Goal: Task Accomplishment & Management: Complete application form

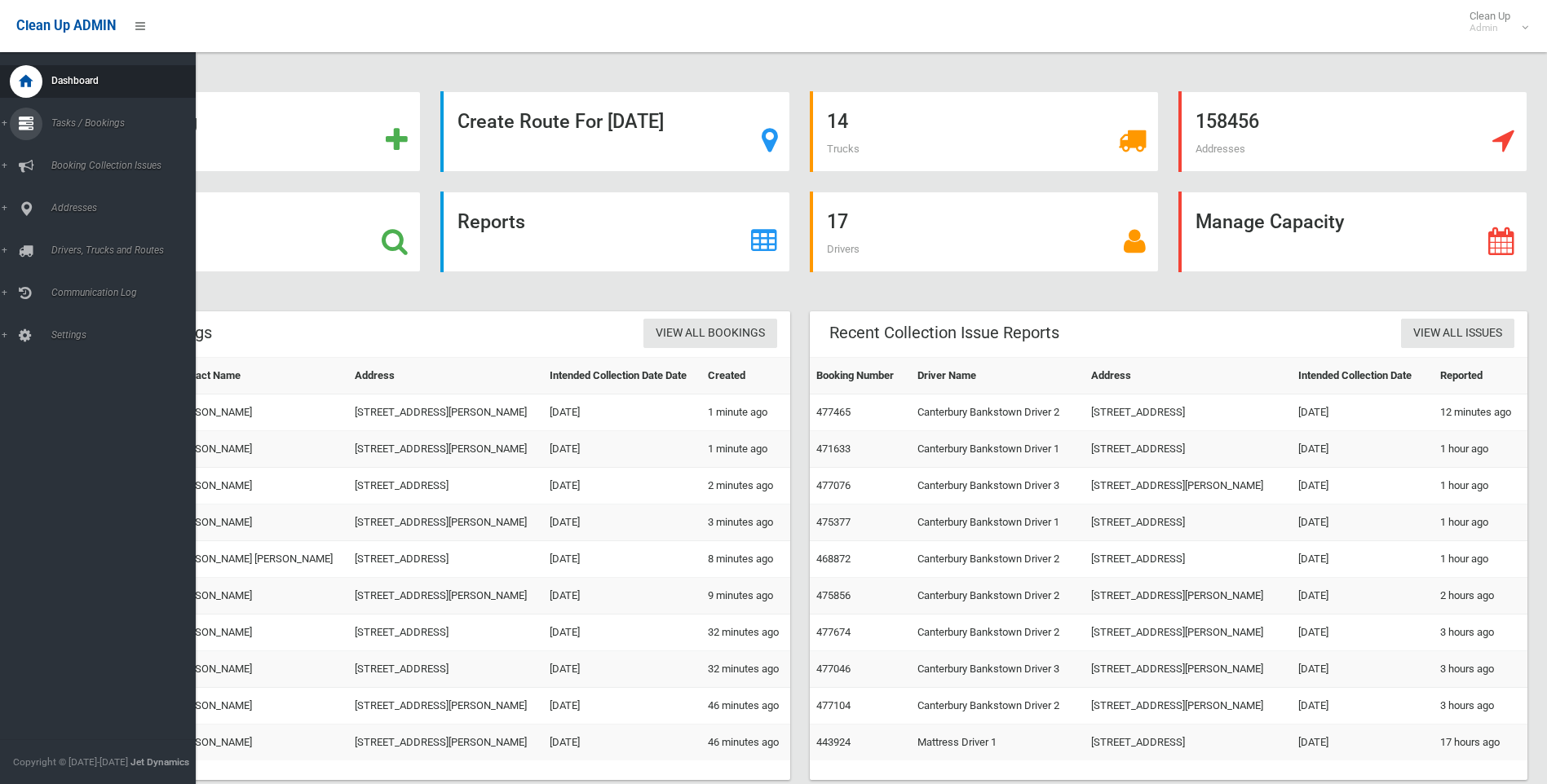
click at [77, 123] on span "Tasks / Bookings" at bounding box center [126, 123] width 162 height 12
click at [71, 240] on span "Search" at bounding box center [120, 243] width 148 height 12
click at [74, 126] on span "Tasks / Bookings" at bounding box center [126, 123] width 162 height 12
click at [68, 200] on span "Add Booking" at bounding box center [120, 198] width 148 height 12
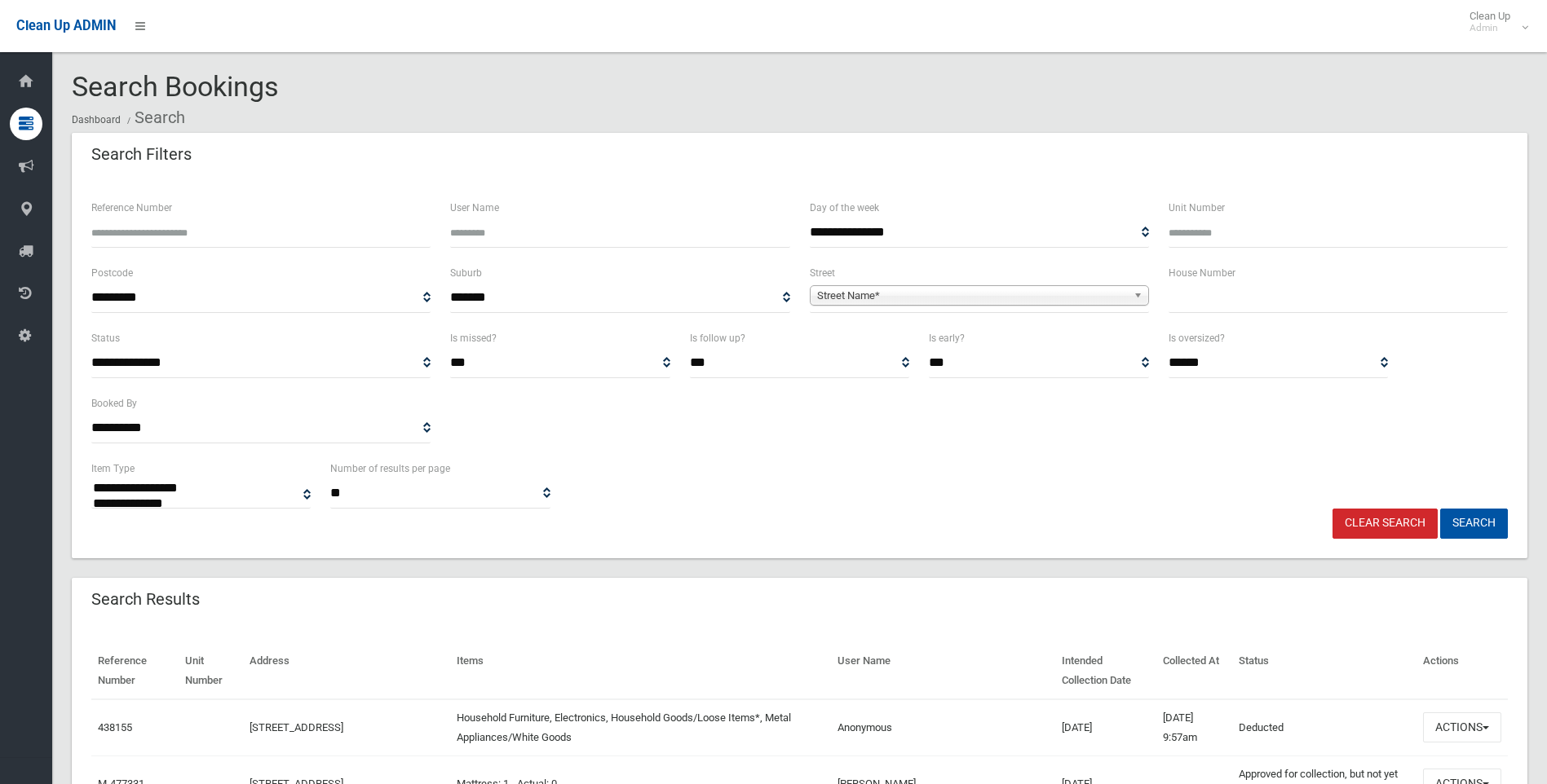
select select
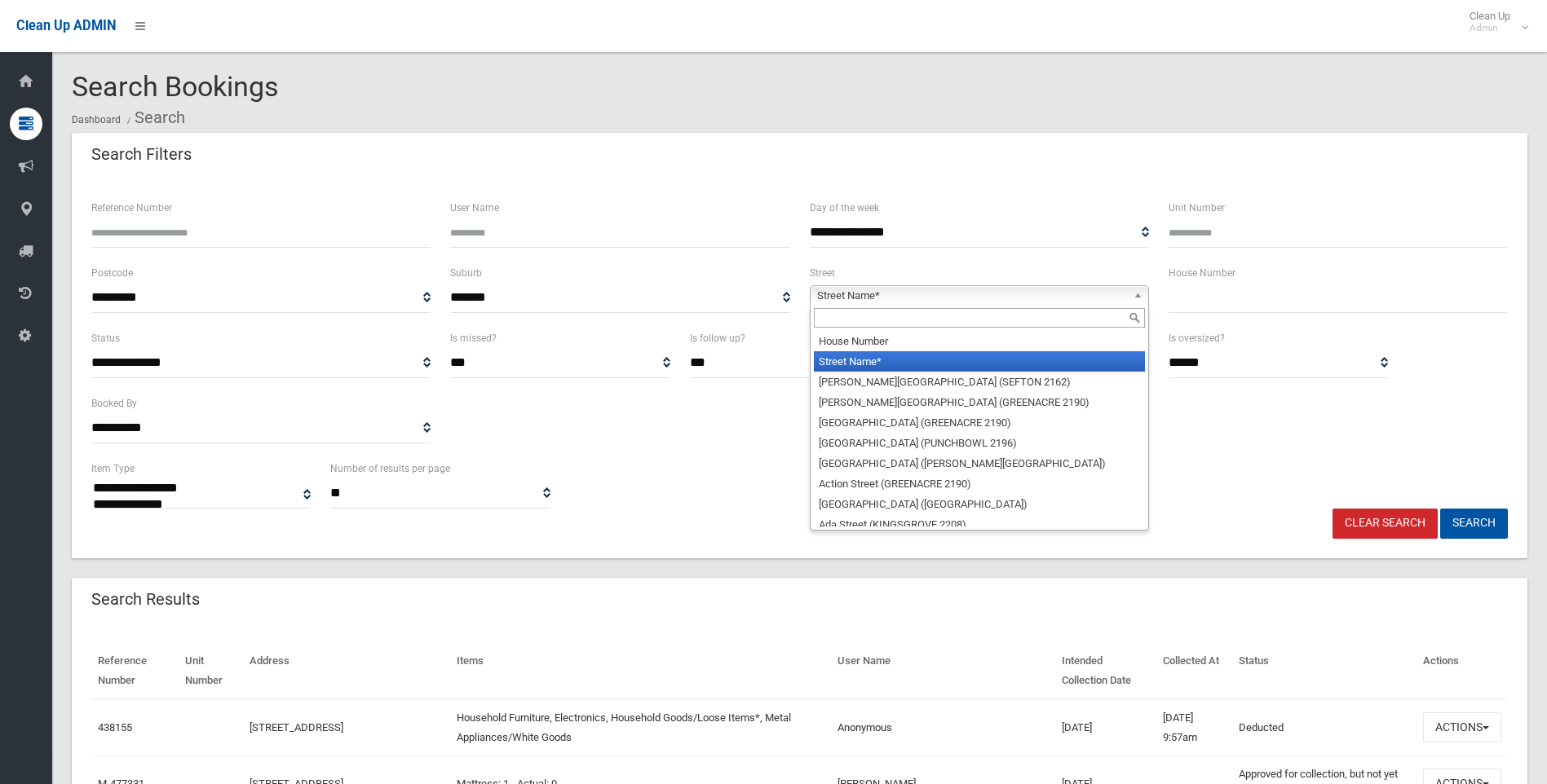
click at [825, 293] on span "Street Name*" at bounding box center [973, 296] width 310 height 20
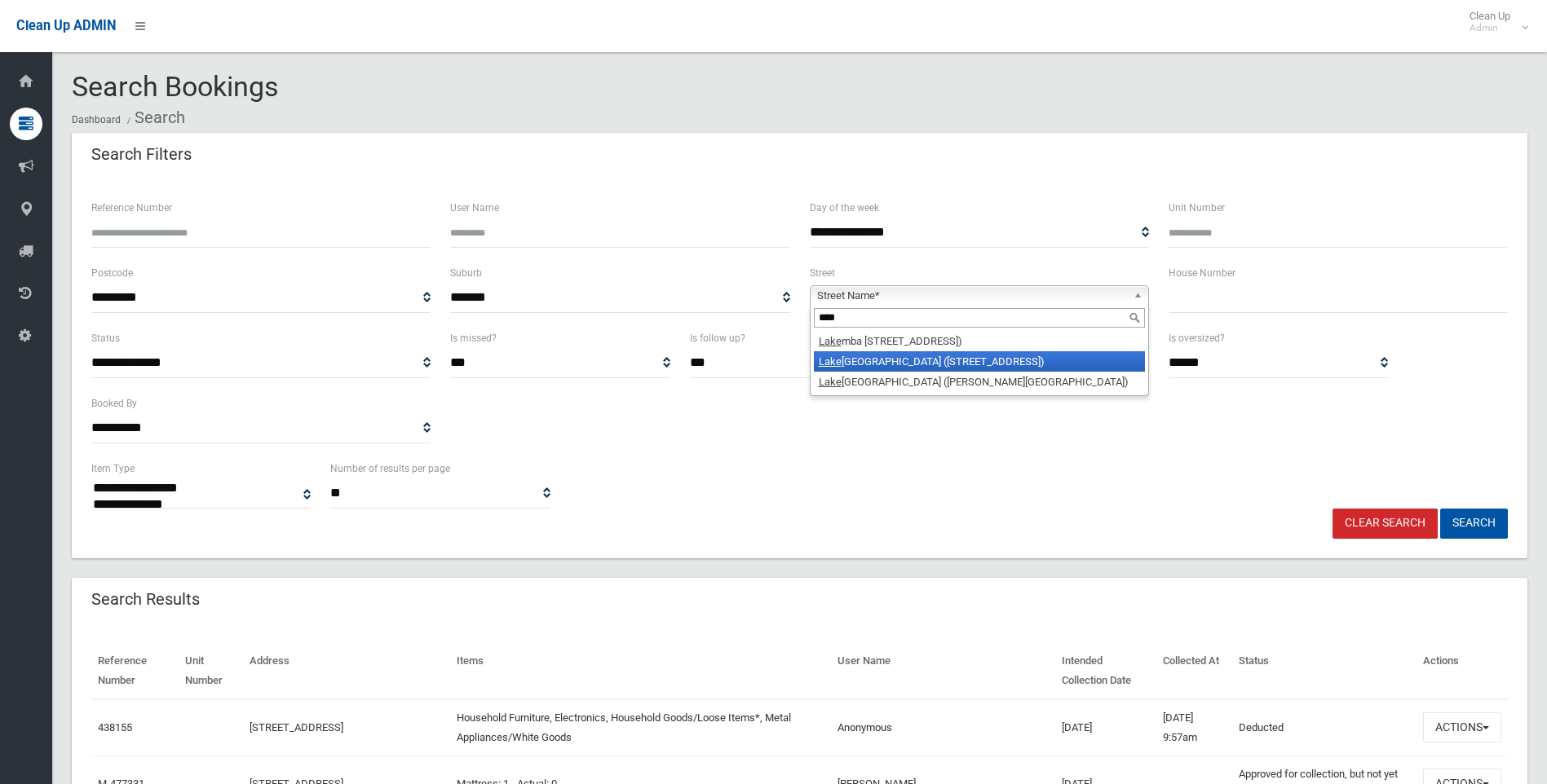
type input "****"
click at [881, 362] on li "Lake mba Street (WILEY PARK 2195)" at bounding box center [979, 362] width 331 height 21
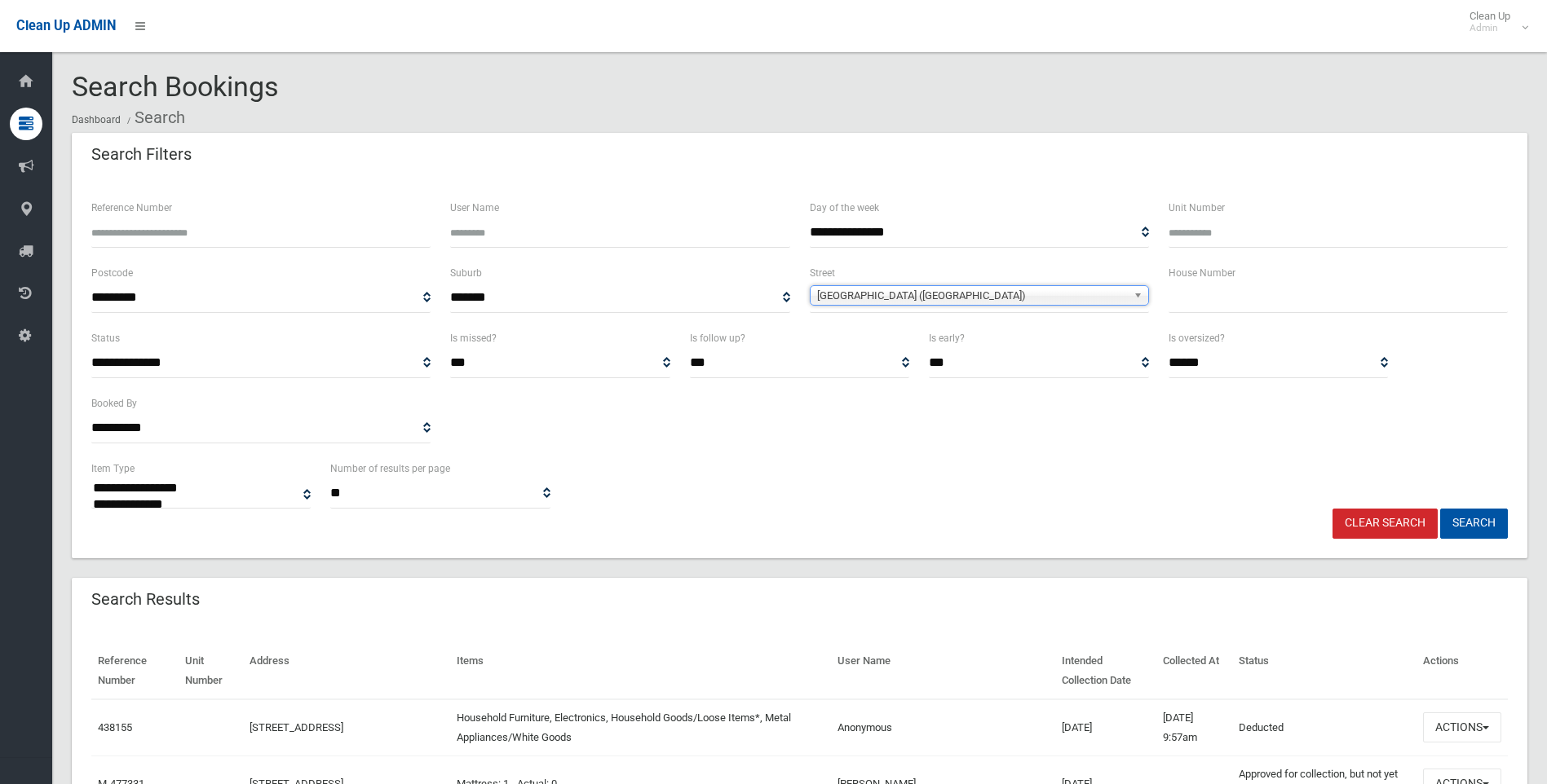
click at [1189, 298] on input "text" at bounding box center [1338, 298] width 339 height 30
type input "***"
click at [1455, 520] on button "Search" at bounding box center [1473, 523] width 68 height 30
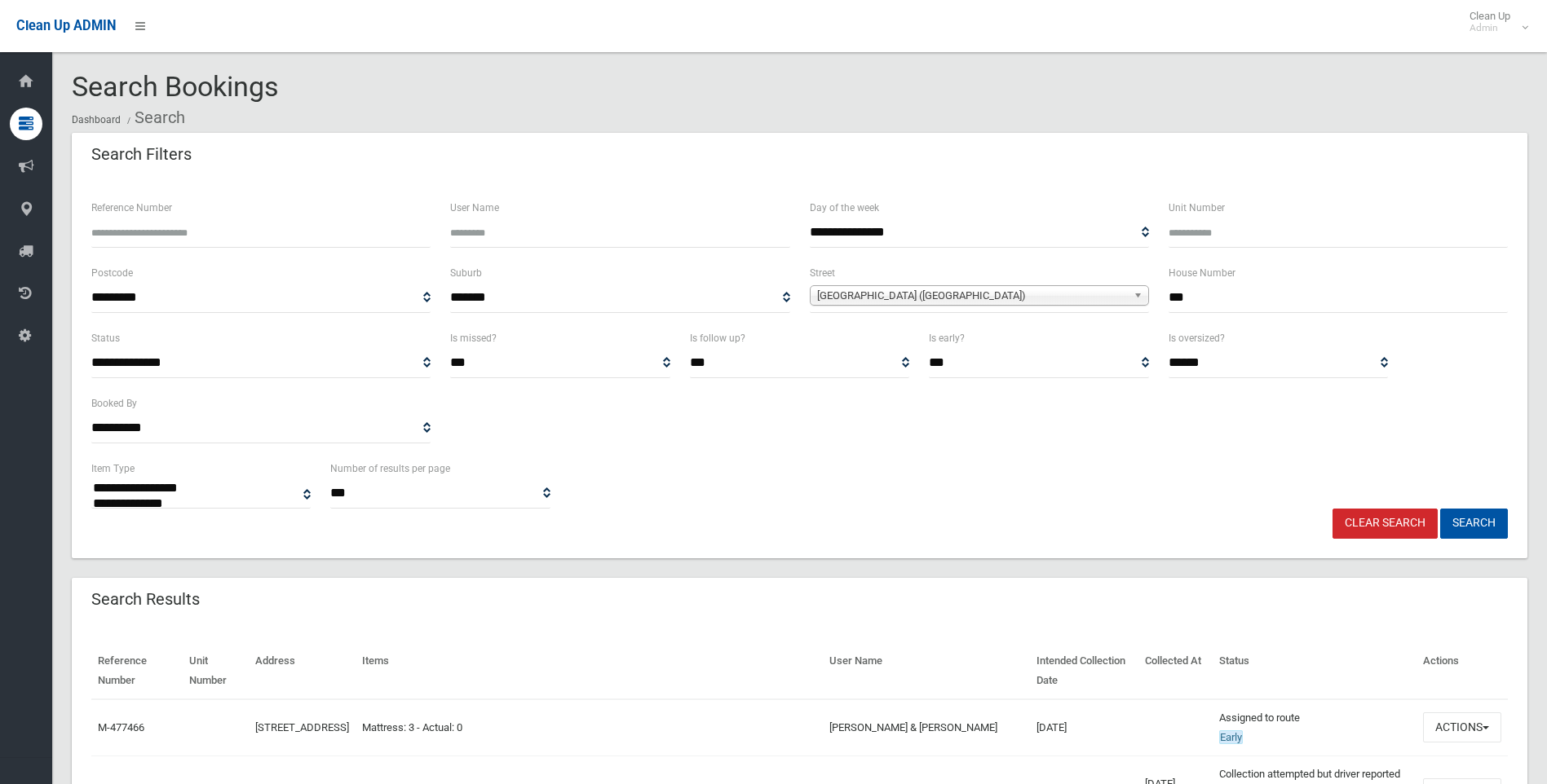
select select
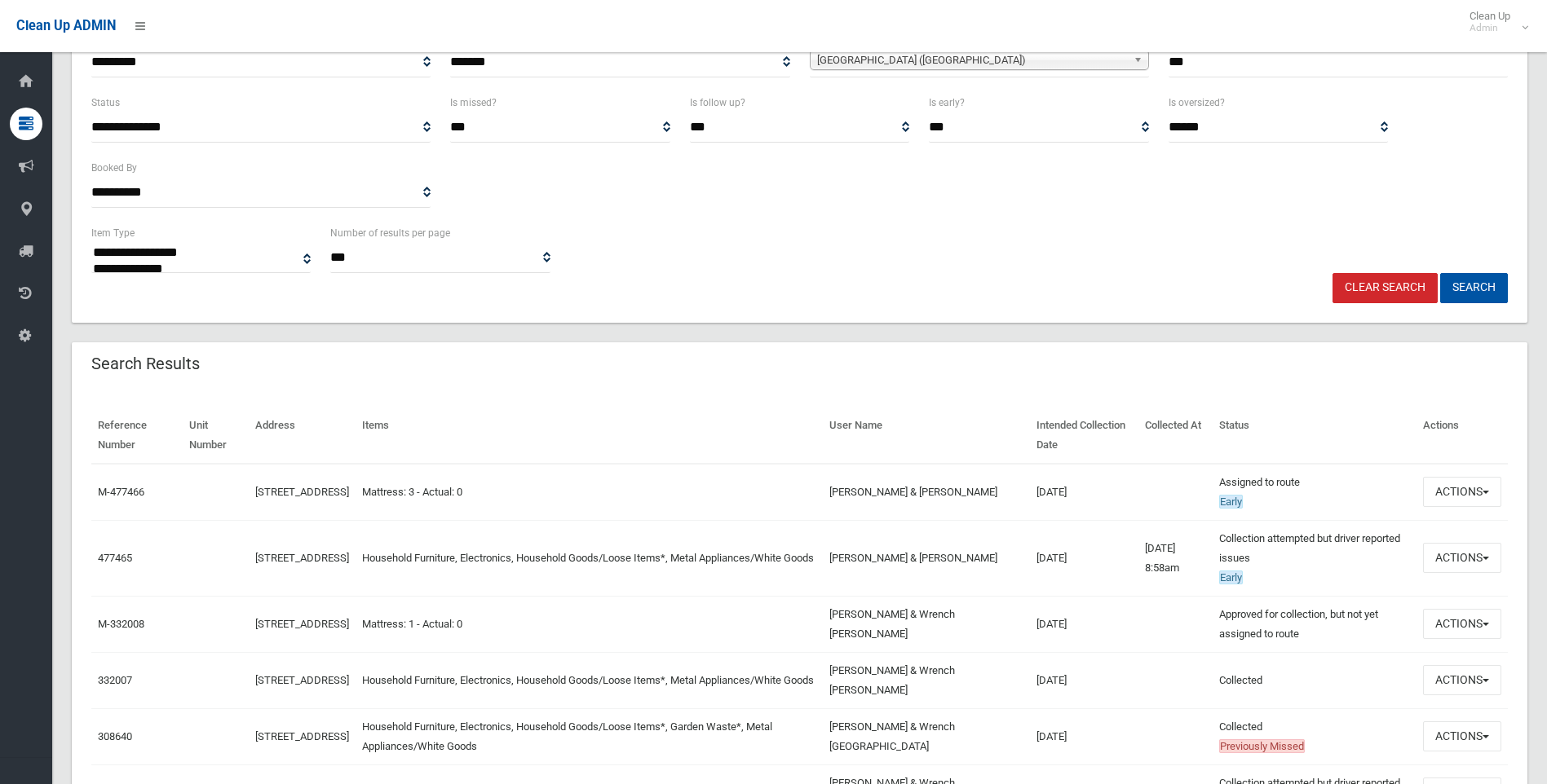
scroll to position [245, 0]
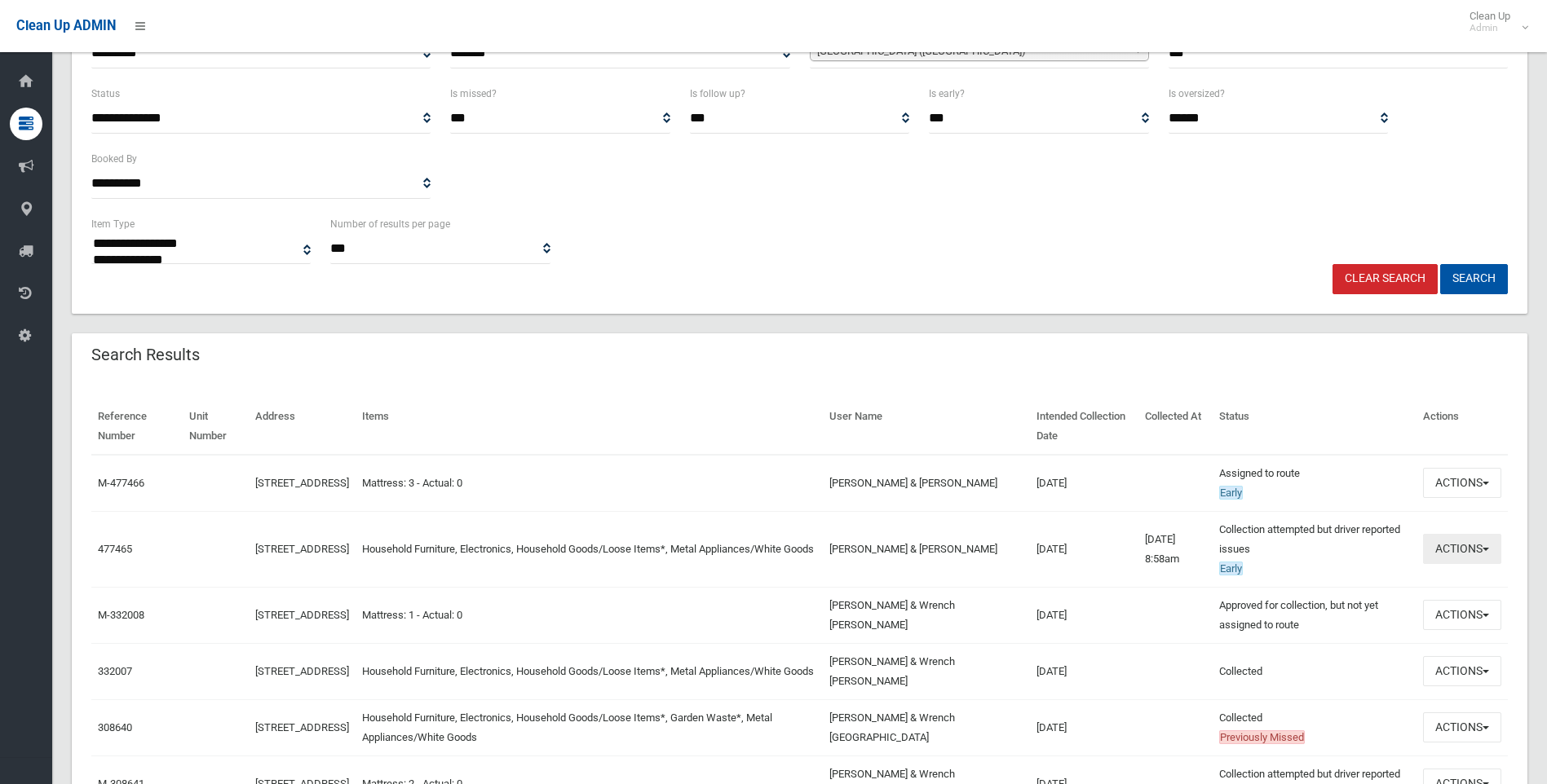
click at [1486, 550] on span "button" at bounding box center [1485, 549] width 7 height 3
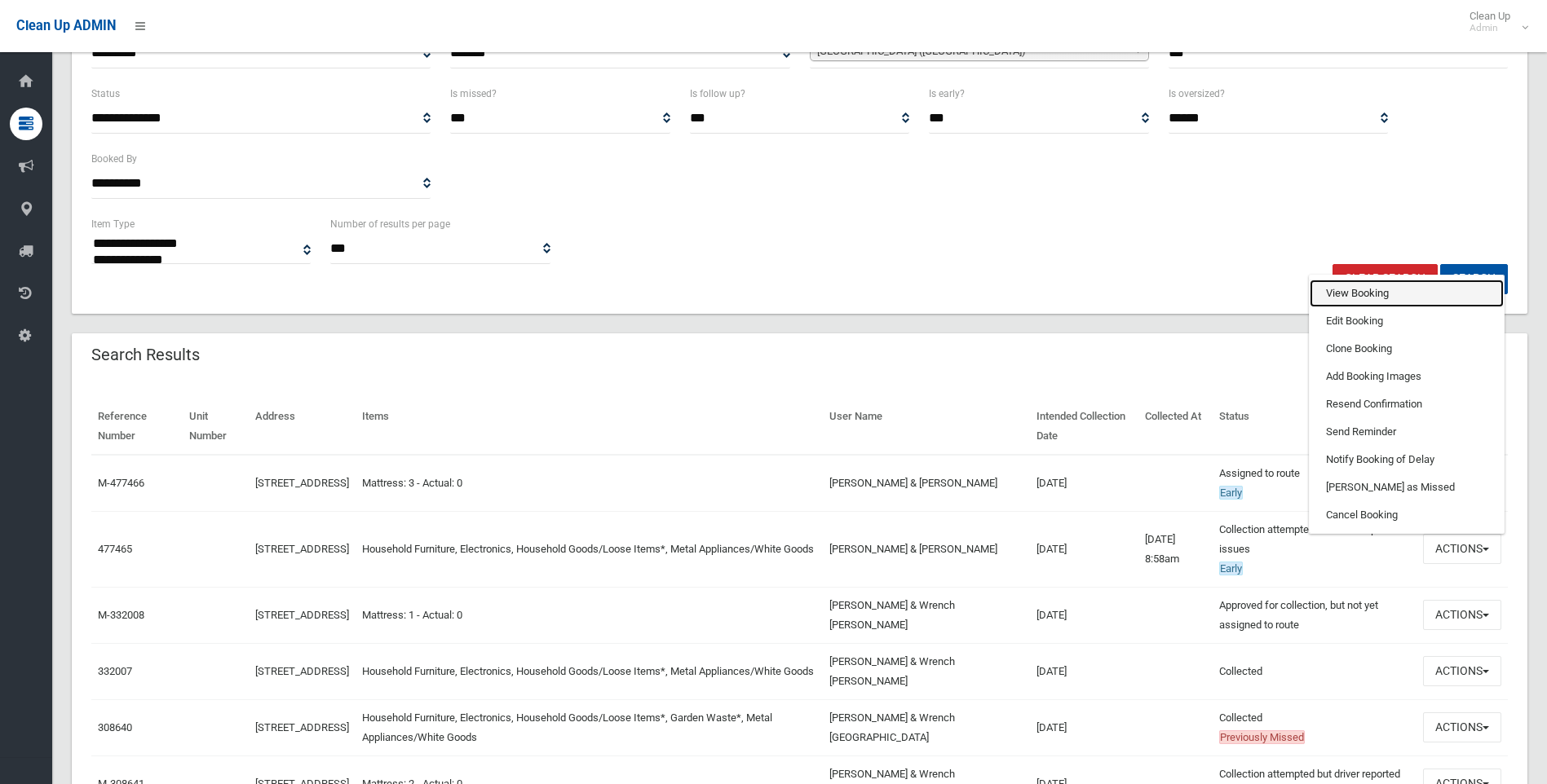
click at [1356, 295] on link "View Booking" at bounding box center [1407, 293] width 194 height 27
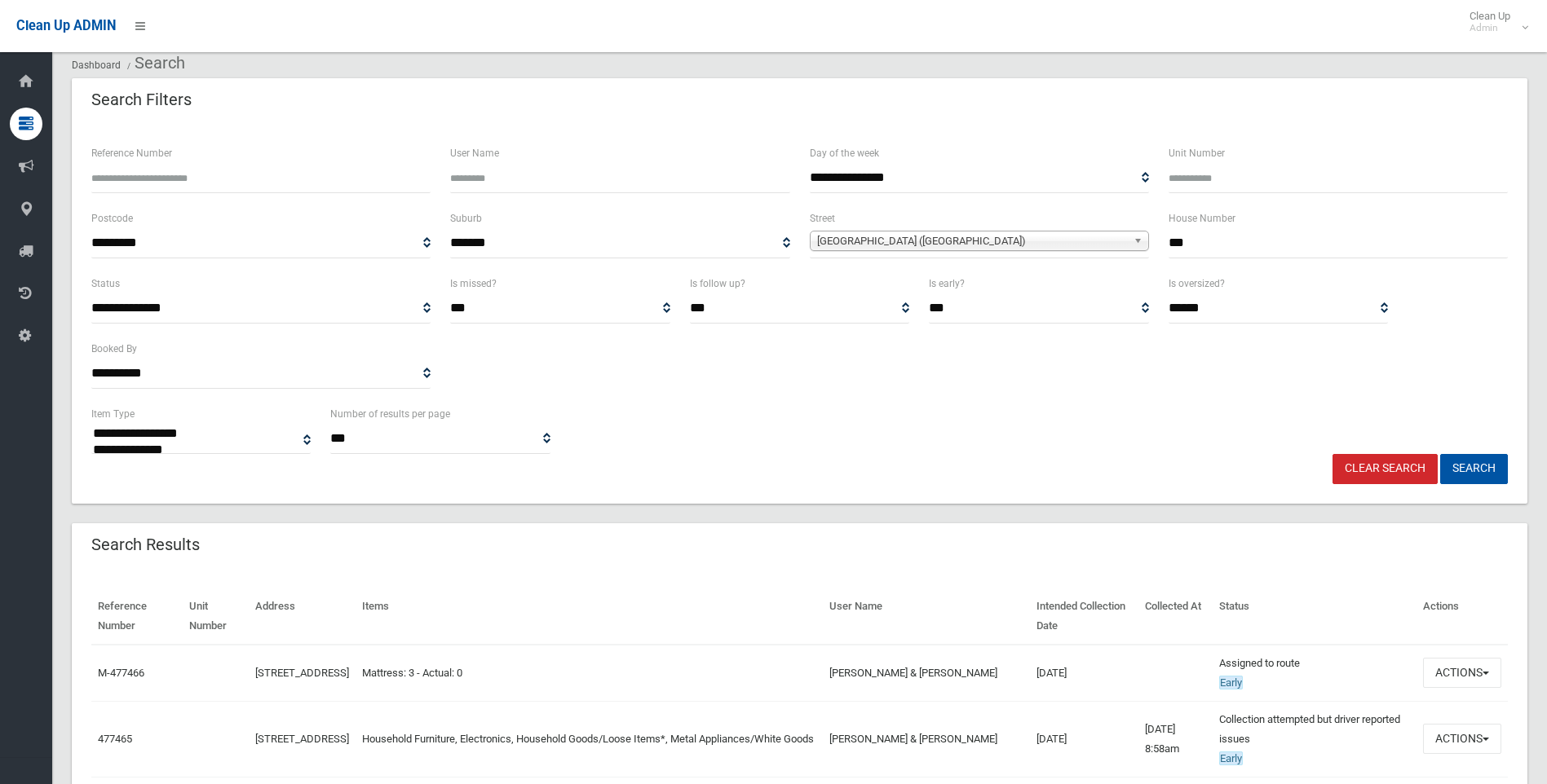
scroll to position [0, 0]
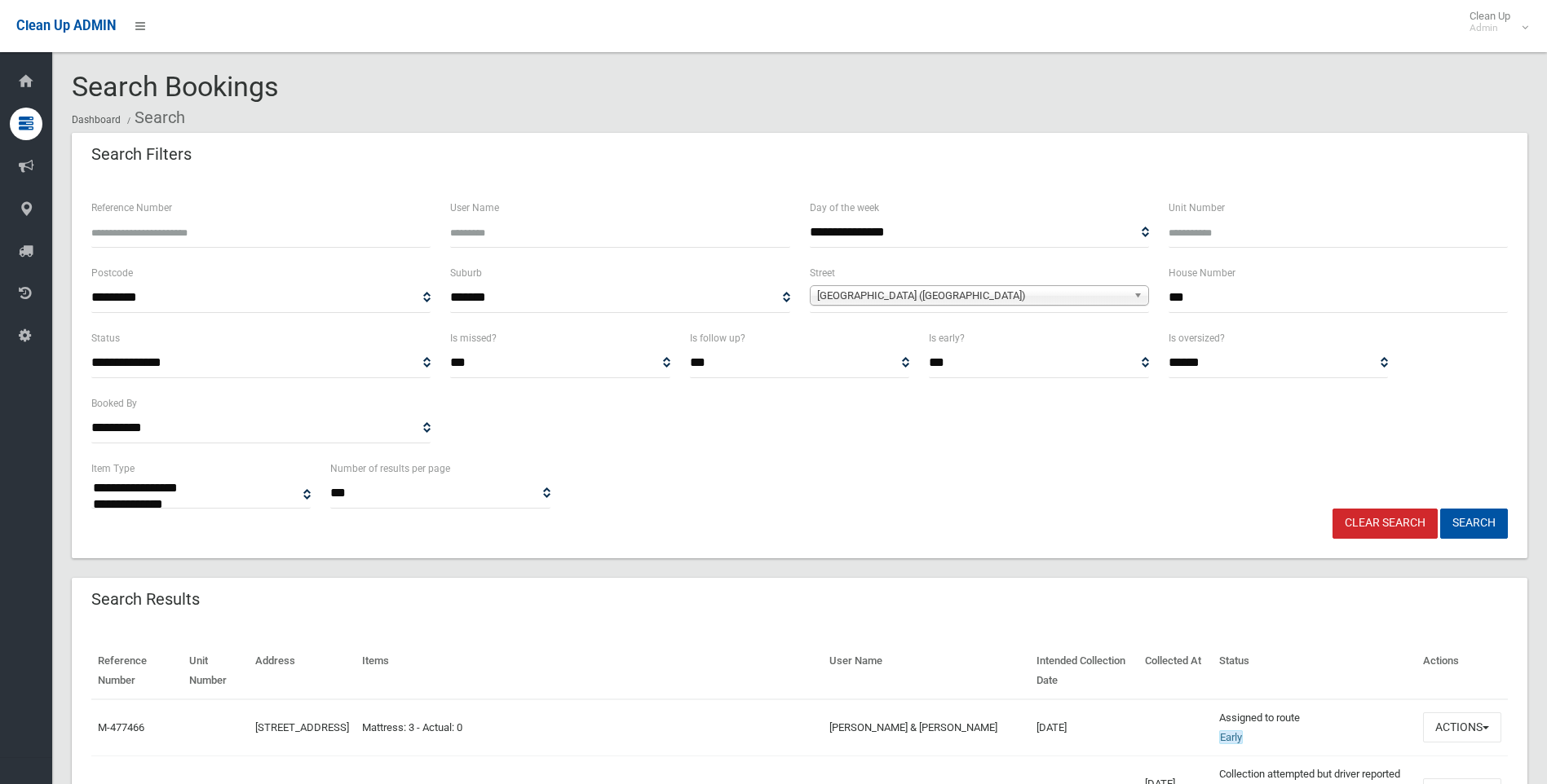
click at [1376, 523] on link "Clear Search" at bounding box center [1384, 523] width 105 height 30
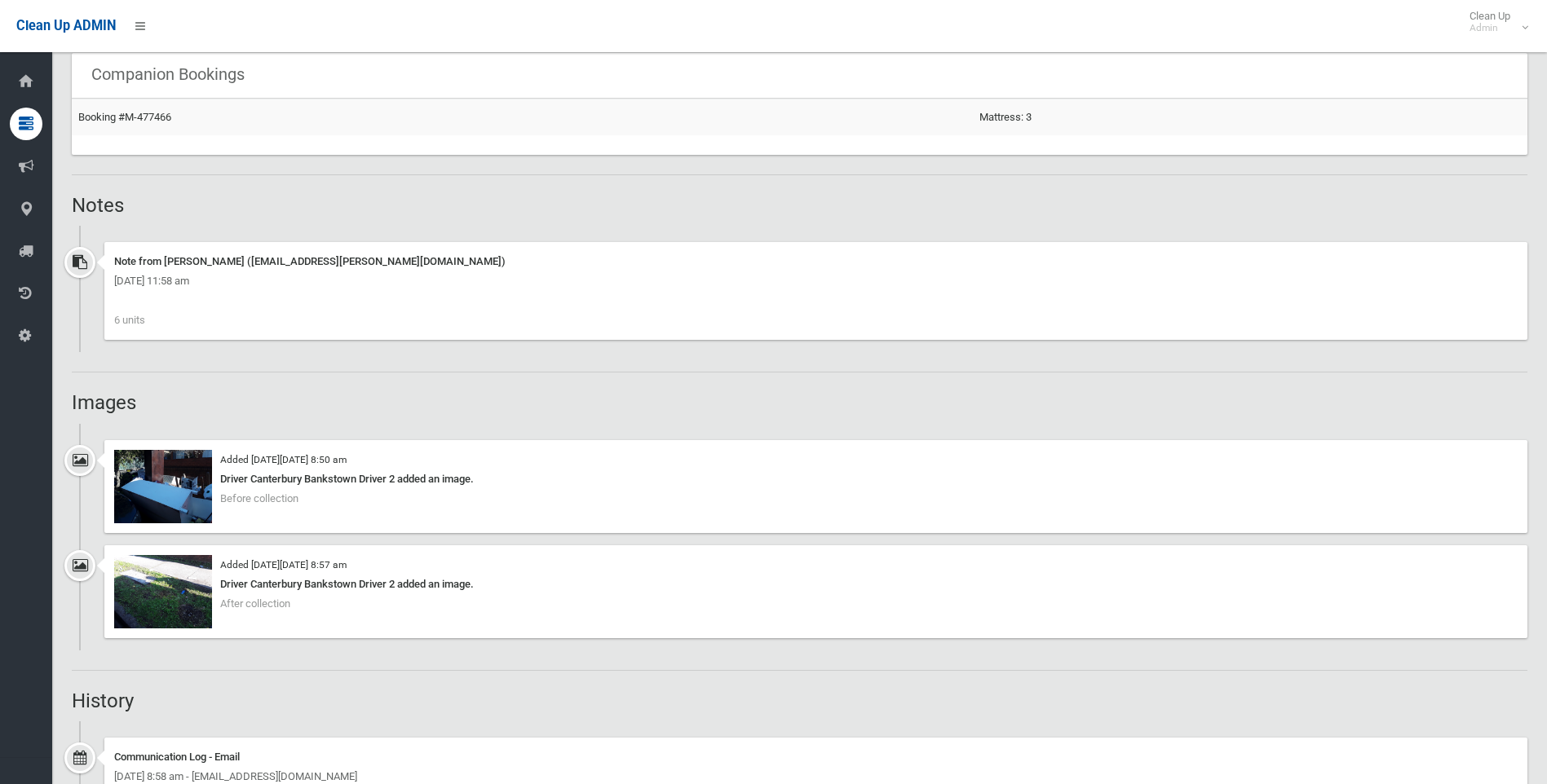
scroll to position [1060, 0]
click at [161, 494] on img at bounding box center [163, 483] width 98 height 74
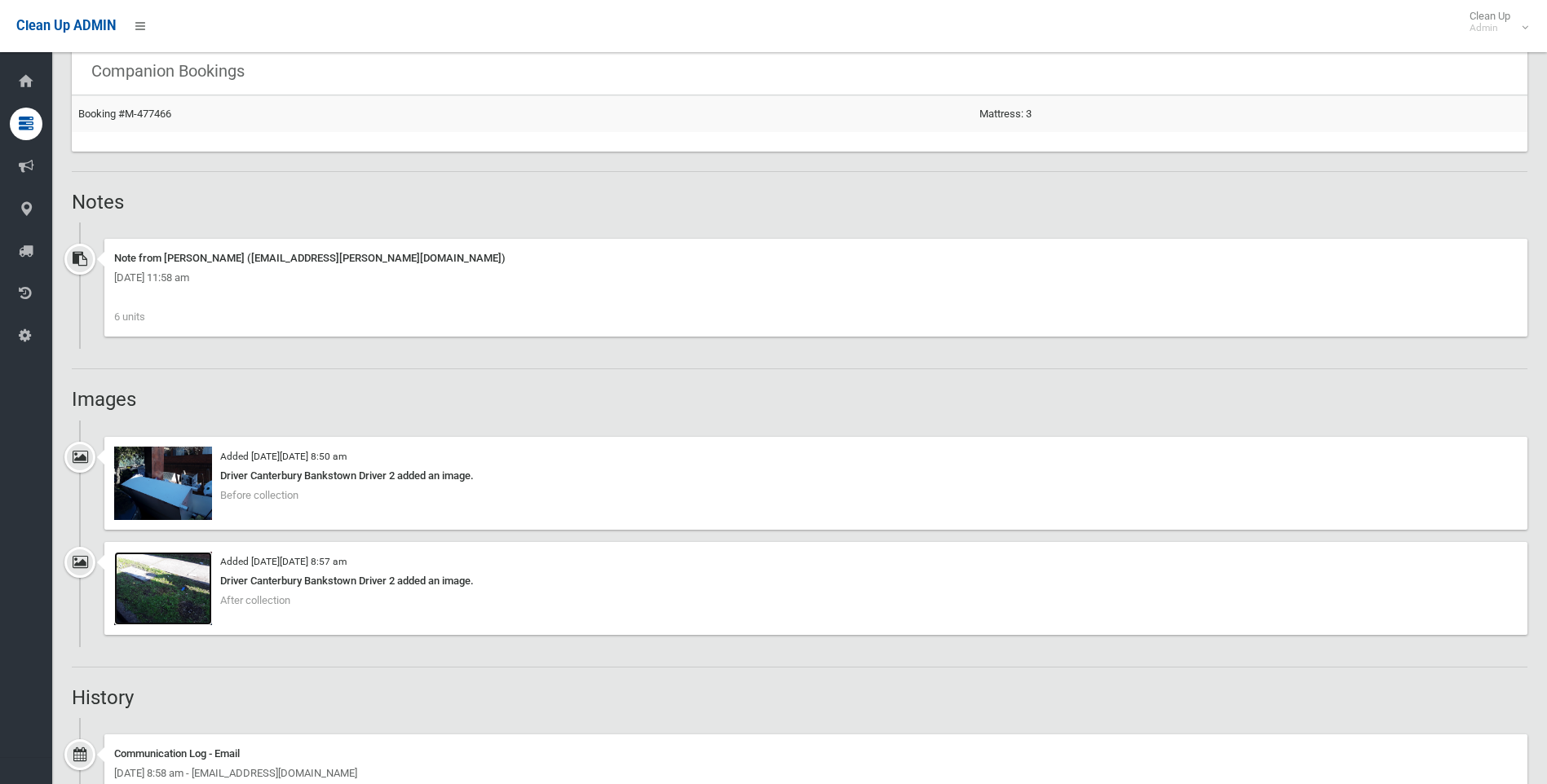
click at [161, 598] on img at bounding box center [163, 588] width 98 height 74
click at [175, 483] on img at bounding box center [163, 483] width 98 height 74
click at [163, 582] on img at bounding box center [163, 588] width 98 height 74
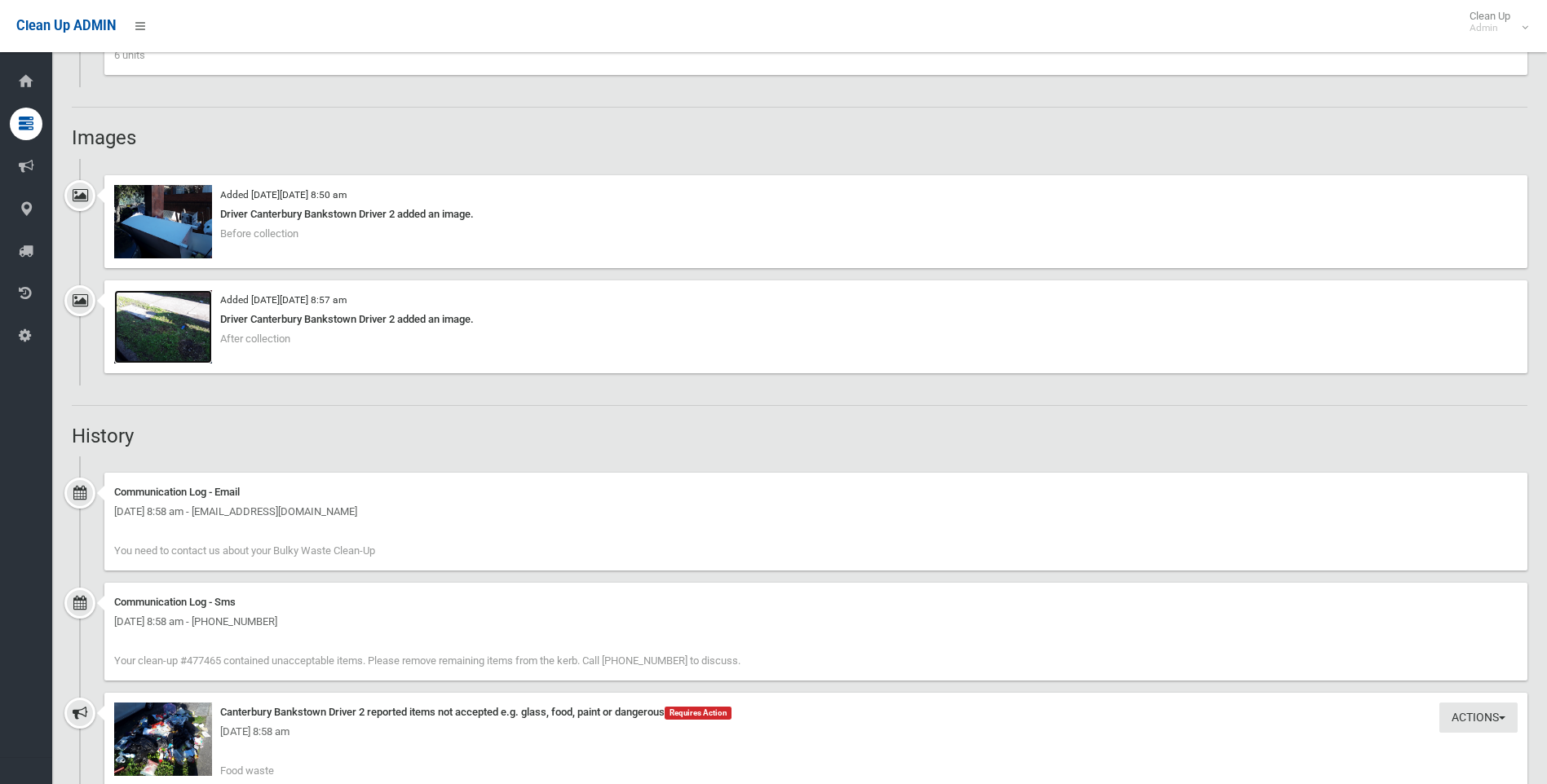
scroll to position [1468, 0]
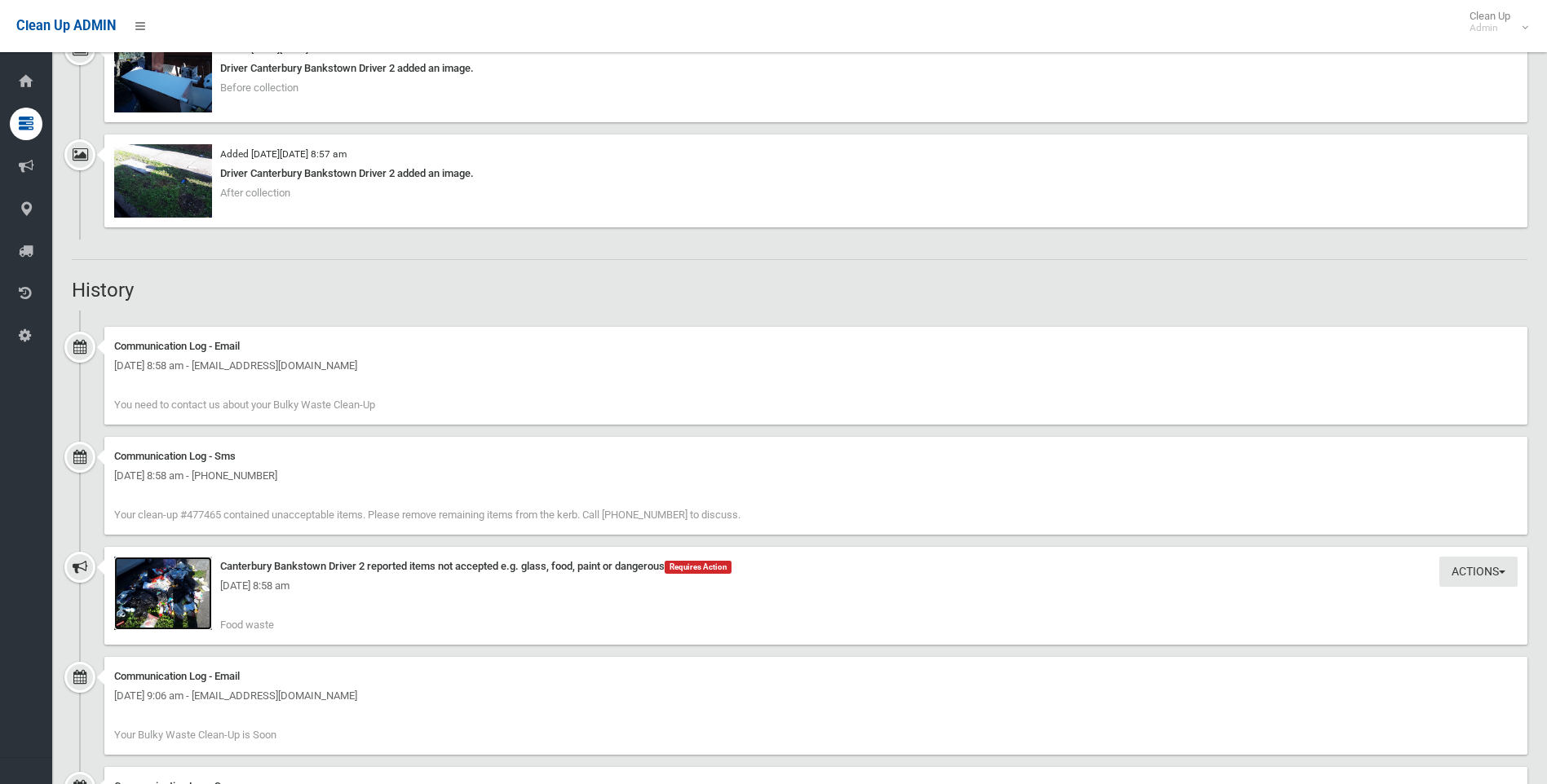
click at [150, 605] on img at bounding box center [163, 593] width 98 height 74
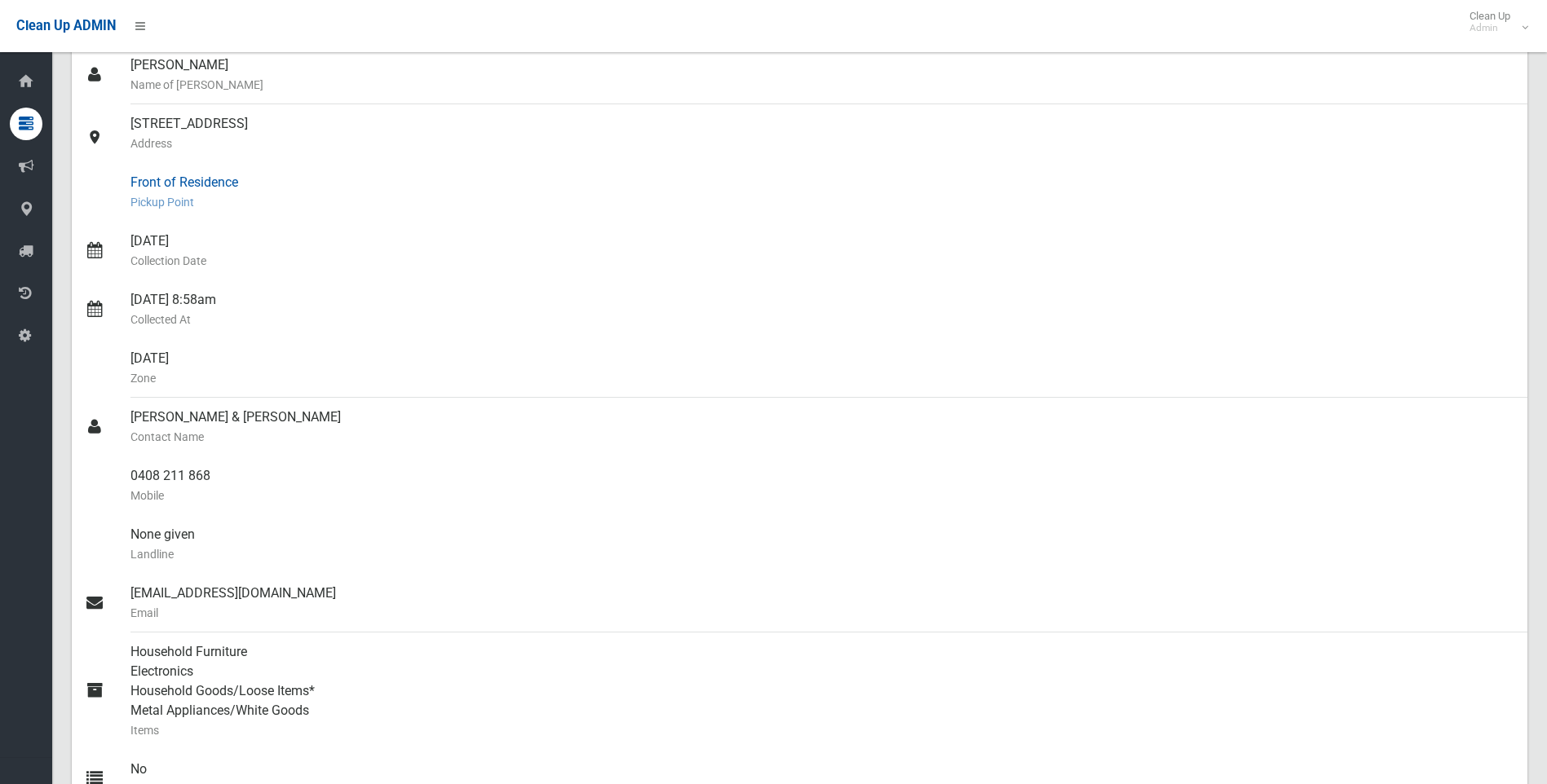
scroll to position [163, 0]
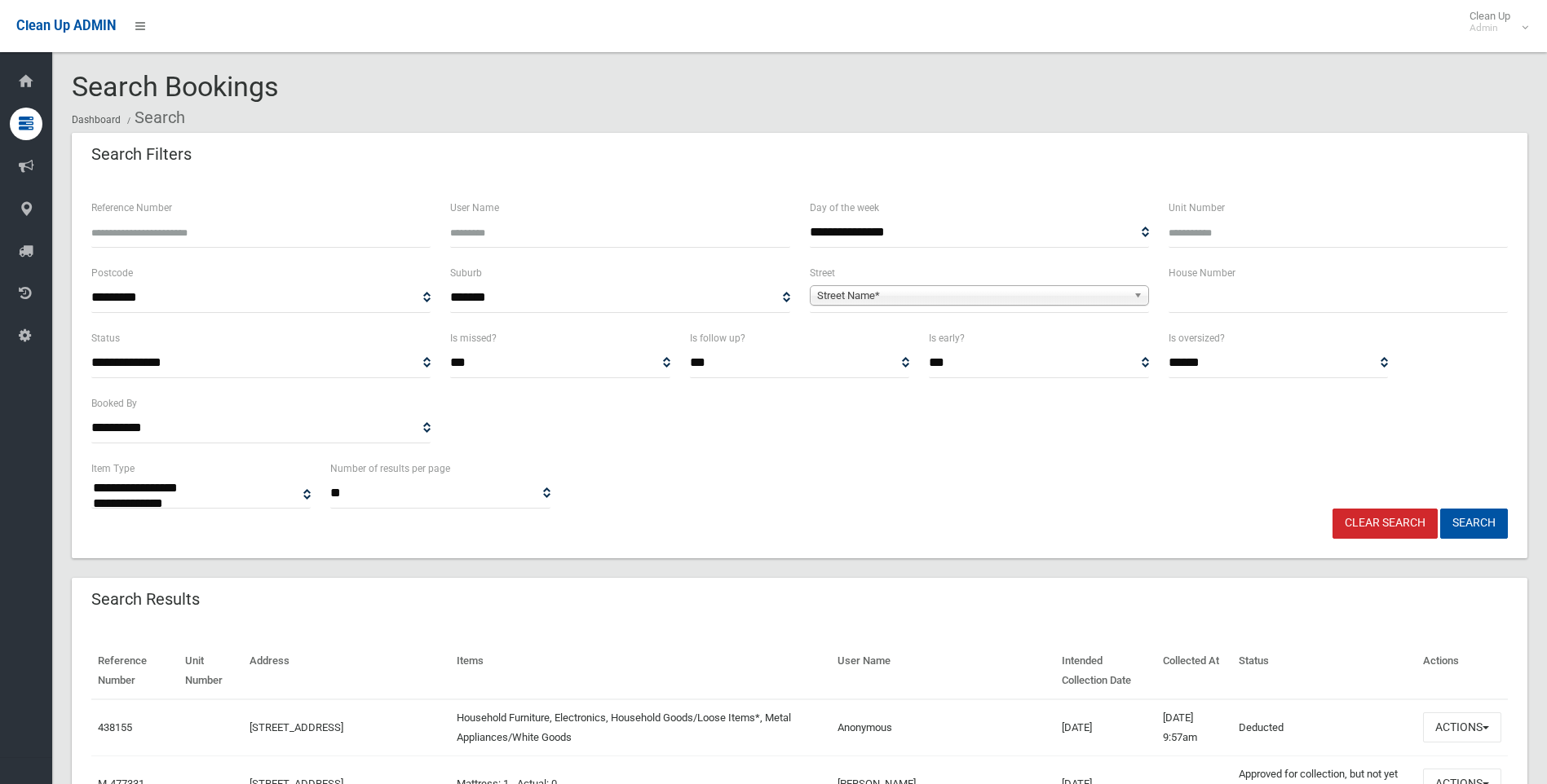
select select
click at [834, 291] on span "Street Name*" at bounding box center [973, 296] width 310 height 20
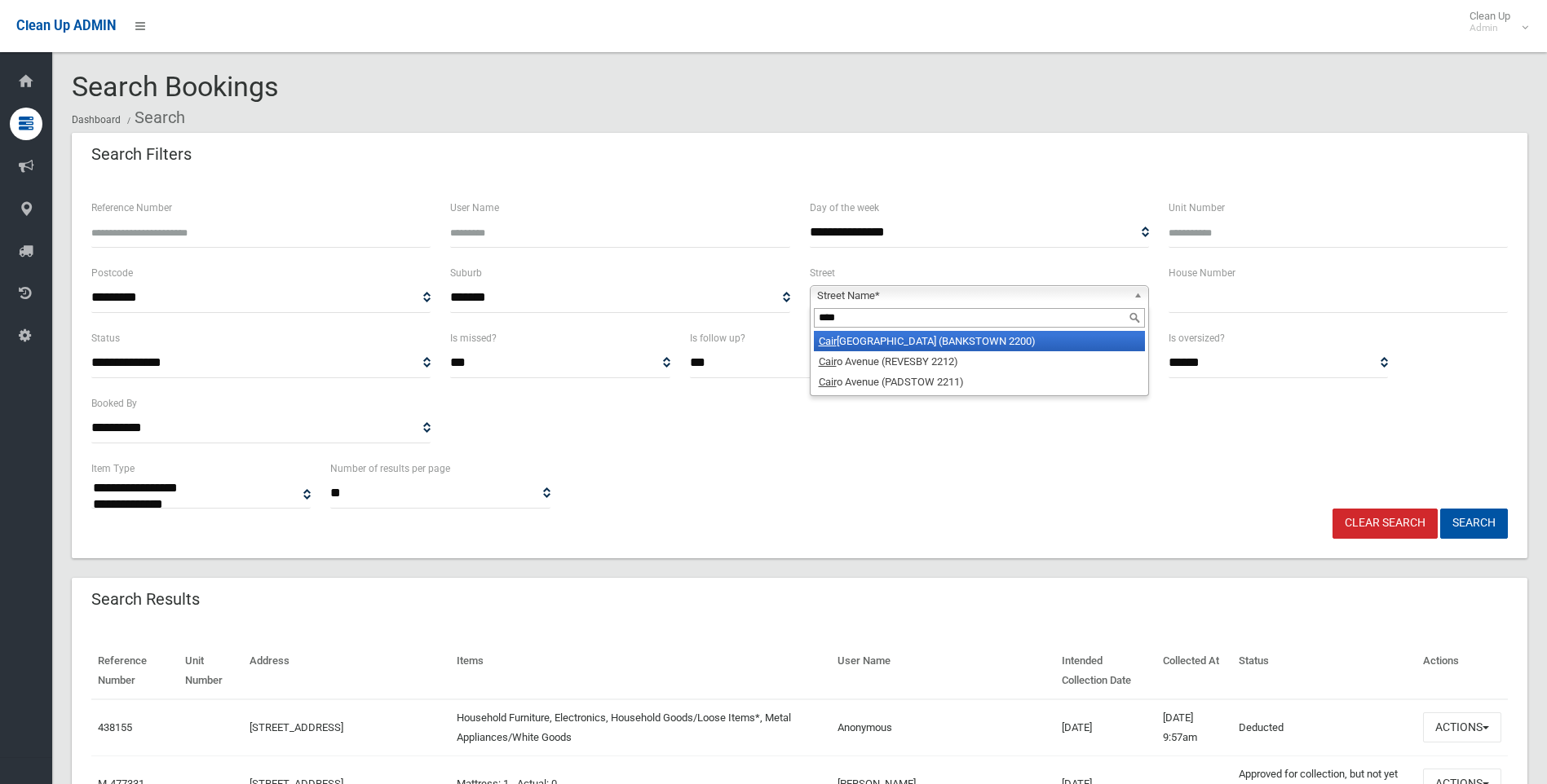
type input "****"
click at [867, 337] on li "Cair ds Avenue (BANKSTOWN 2200)" at bounding box center [979, 341] width 331 height 21
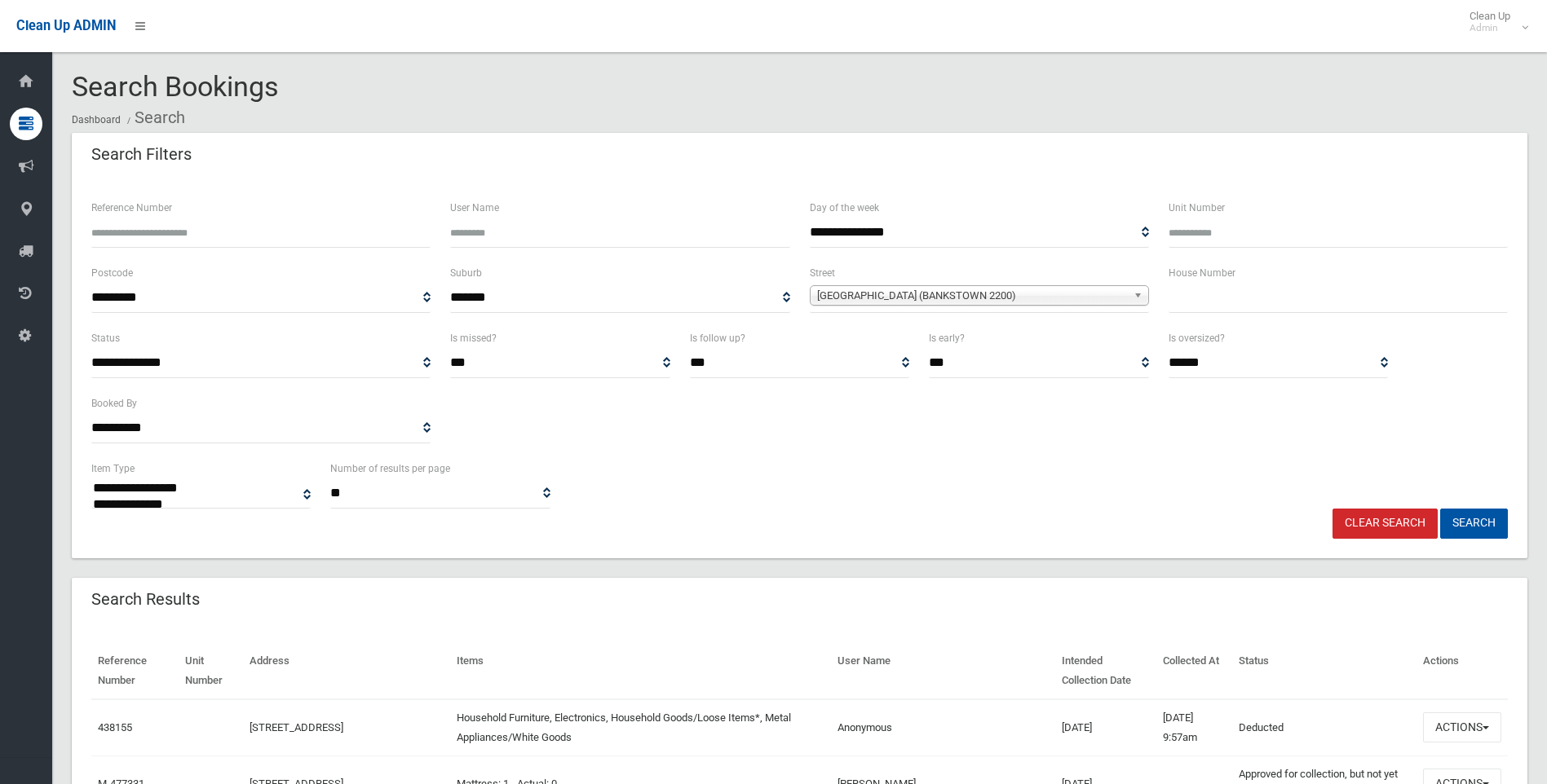
click at [1208, 294] on input "text" at bounding box center [1338, 298] width 339 height 30
type input "**"
click at [1472, 520] on button "Search" at bounding box center [1473, 523] width 68 height 30
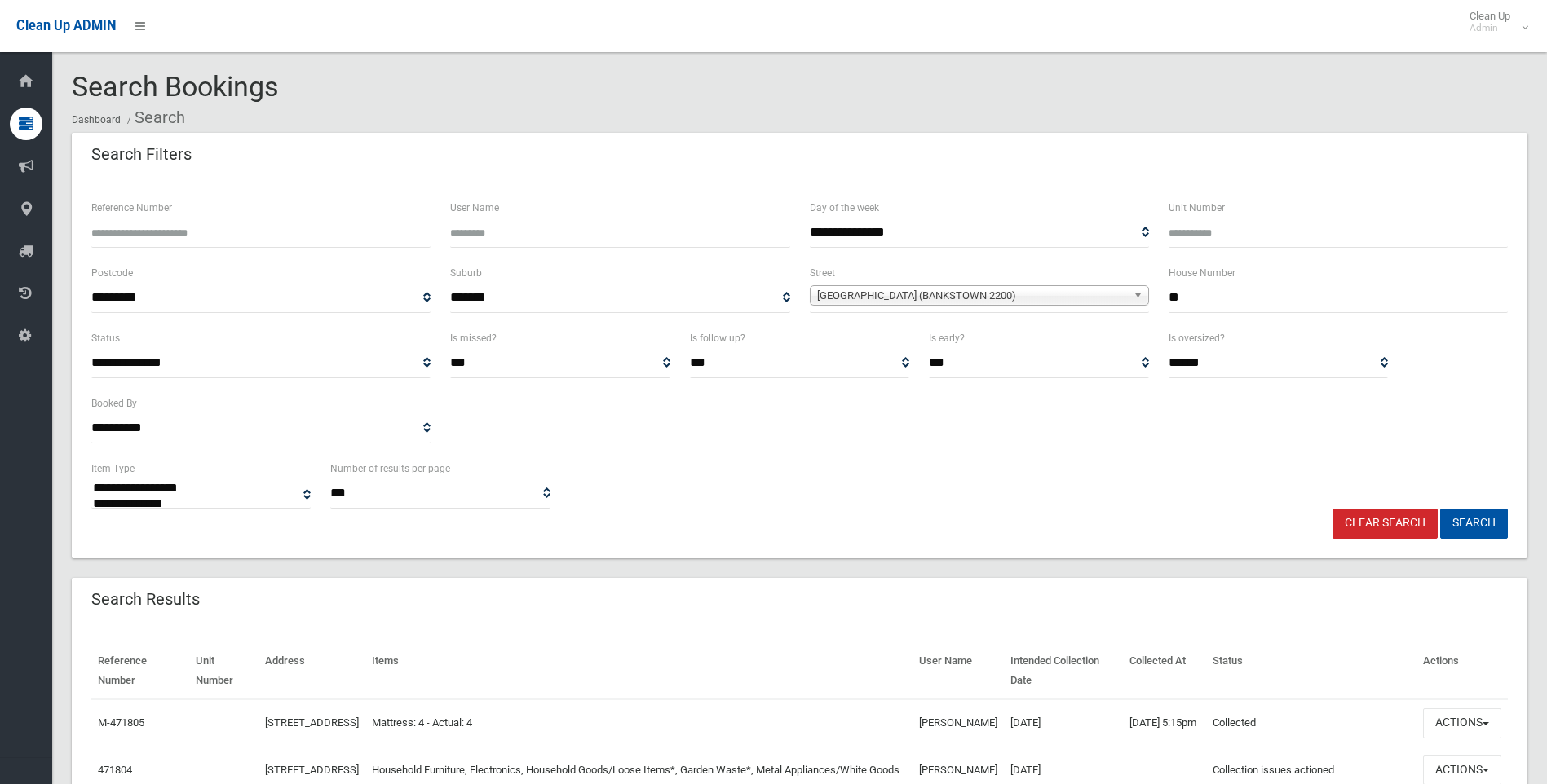
select select
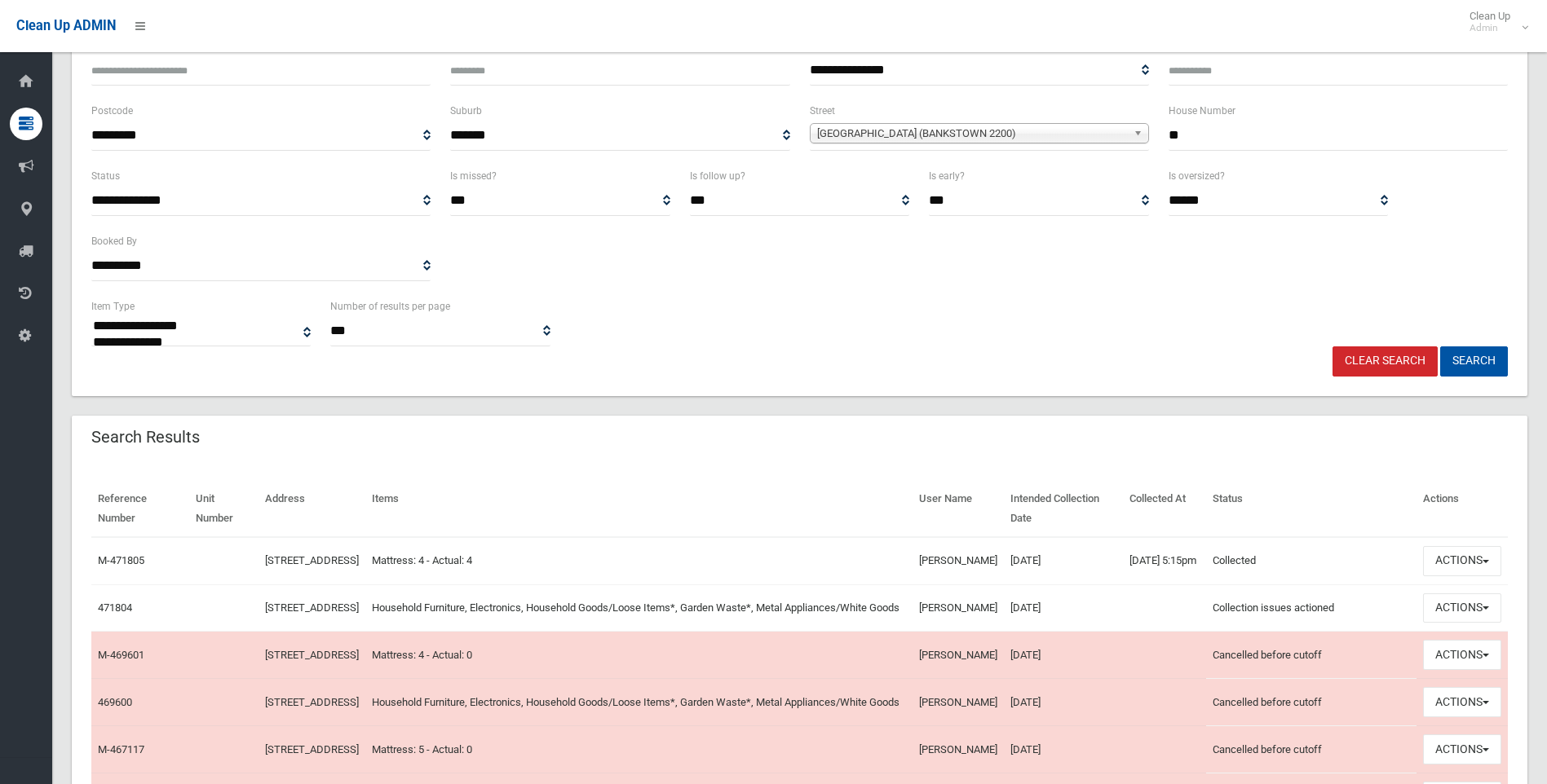
scroll to position [163, 0]
click at [1487, 609] on span "button" at bounding box center [1485, 607] width 7 height 3
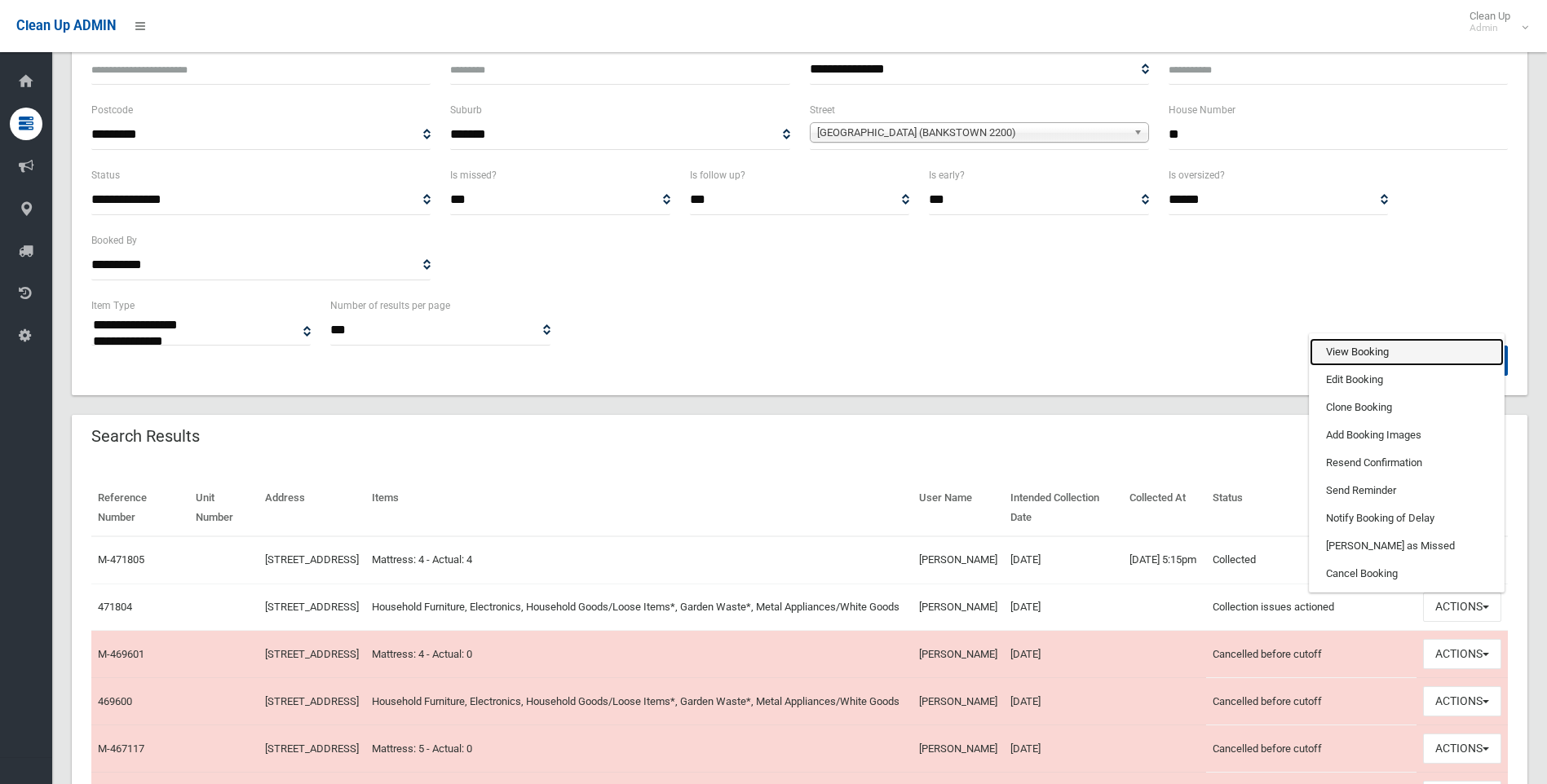
click at [1346, 363] on link "View Booking" at bounding box center [1407, 352] width 194 height 27
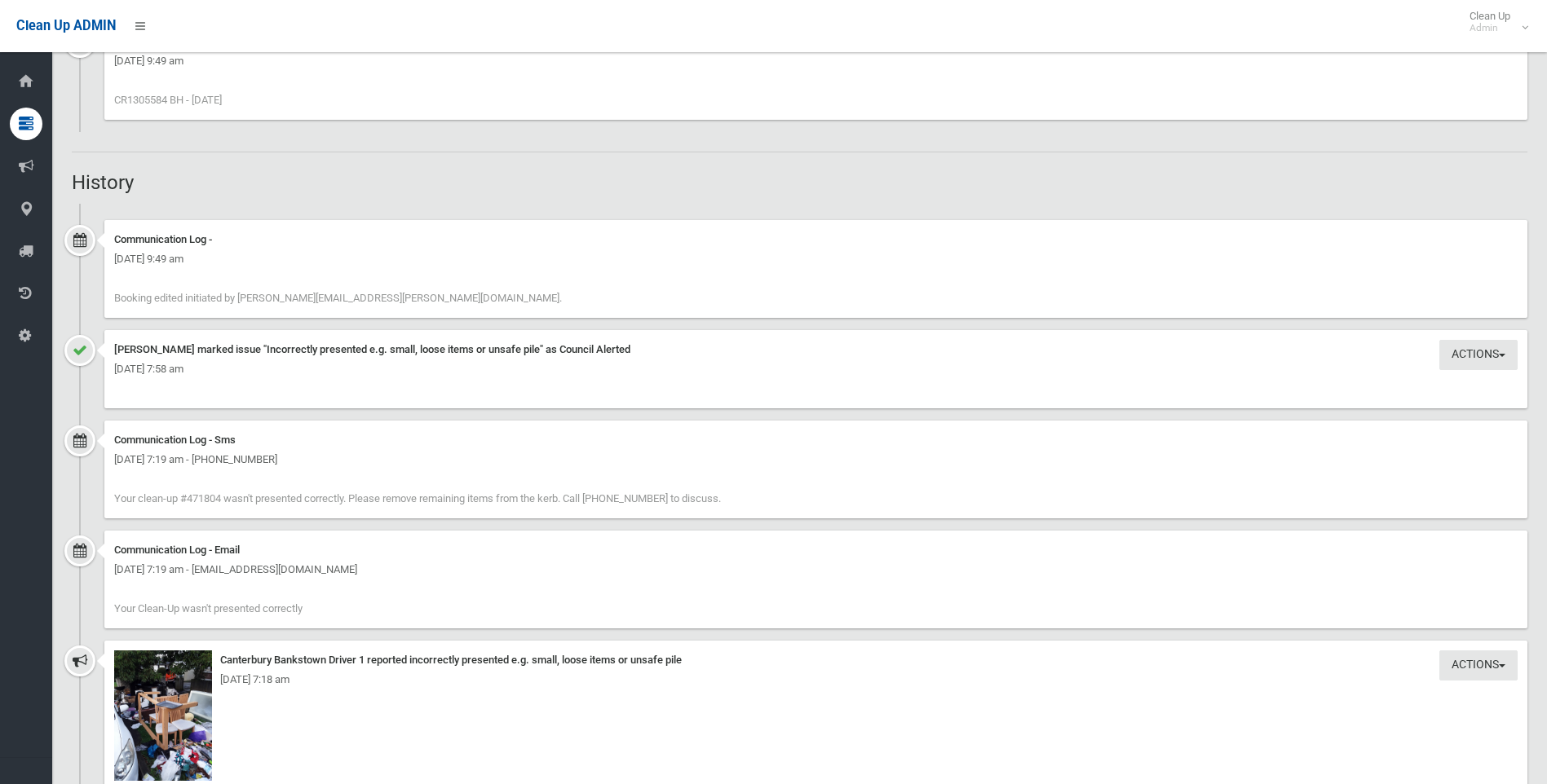
scroll to position [1304, 0]
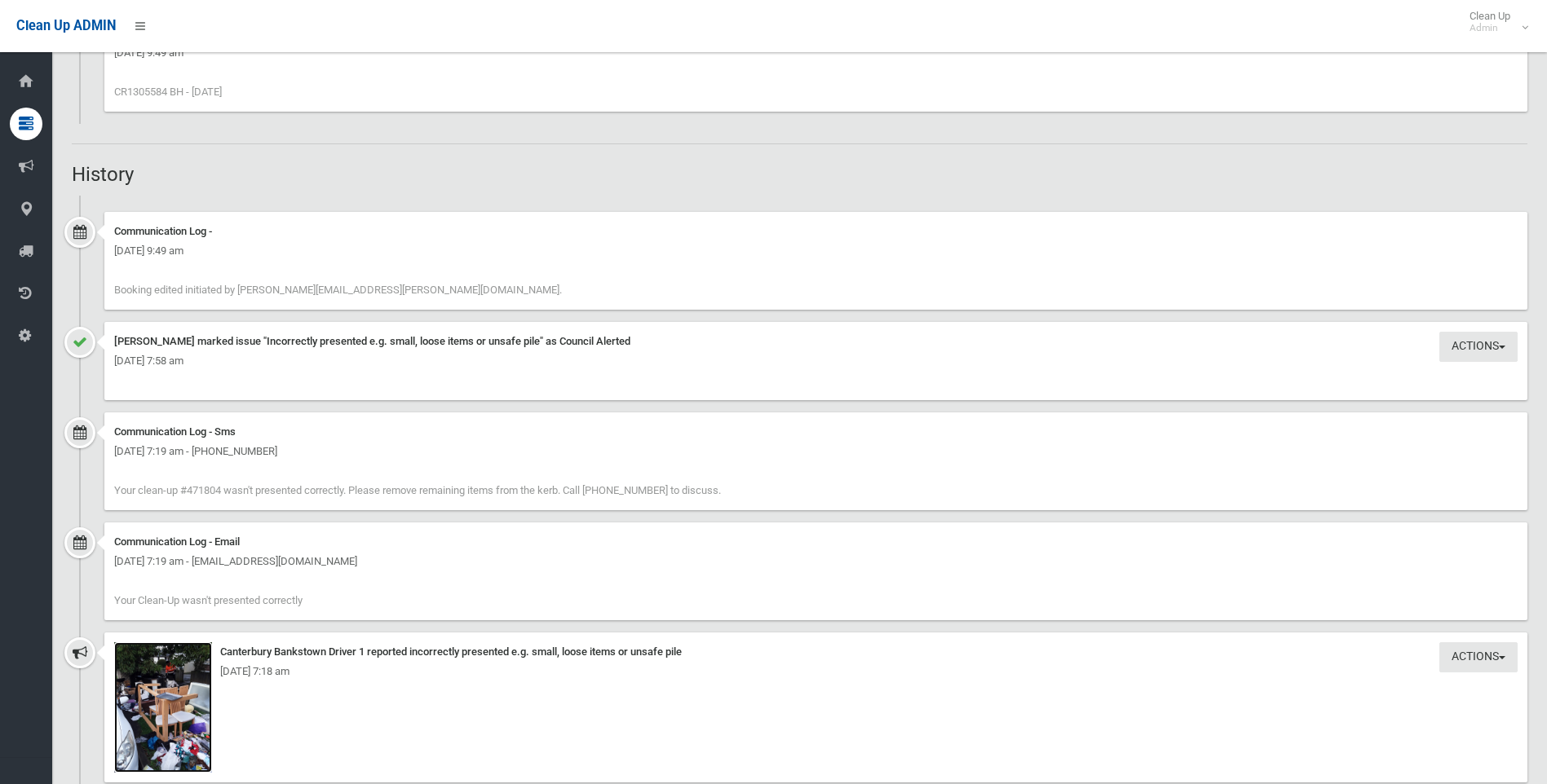
click at [176, 710] on img at bounding box center [163, 708] width 98 height 130
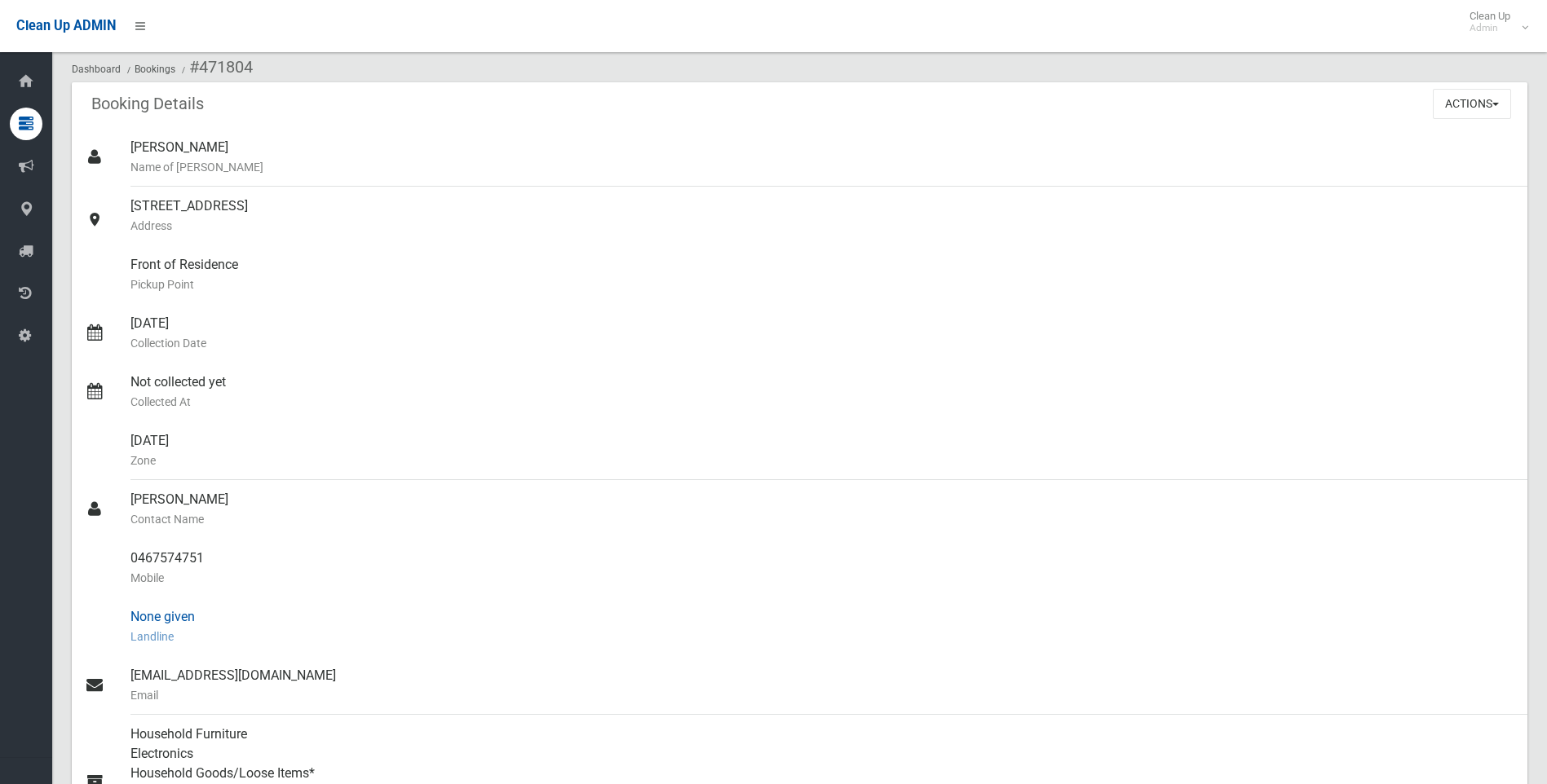
scroll to position [0, 0]
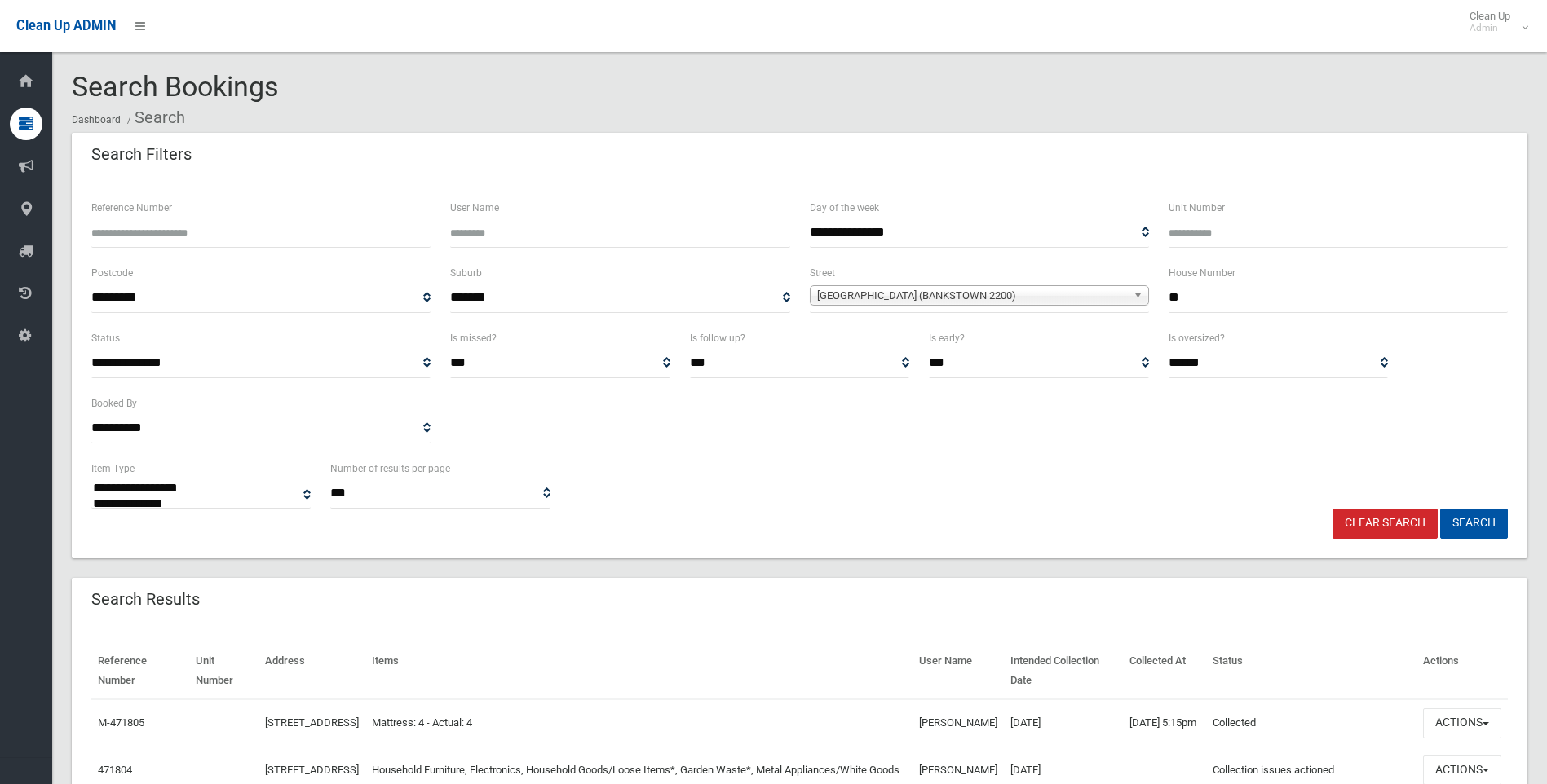
select select
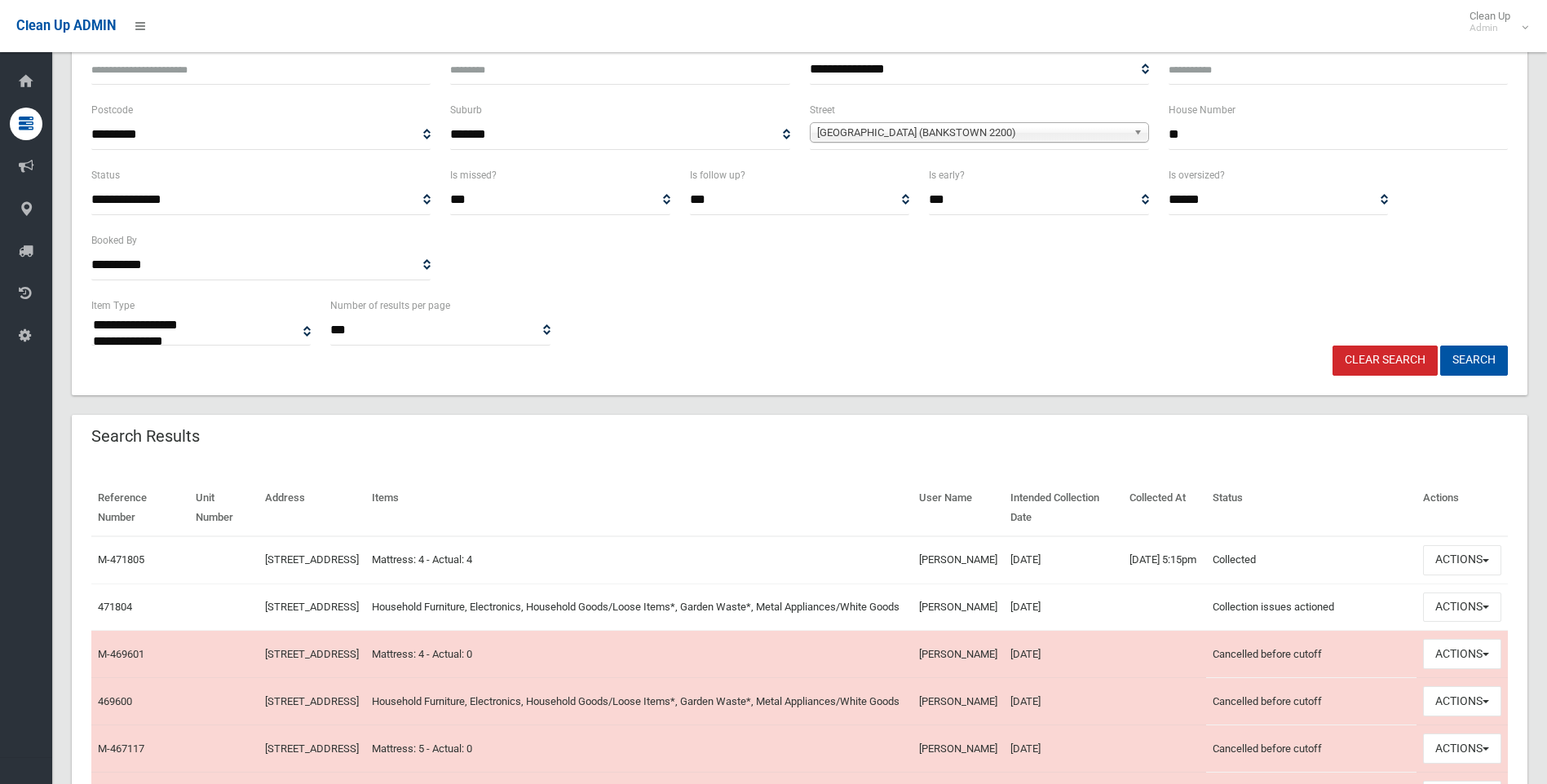
scroll to position [163, 0]
click at [1372, 355] on link "Clear Search" at bounding box center [1384, 361] width 105 height 30
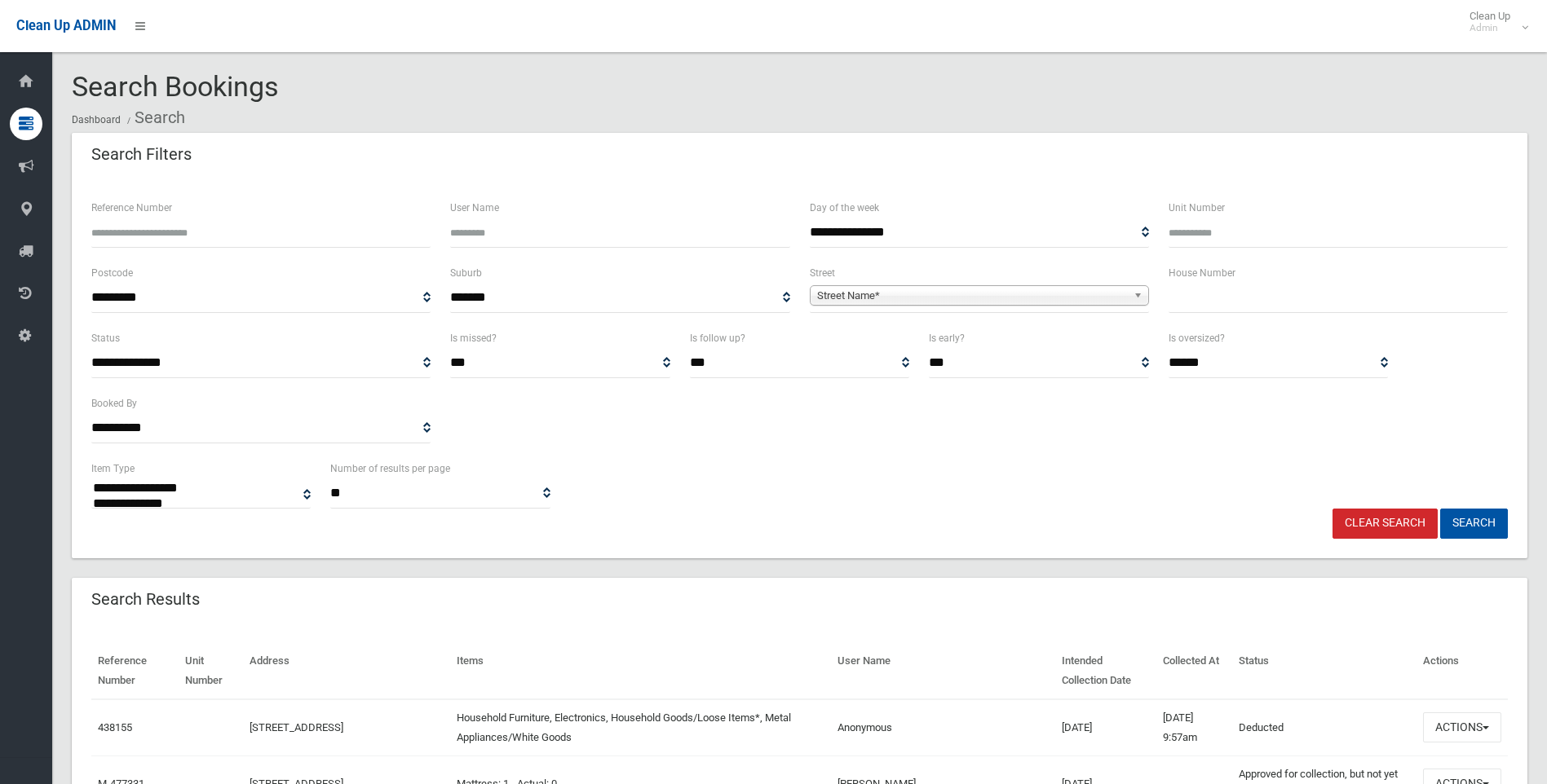
select select
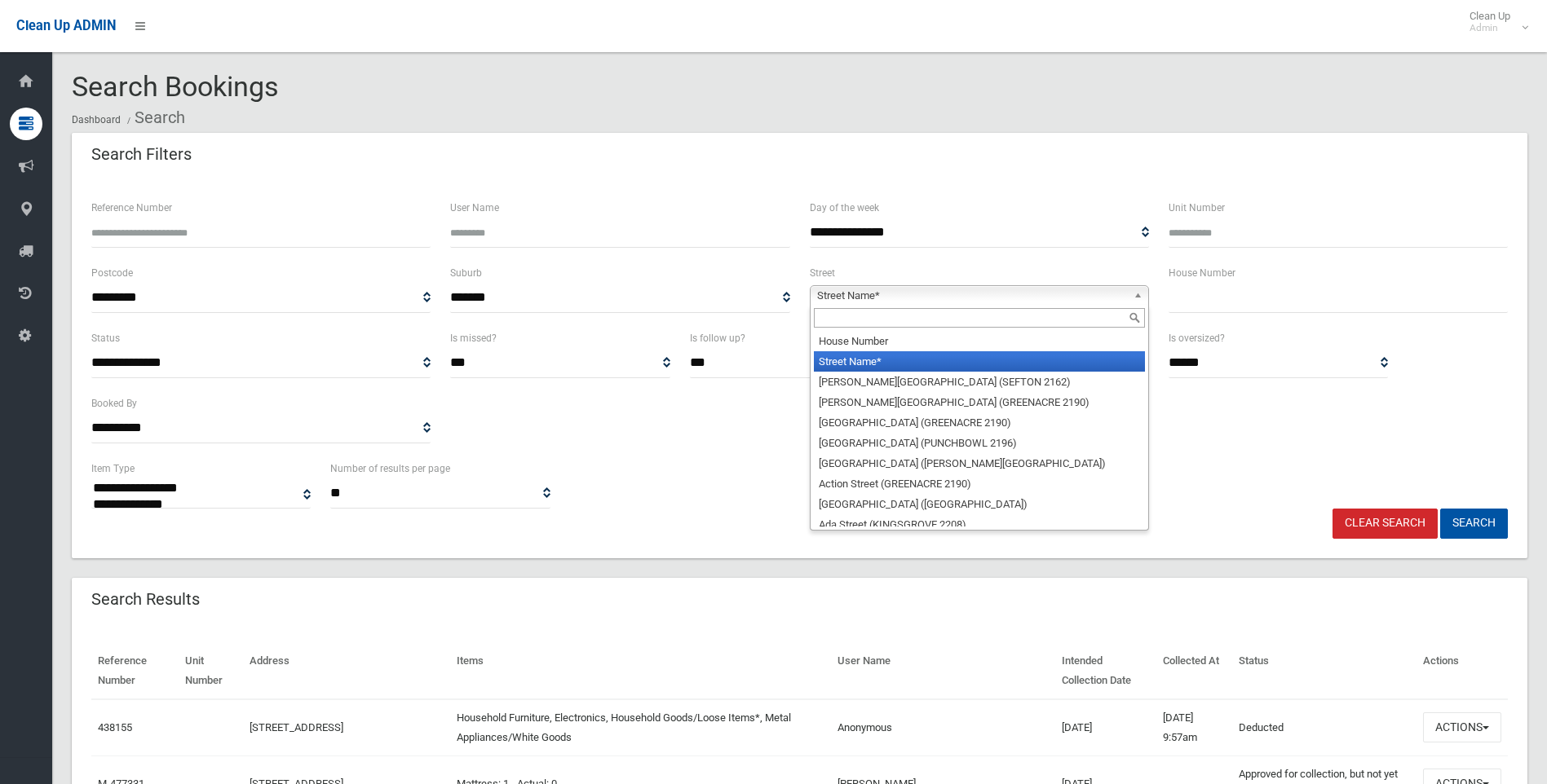
click at [838, 298] on span "Street Name*" at bounding box center [973, 296] width 310 height 20
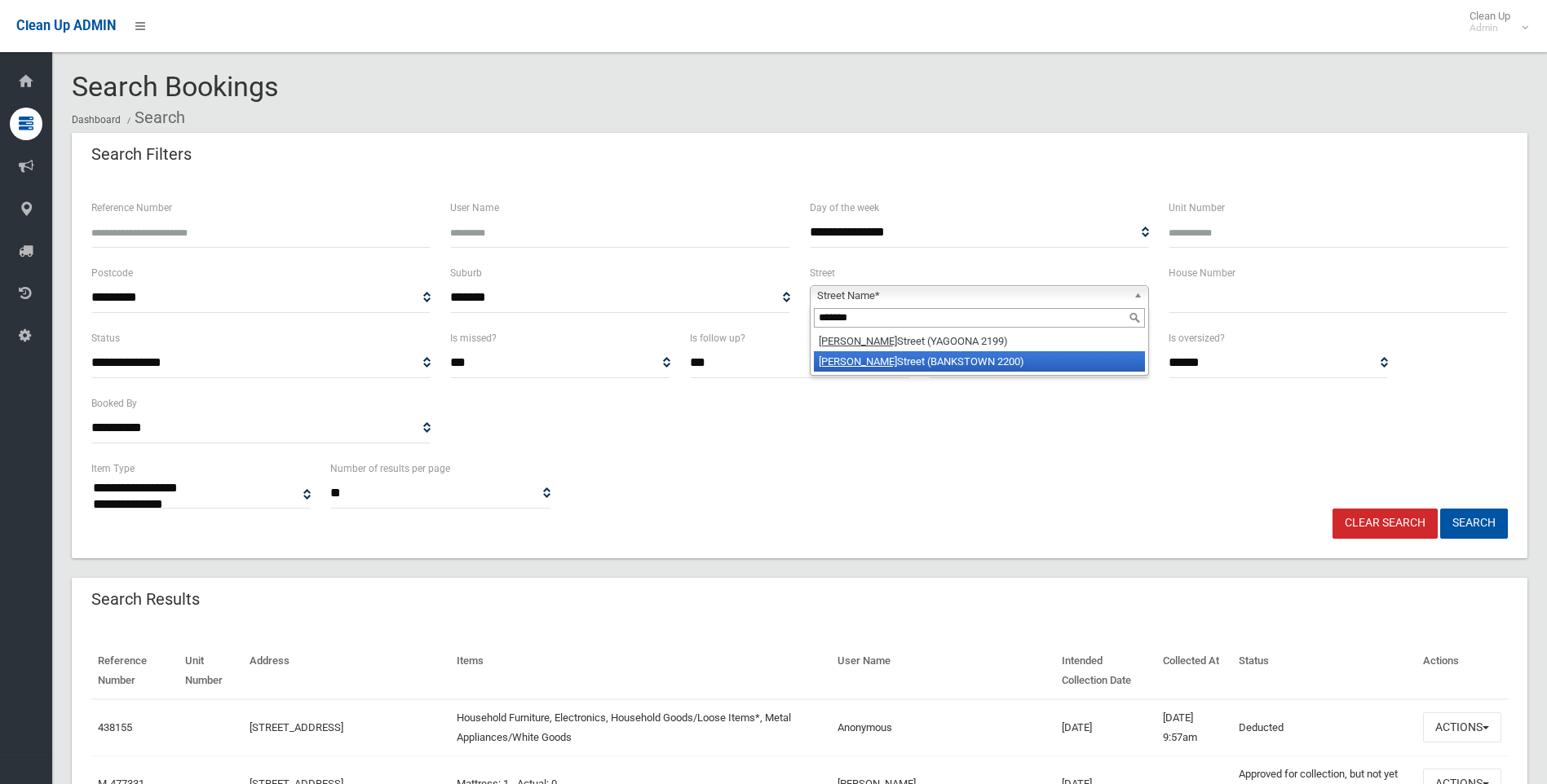
type input "*******"
click at [915, 364] on li "Wilkins Street (BANKSTOWN 2200)" at bounding box center [979, 362] width 331 height 21
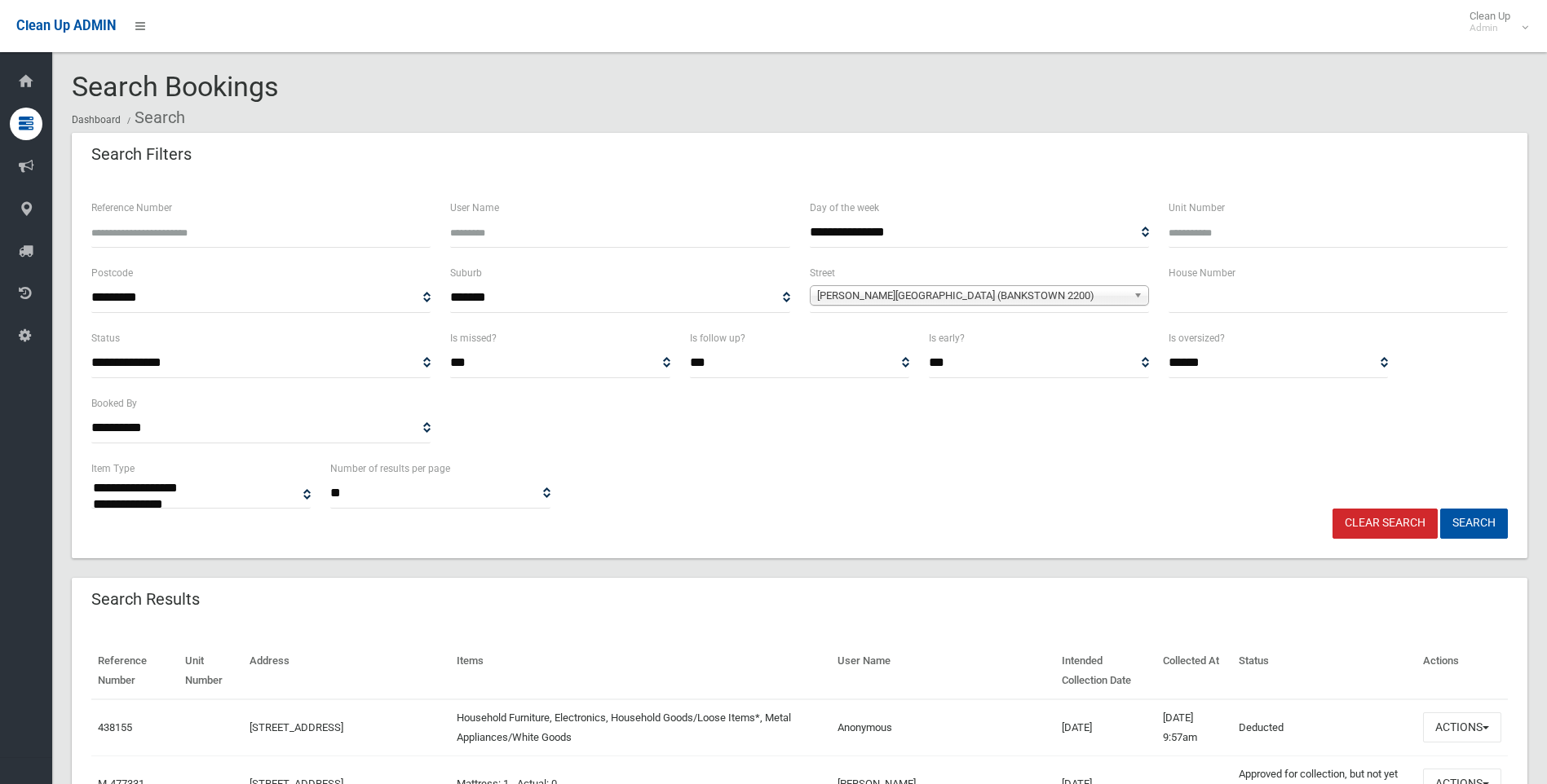
click at [1184, 296] on input "text" at bounding box center [1338, 298] width 339 height 30
type input "**"
click at [1449, 521] on button "Search" at bounding box center [1473, 523] width 68 height 30
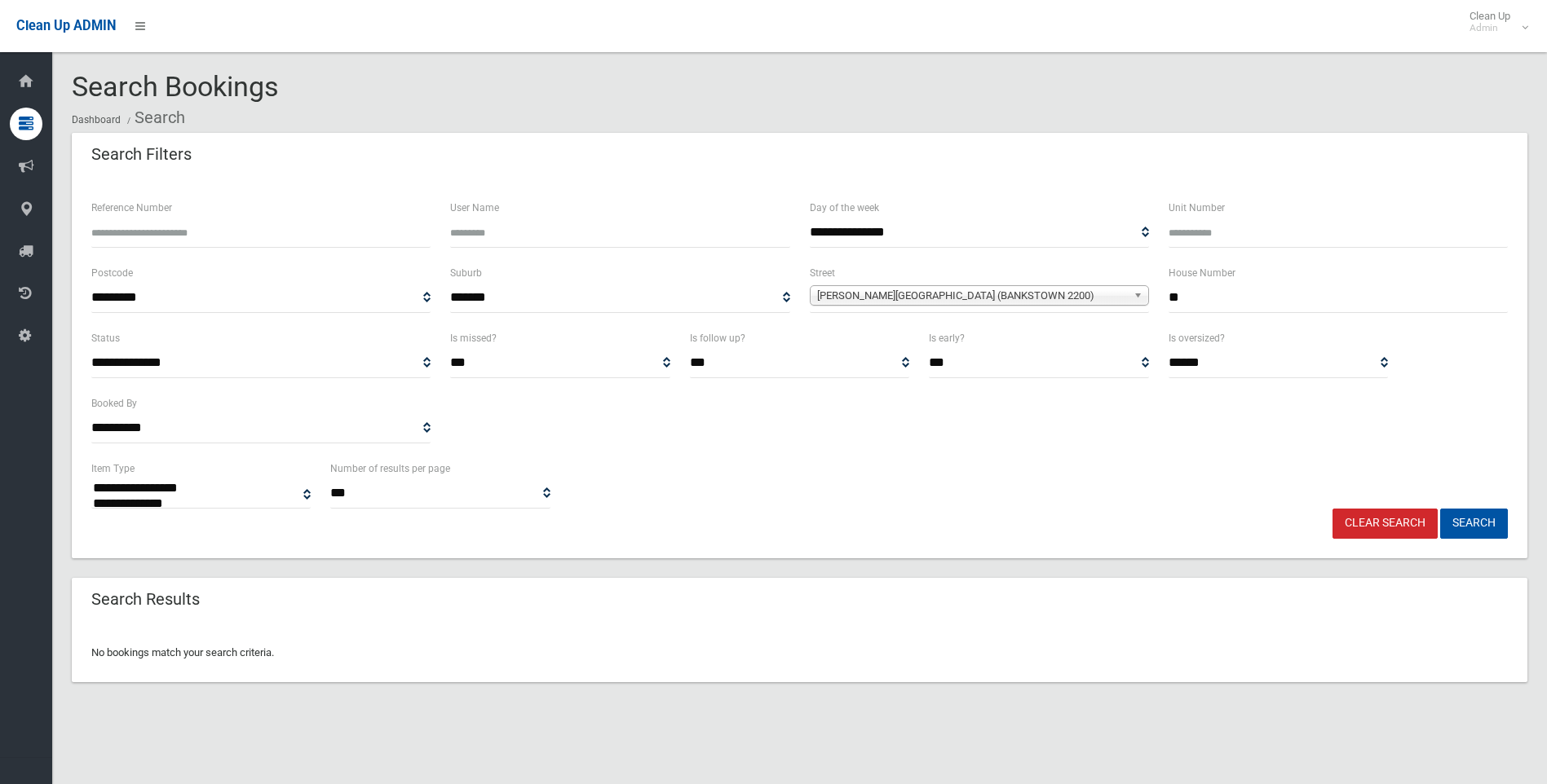
select select
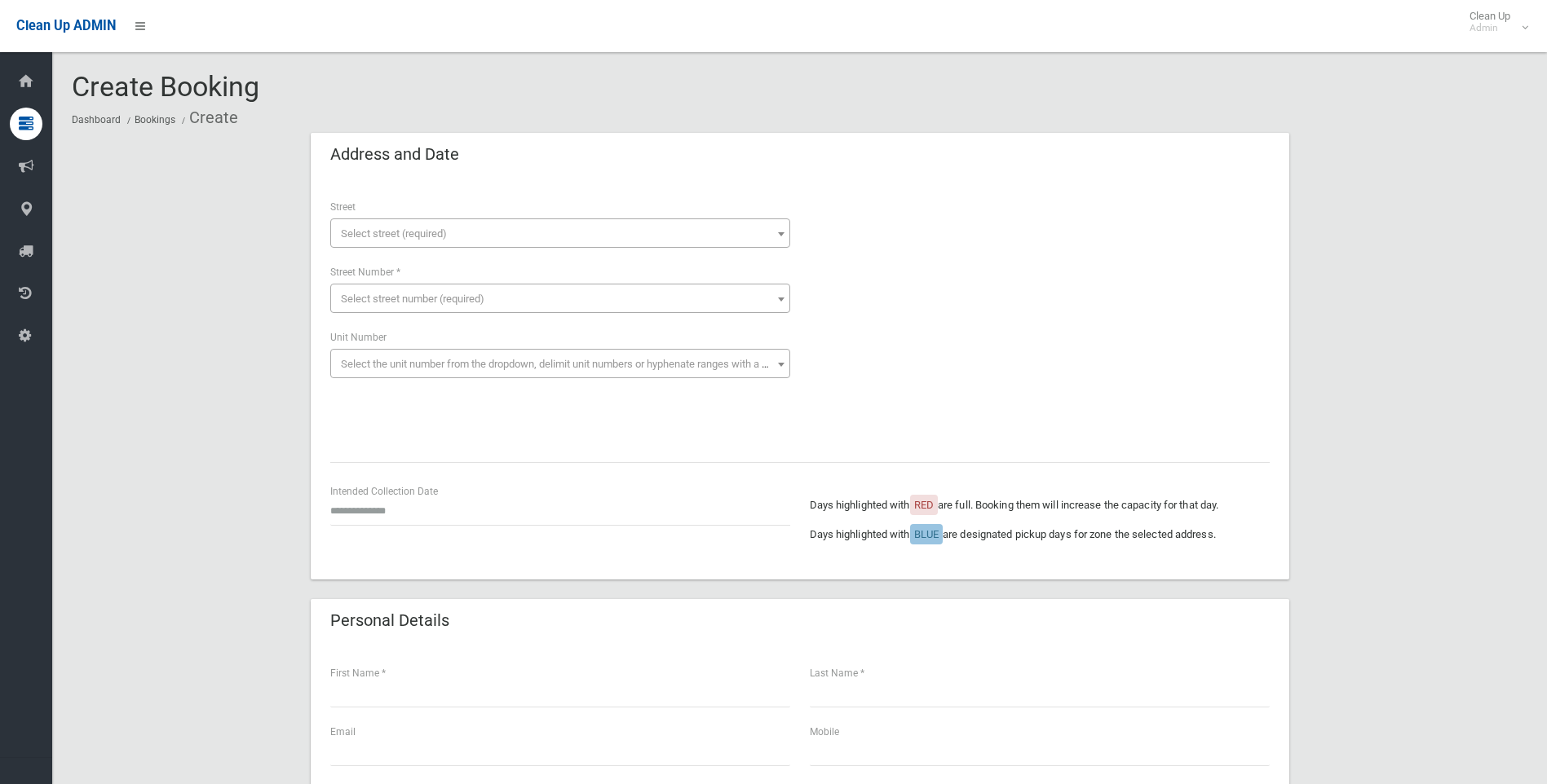
click at [341, 235] on span "Select street (required)" at bounding box center [394, 233] width 106 height 12
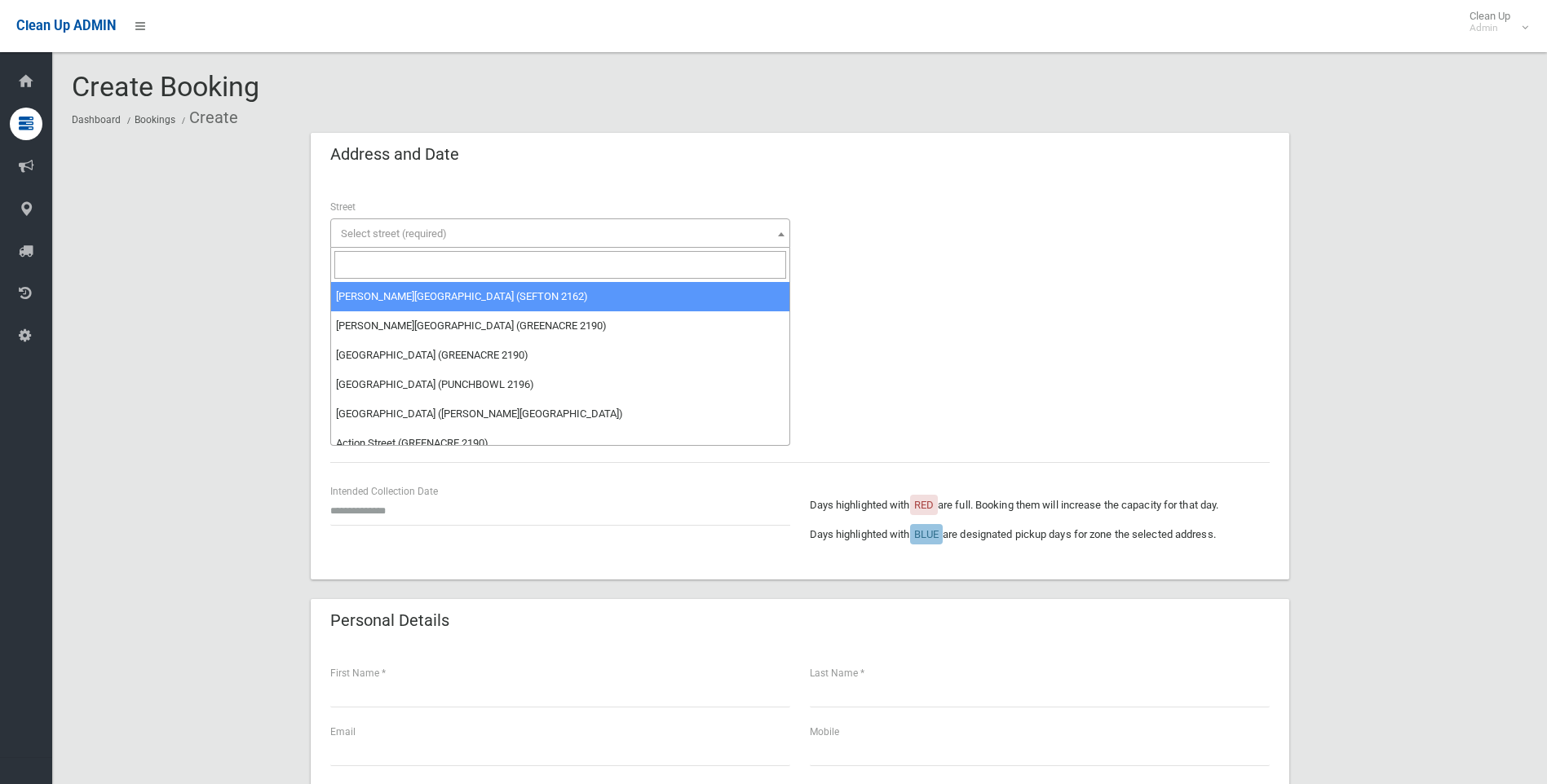
click at [351, 268] on input "search" at bounding box center [560, 265] width 452 height 27
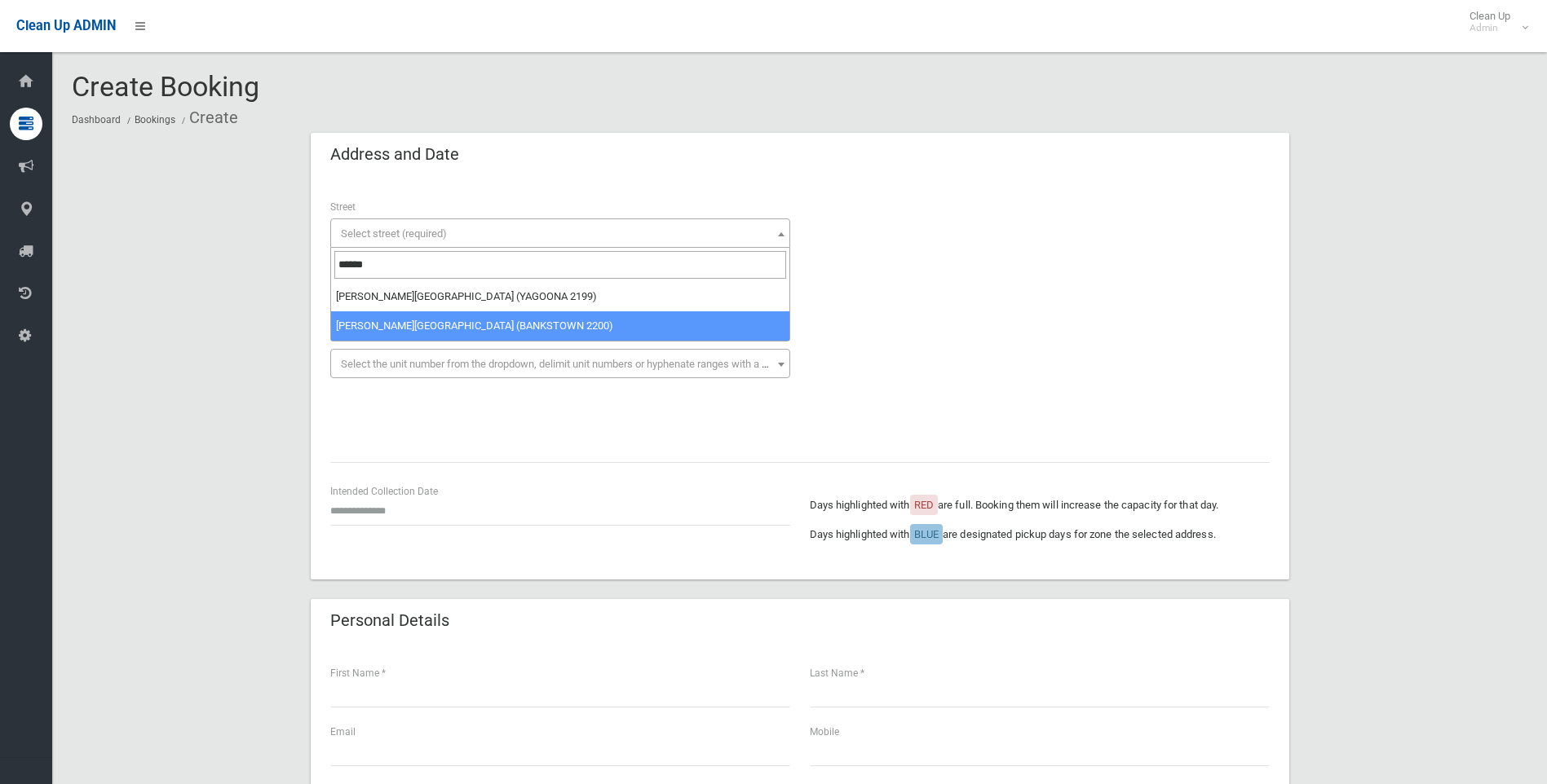
type input "******"
select select "****"
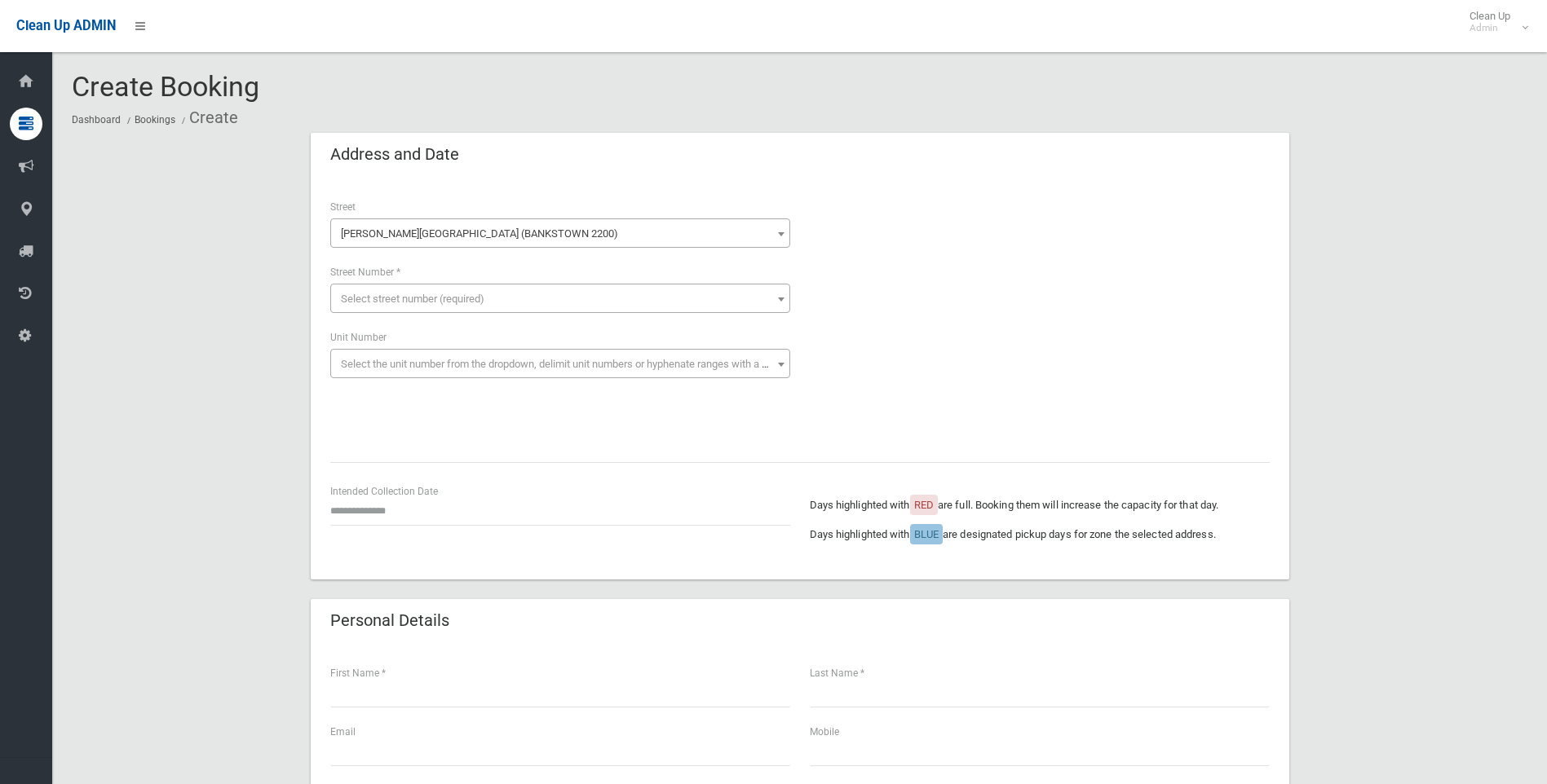
click at [353, 290] on span "Select street number (required)" at bounding box center [560, 299] width 452 height 23
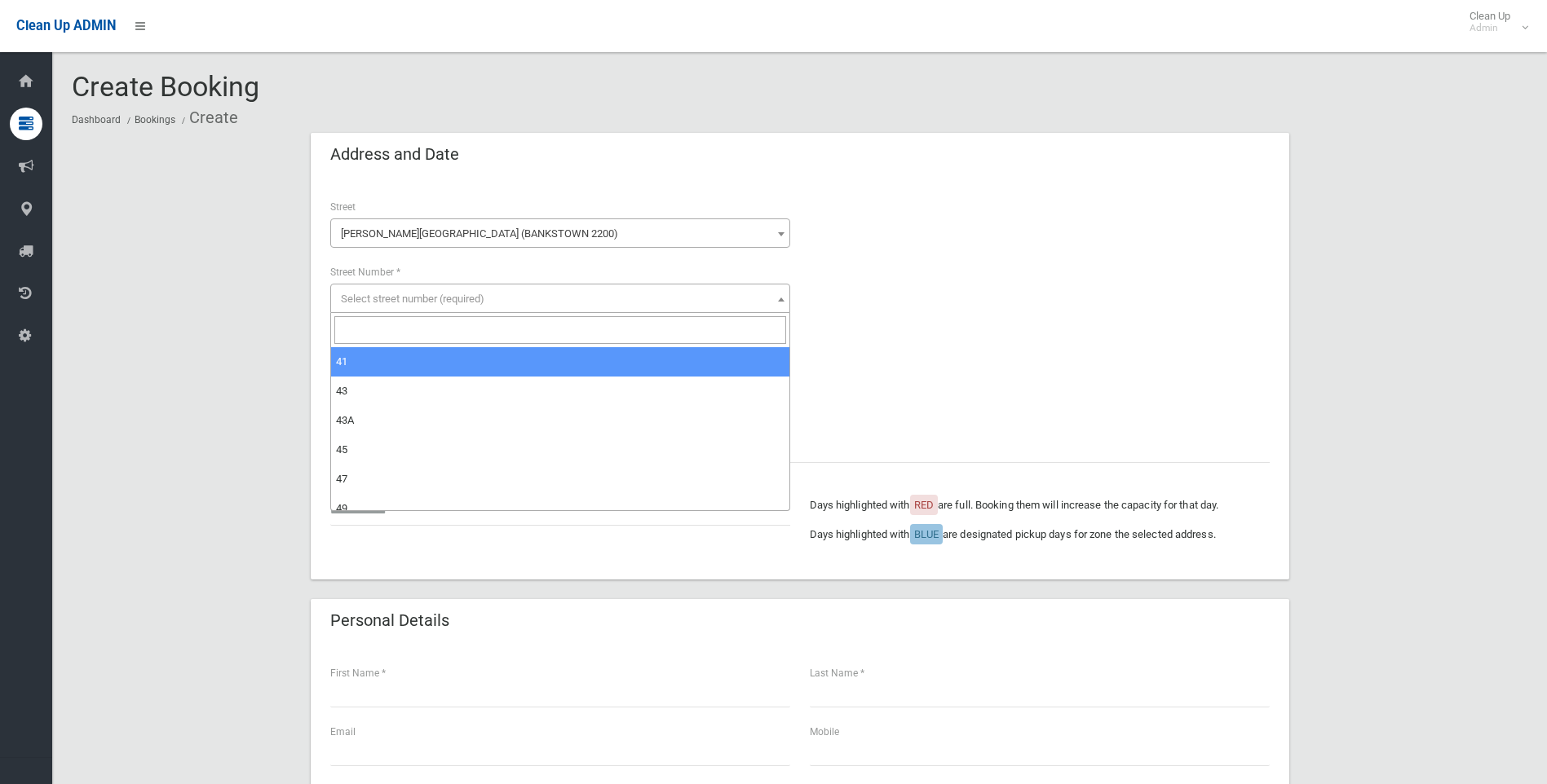
click at [340, 329] on input "search" at bounding box center [560, 330] width 452 height 27
type input "**"
select select "**"
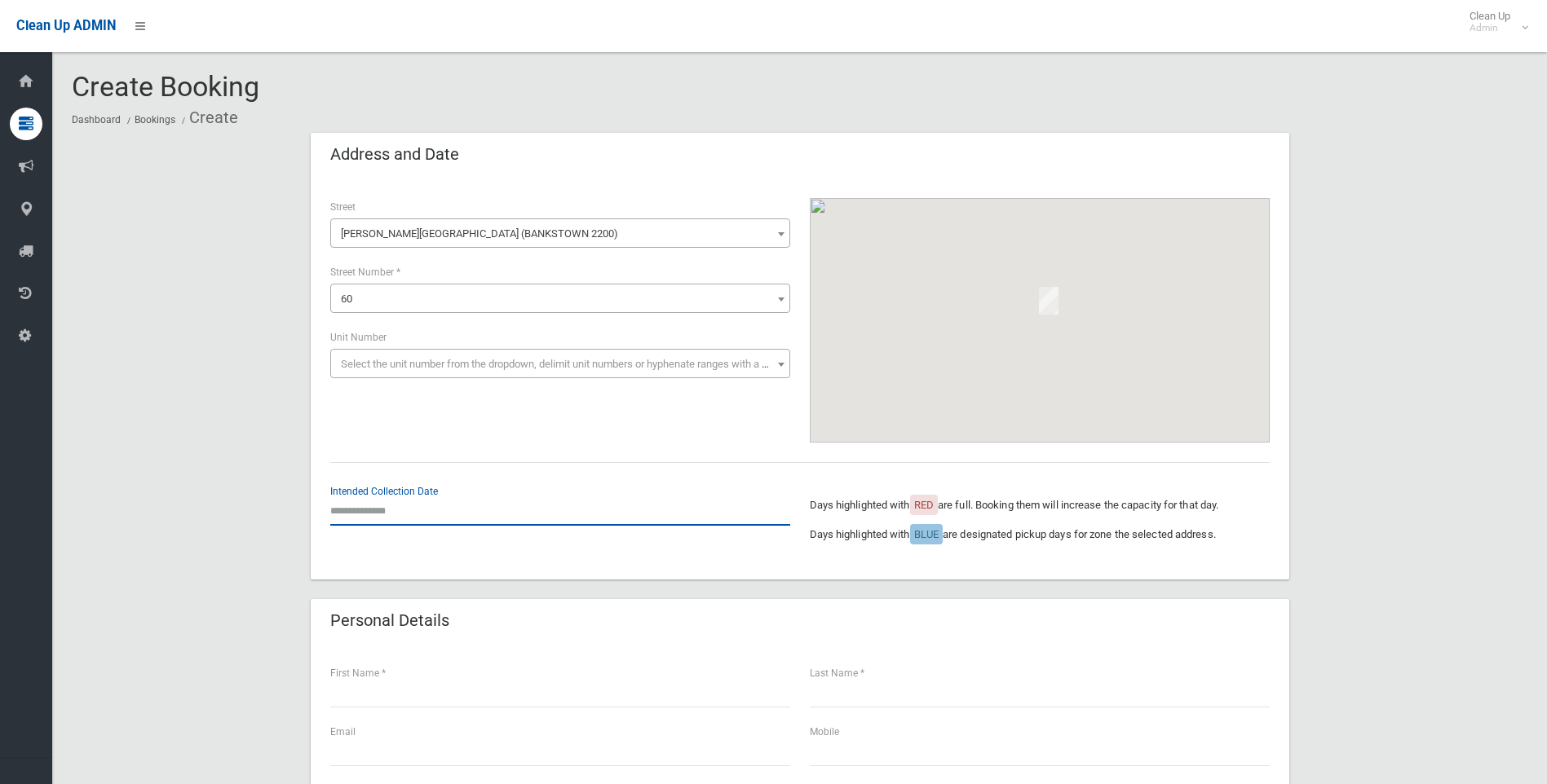
click at [368, 512] on input "text" at bounding box center [560, 511] width 460 height 30
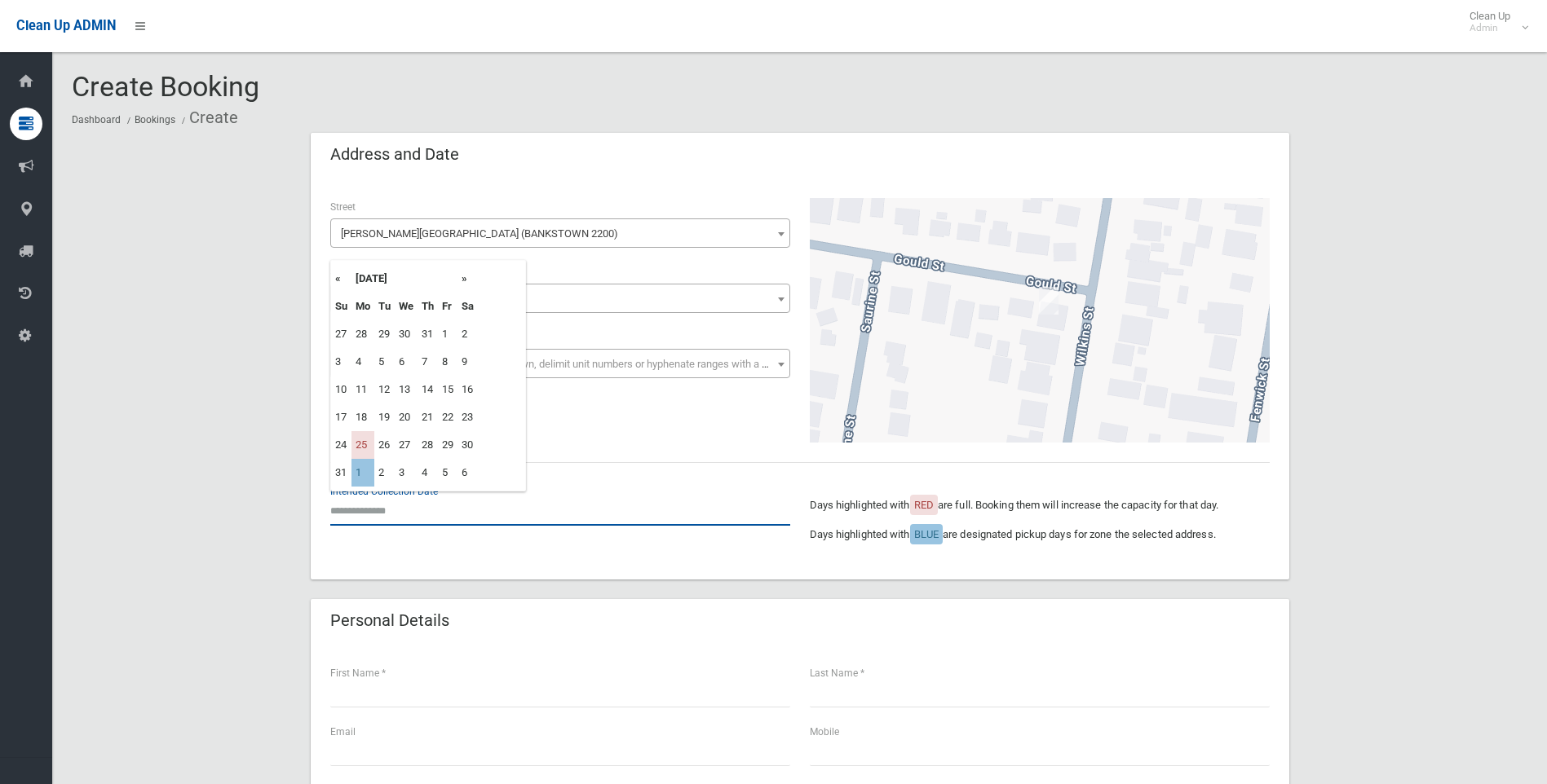
click at [368, 512] on input "text" at bounding box center [560, 511] width 460 height 30
click at [465, 282] on th "»" at bounding box center [468, 278] width 21 height 27
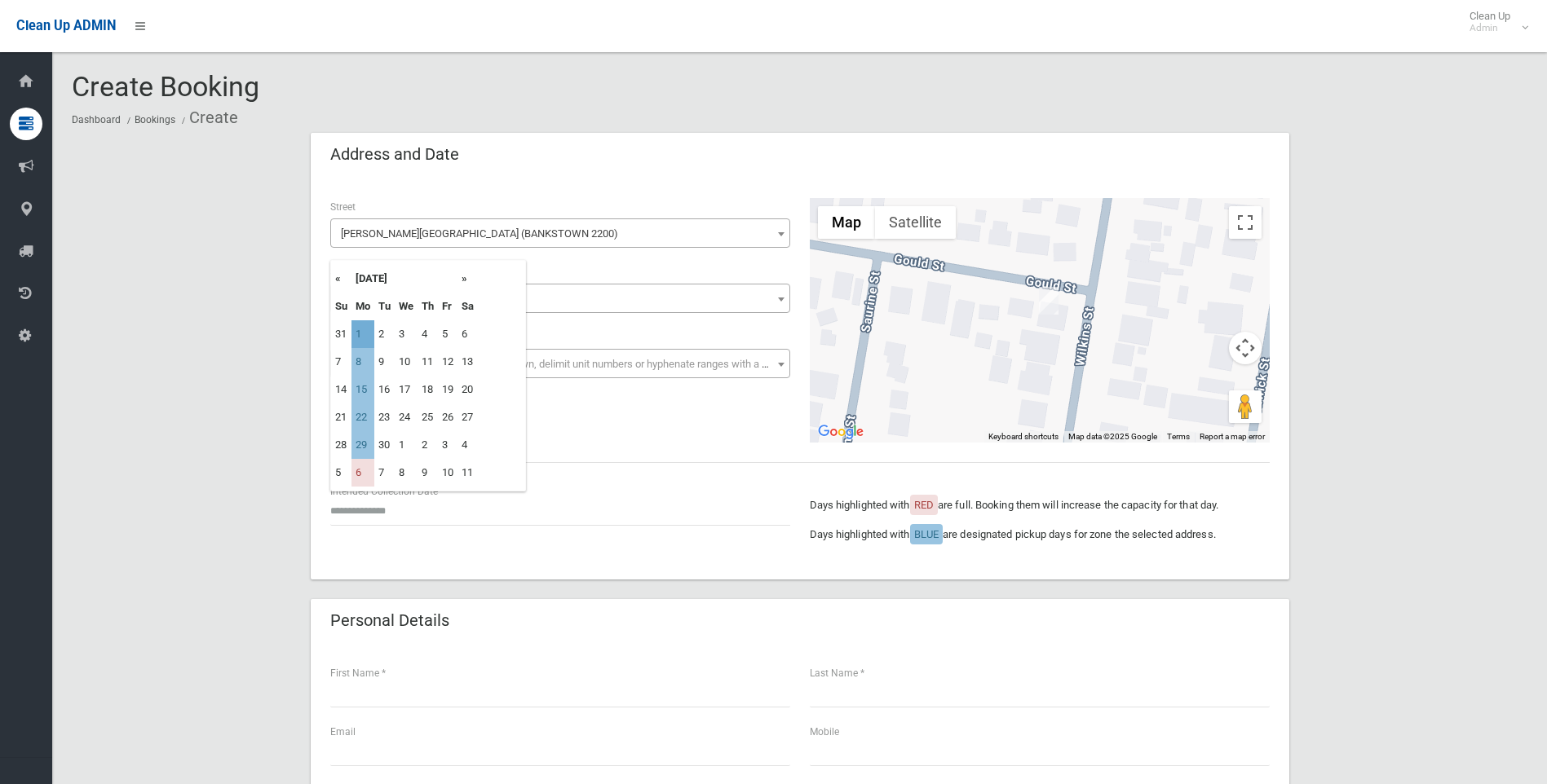
click at [366, 332] on td "1" at bounding box center [363, 334] width 23 height 27
type input "**********"
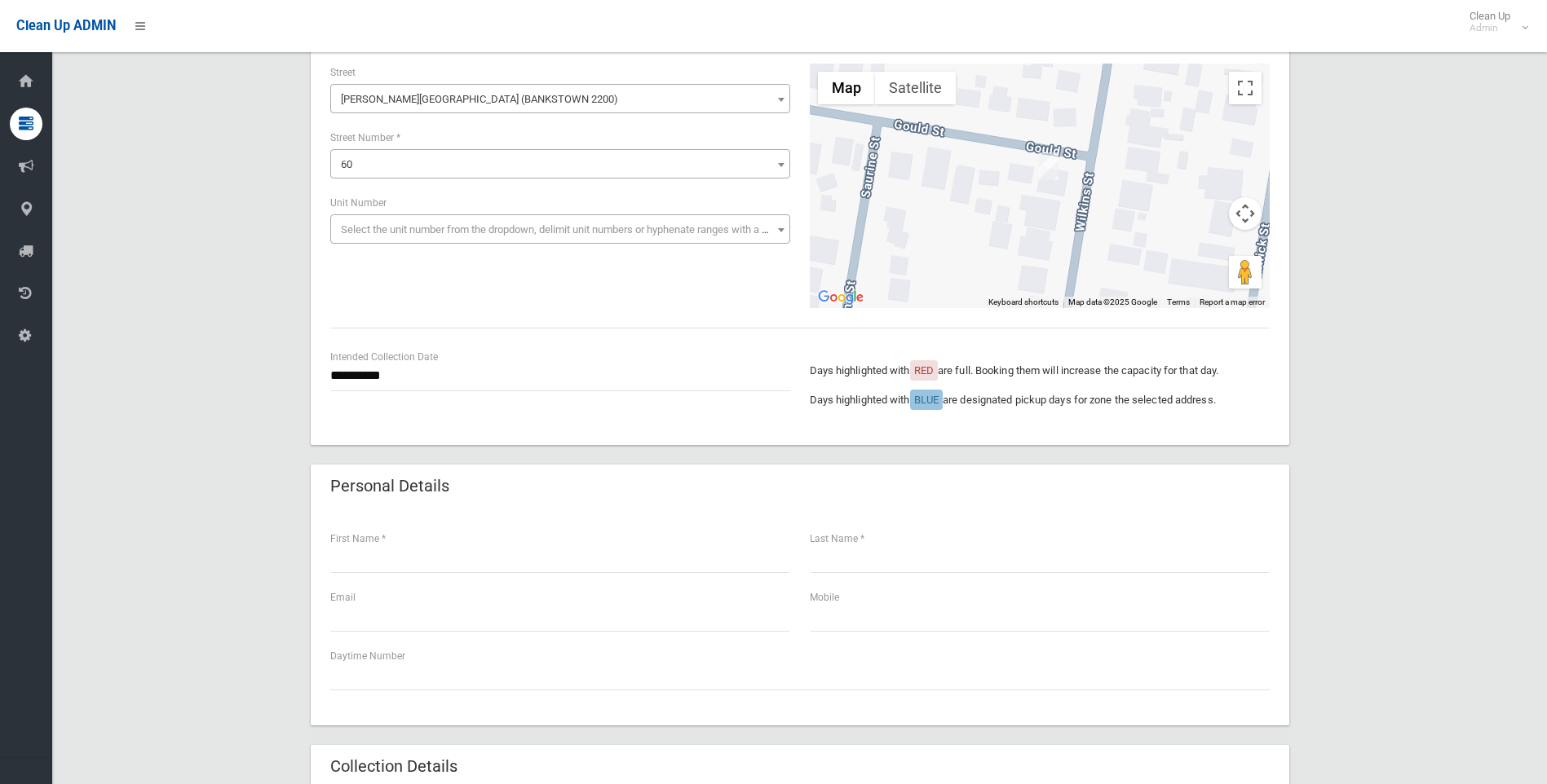
scroll to position [163, 0]
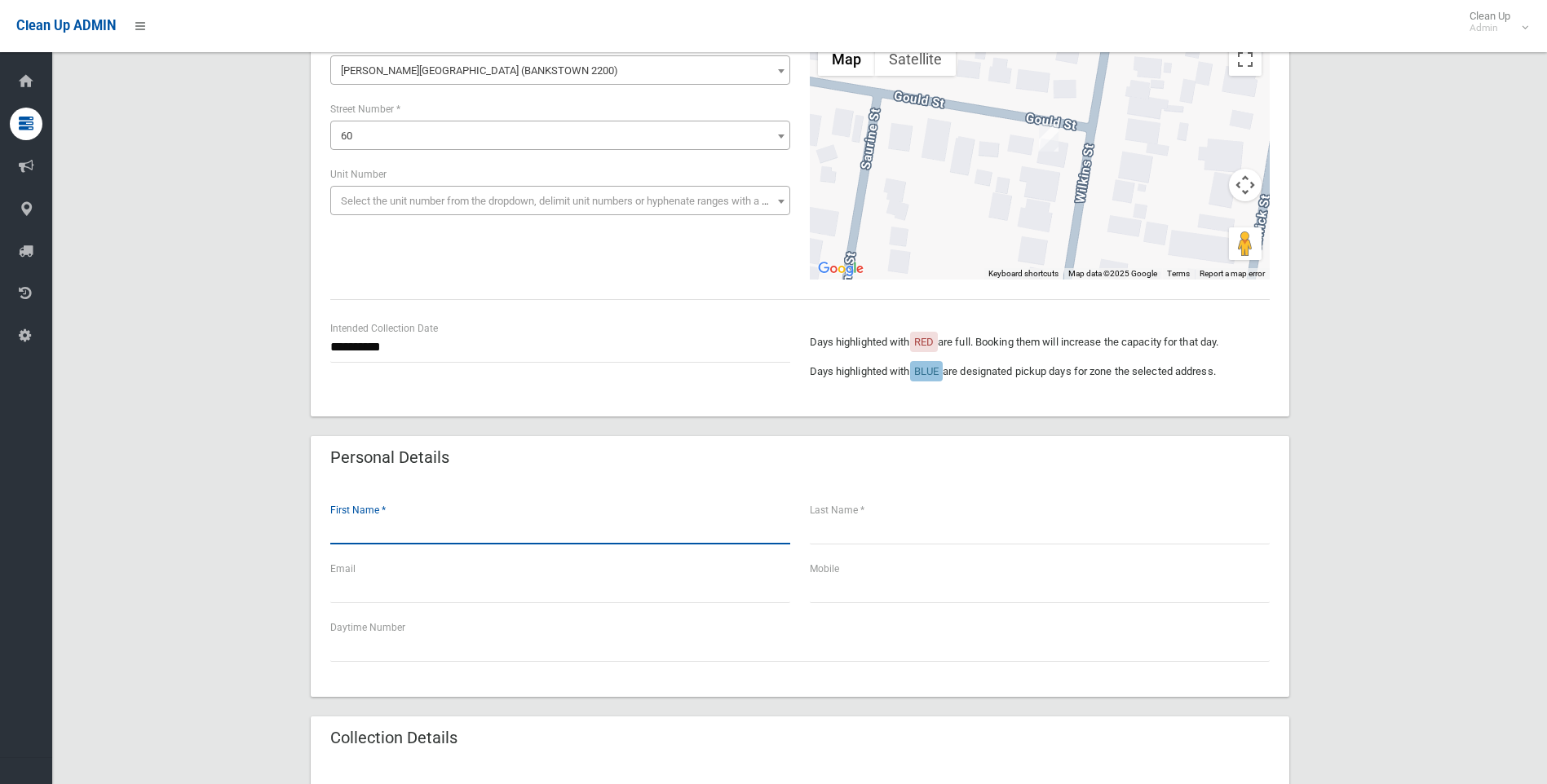
click at [344, 531] on input "text" at bounding box center [560, 529] width 460 height 30
type input "*****"
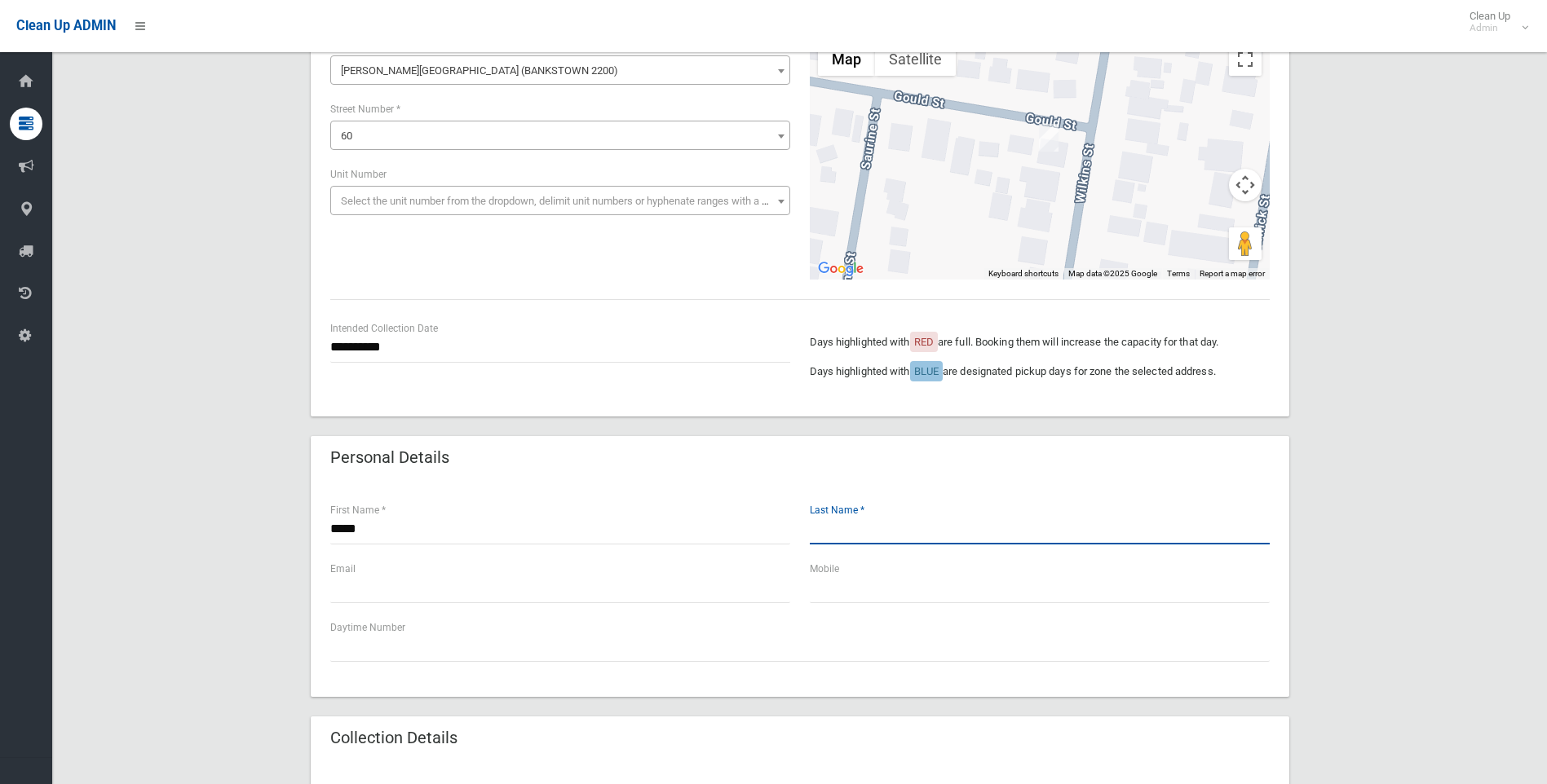
click at [833, 531] on input "text" at bounding box center [1039, 529] width 460 height 30
type input "******"
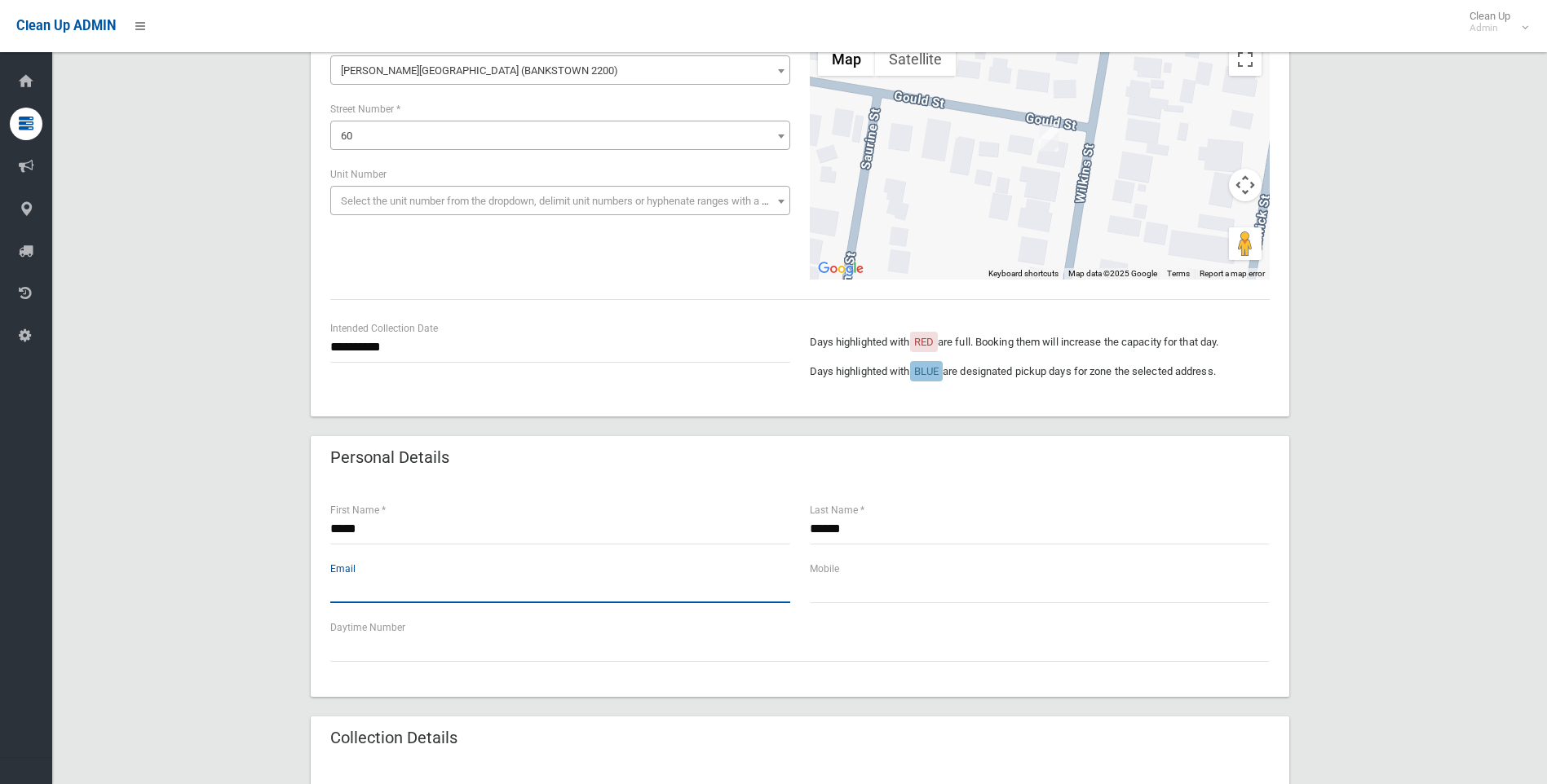
click at [342, 590] on input "text" at bounding box center [560, 588] width 460 height 30
type input "**********"
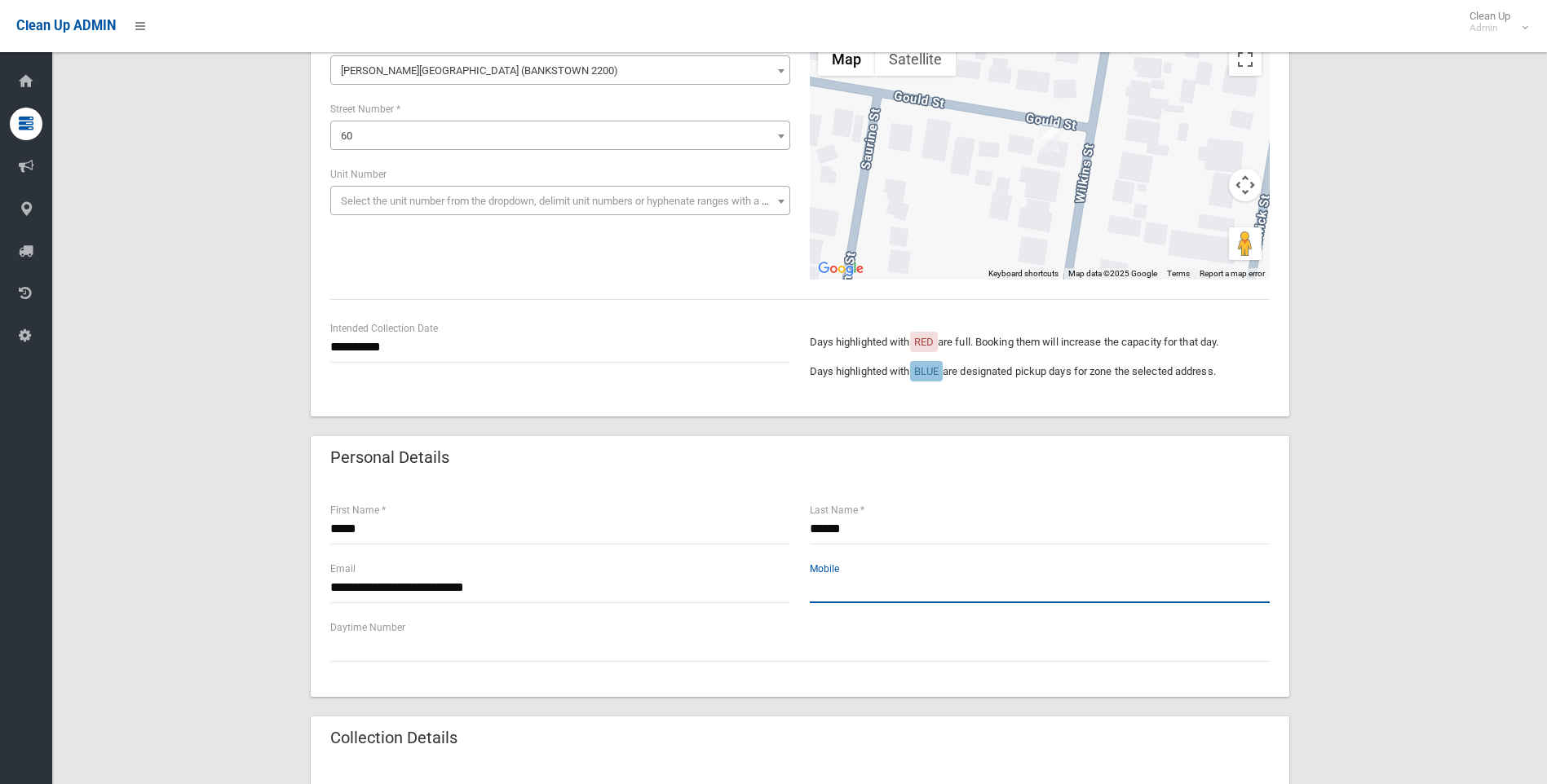
click at [831, 594] on input "text" at bounding box center [1039, 588] width 460 height 30
drag, startPoint x: 879, startPoint y: 589, endPoint x: 843, endPoint y: 587, distance: 36.1
click at [843, 587] on input "**********" at bounding box center [1039, 588] width 460 height 30
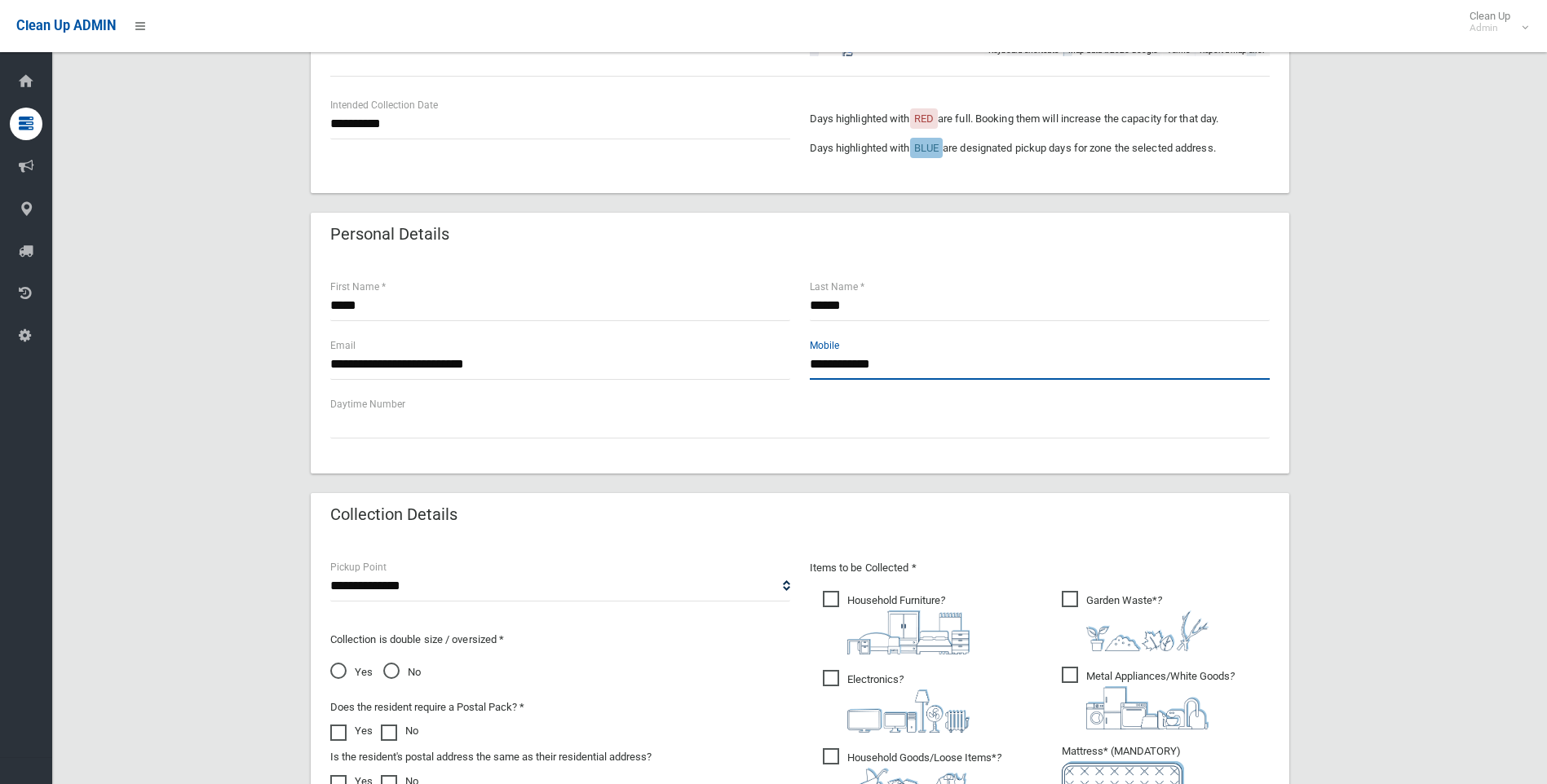
scroll to position [408, 0]
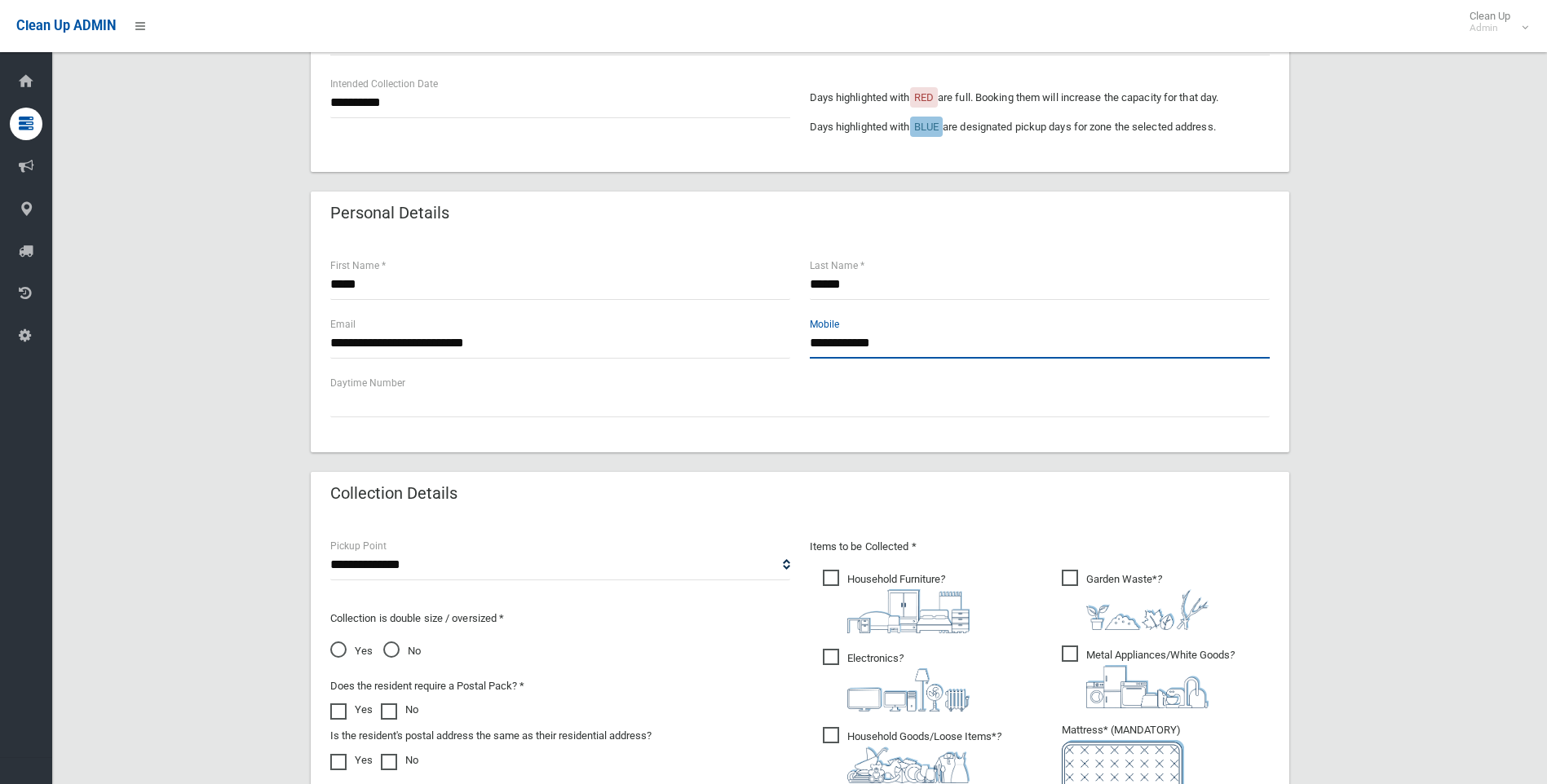
type input "**********"
click at [353, 562] on select "**********" at bounding box center [560, 565] width 460 height 30
select select "*"
click at [330, 551] on select "**********" at bounding box center [560, 565] width 460 height 30
click at [391, 649] on span "No" at bounding box center [402, 652] width 37 height 20
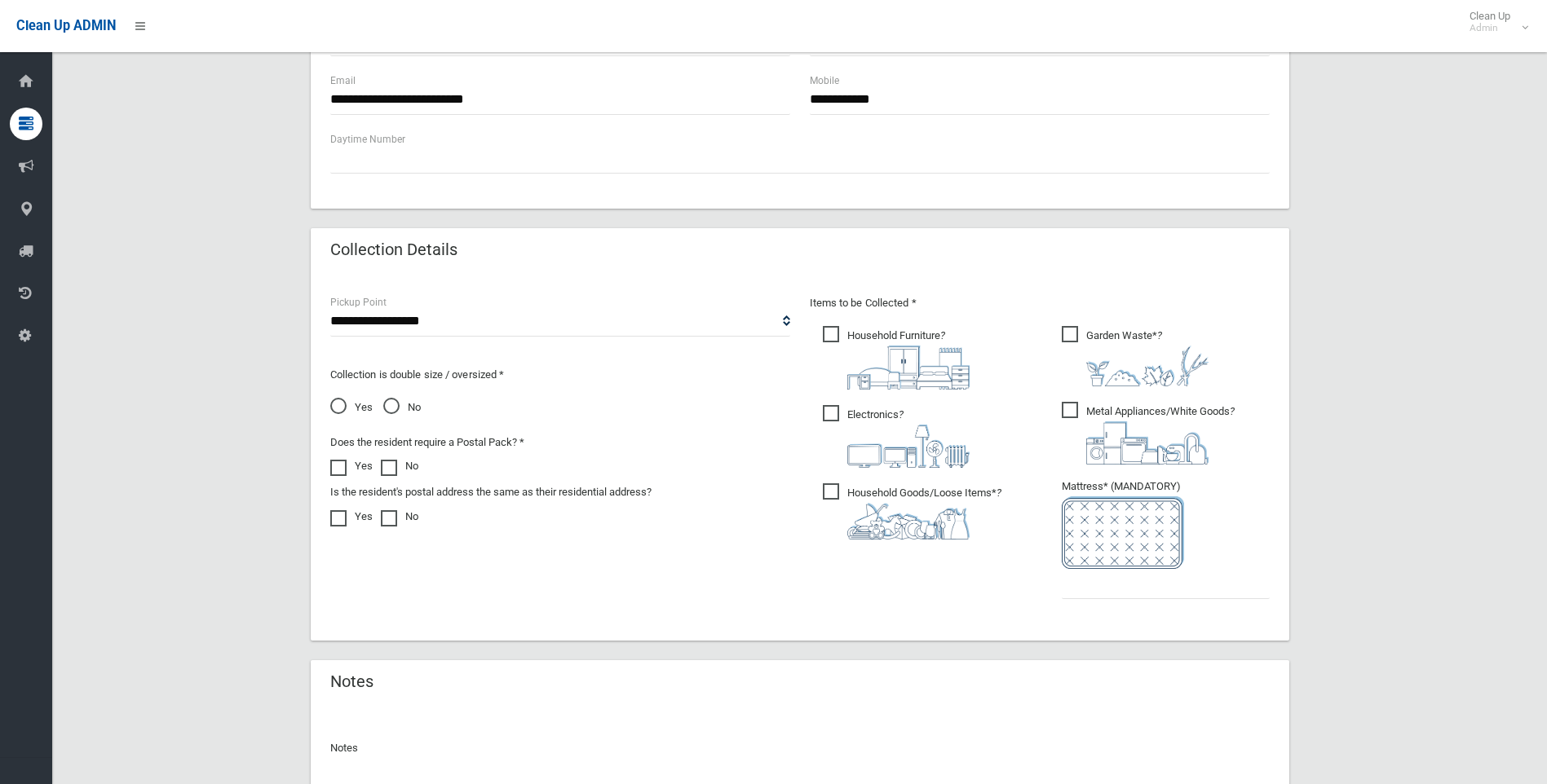
scroll to position [653, 0]
click at [833, 337] on span "Household Furniture ?" at bounding box center [896, 357] width 147 height 64
click at [827, 415] on span "Electronics ?" at bounding box center [896, 436] width 147 height 63
click at [830, 493] on span "Household Goods/Loose Items* ?" at bounding box center [912, 511] width 178 height 56
click at [1071, 587] on input "text" at bounding box center [1166, 583] width 208 height 30
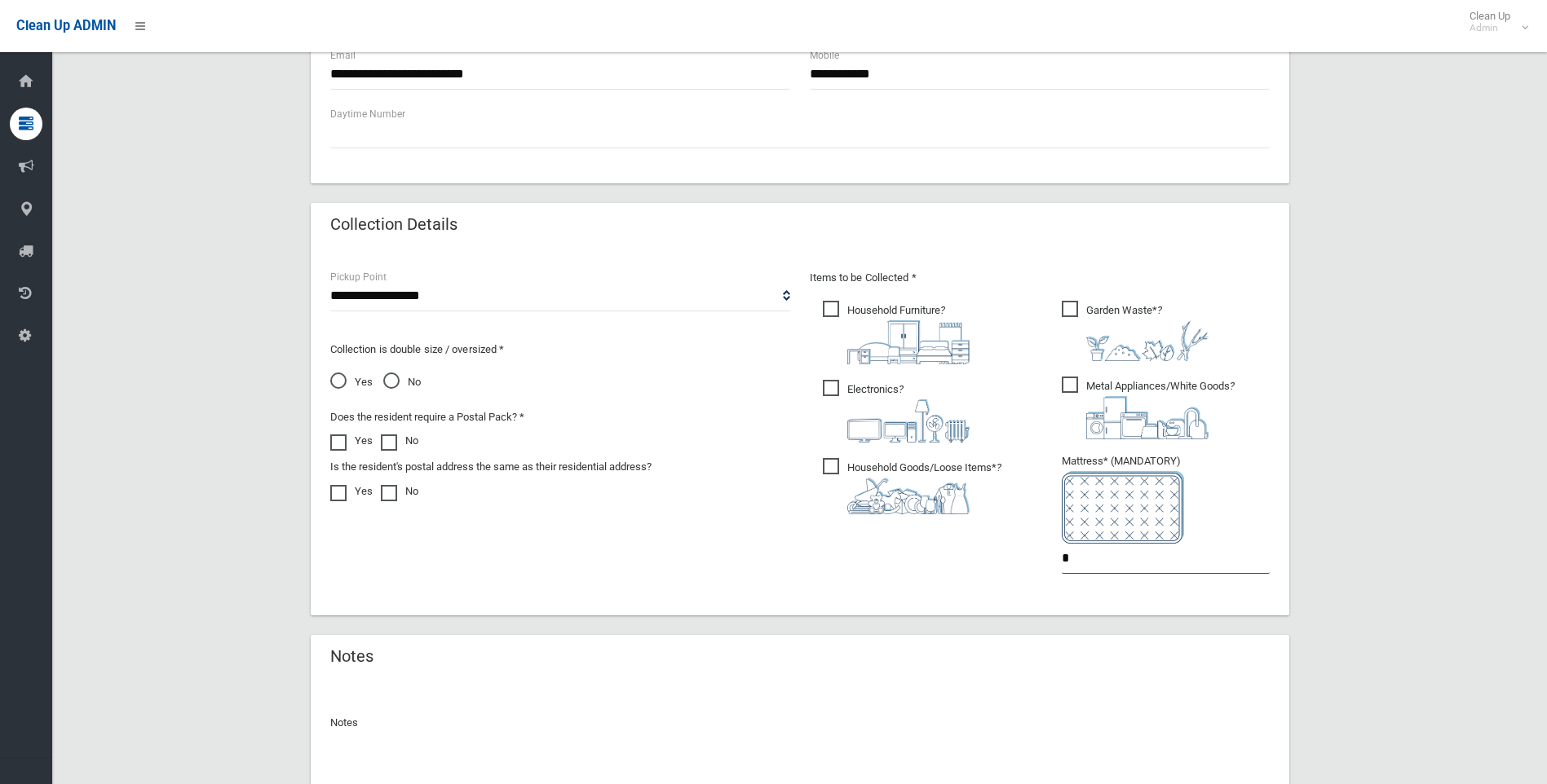
scroll to position [821, 0]
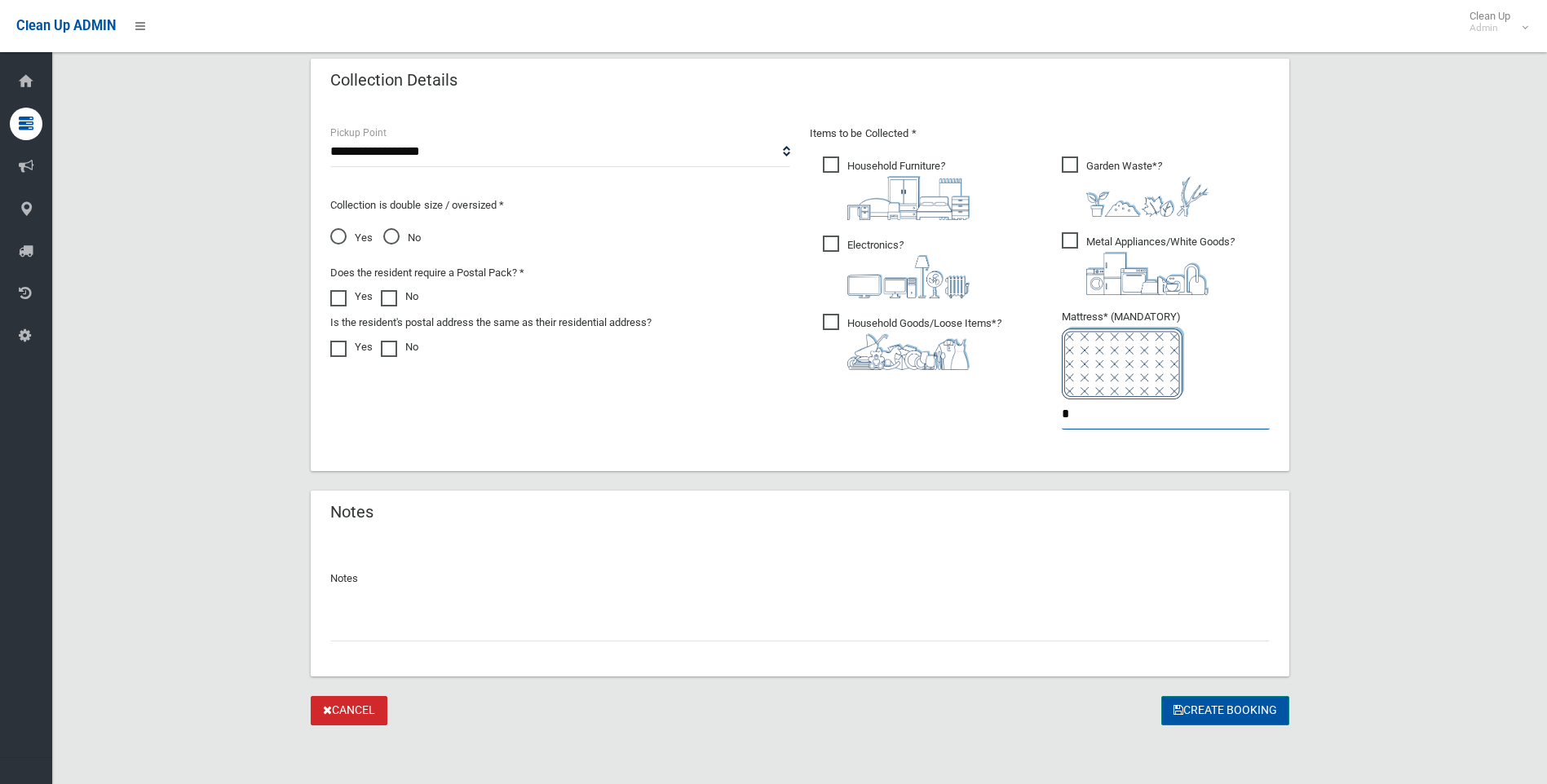
type input "*"
click at [1221, 709] on button "Create Booking" at bounding box center [1225, 710] width 128 height 30
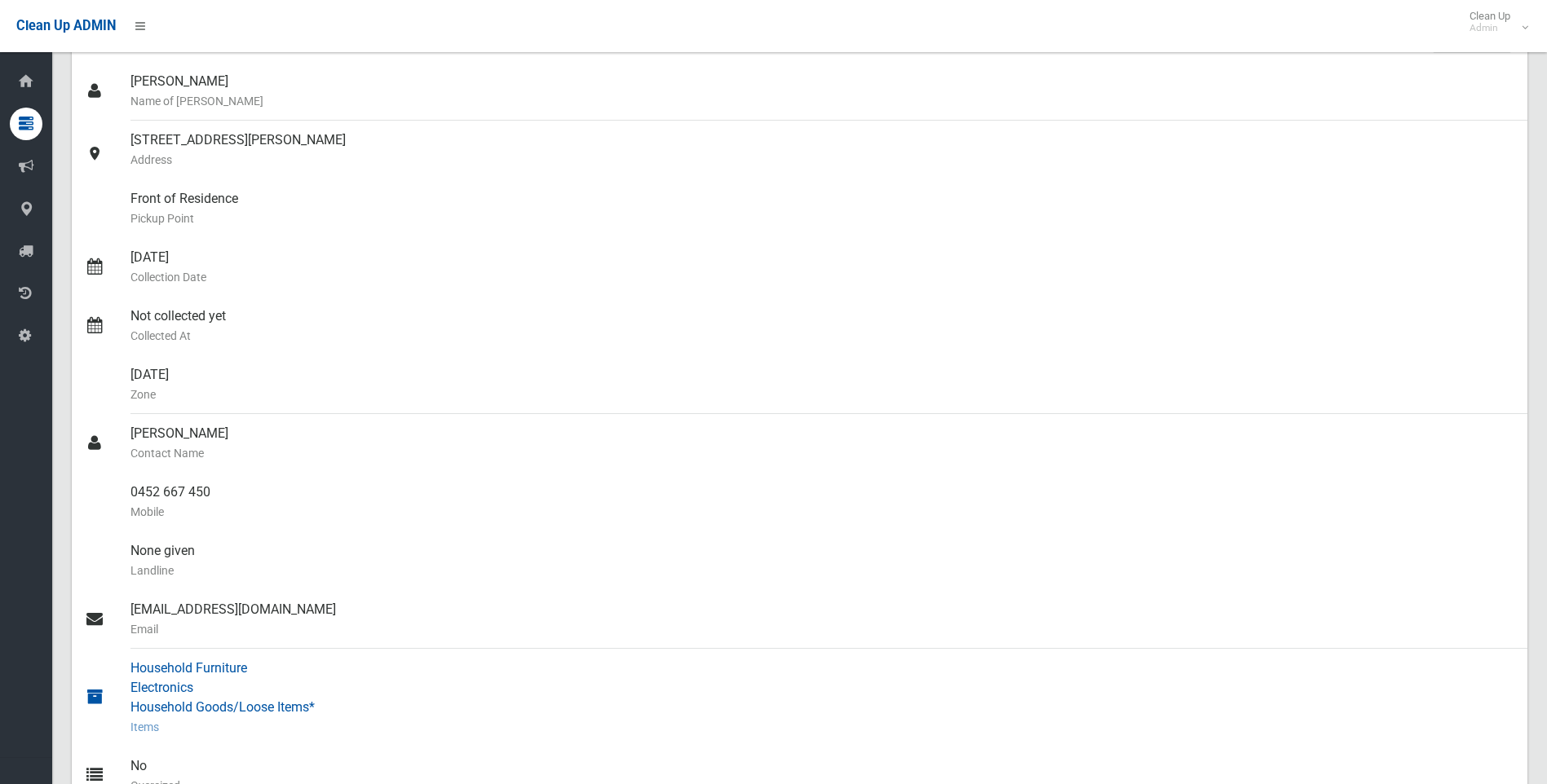
scroll to position [245, 0]
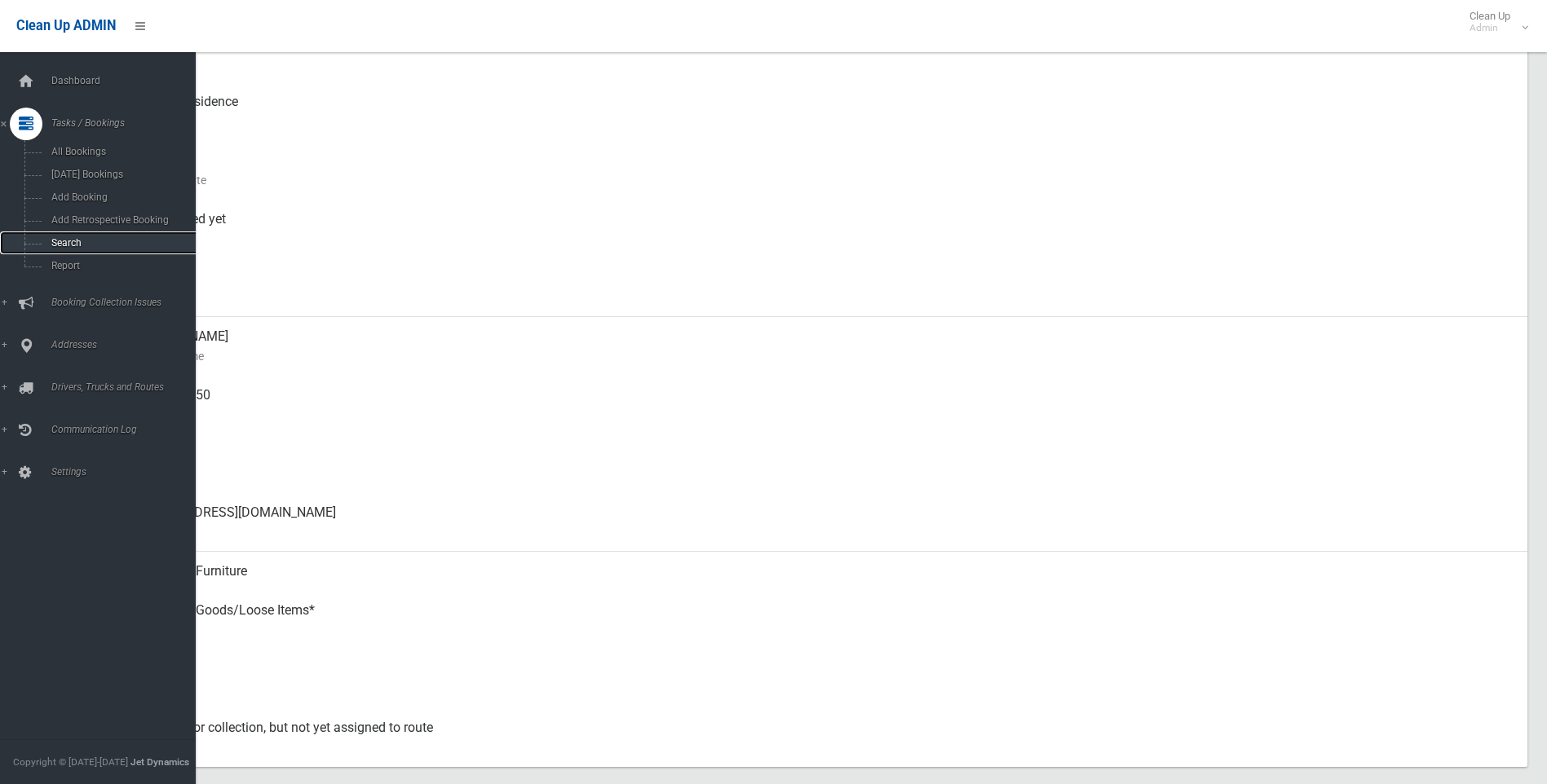
click at [72, 240] on span "Search" at bounding box center [120, 243] width 148 height 12
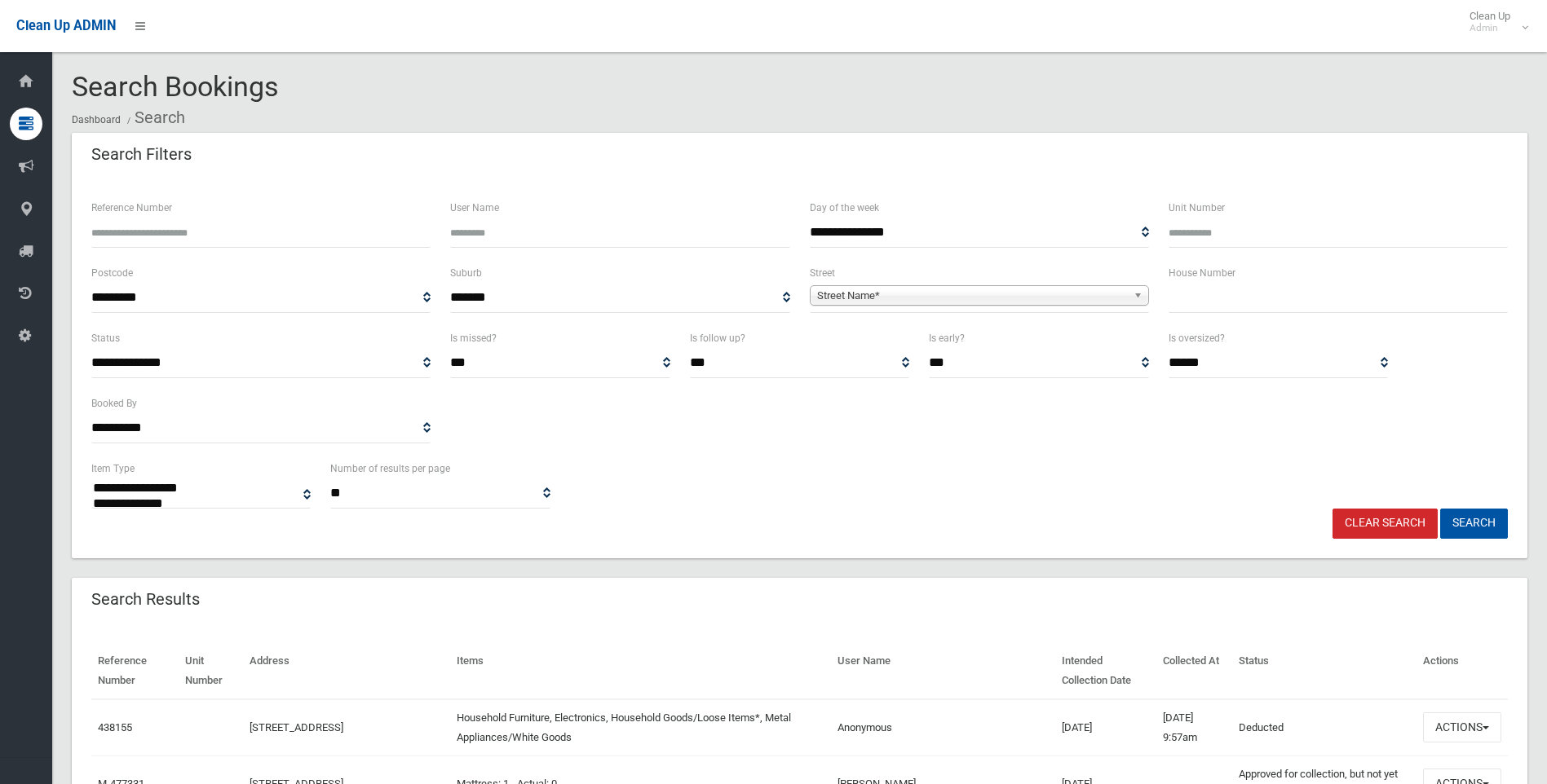
select select
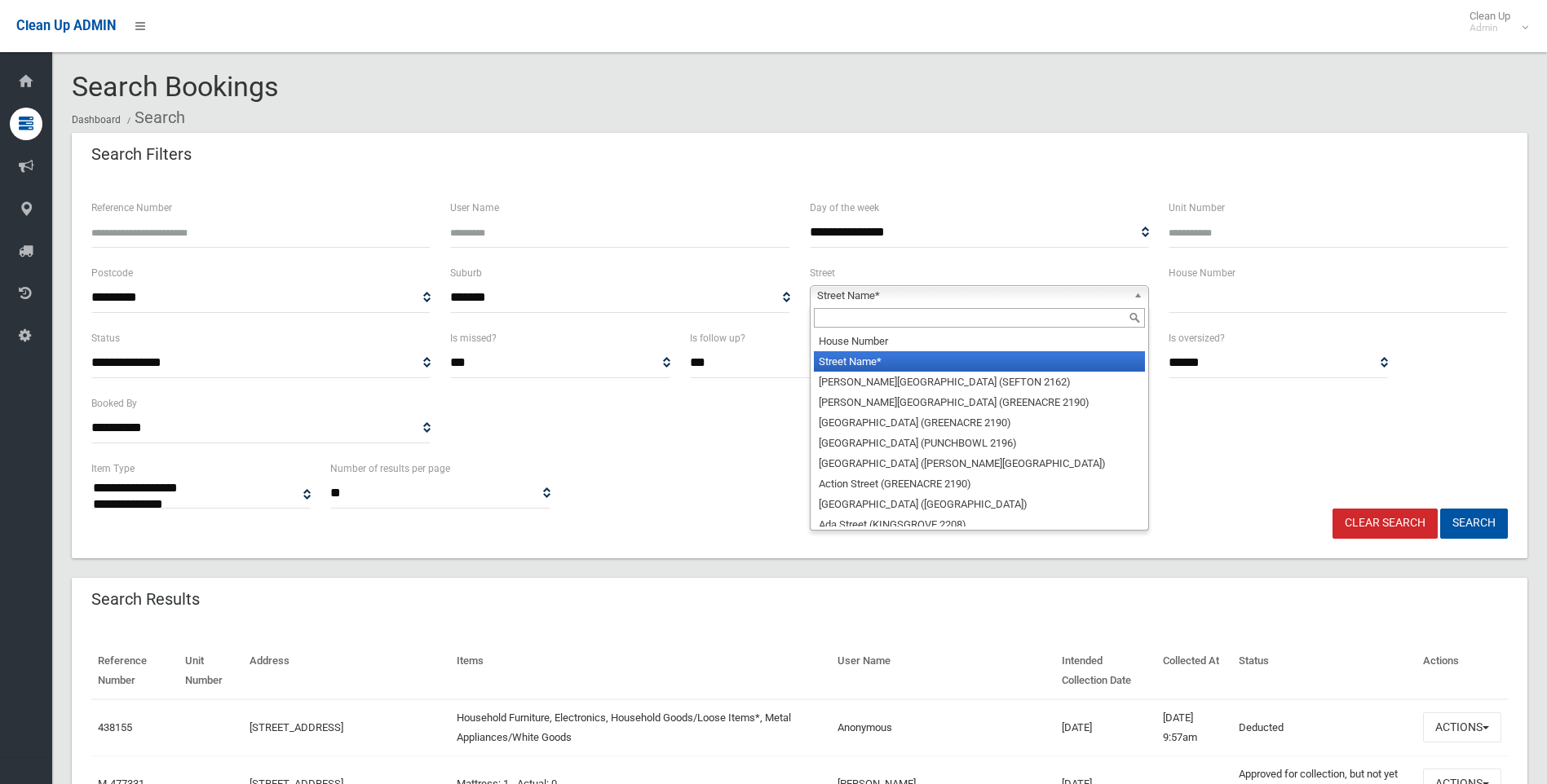
click at [870, 290] on span "Street Name*" at bounding box center [973, 296] width 310 height 20
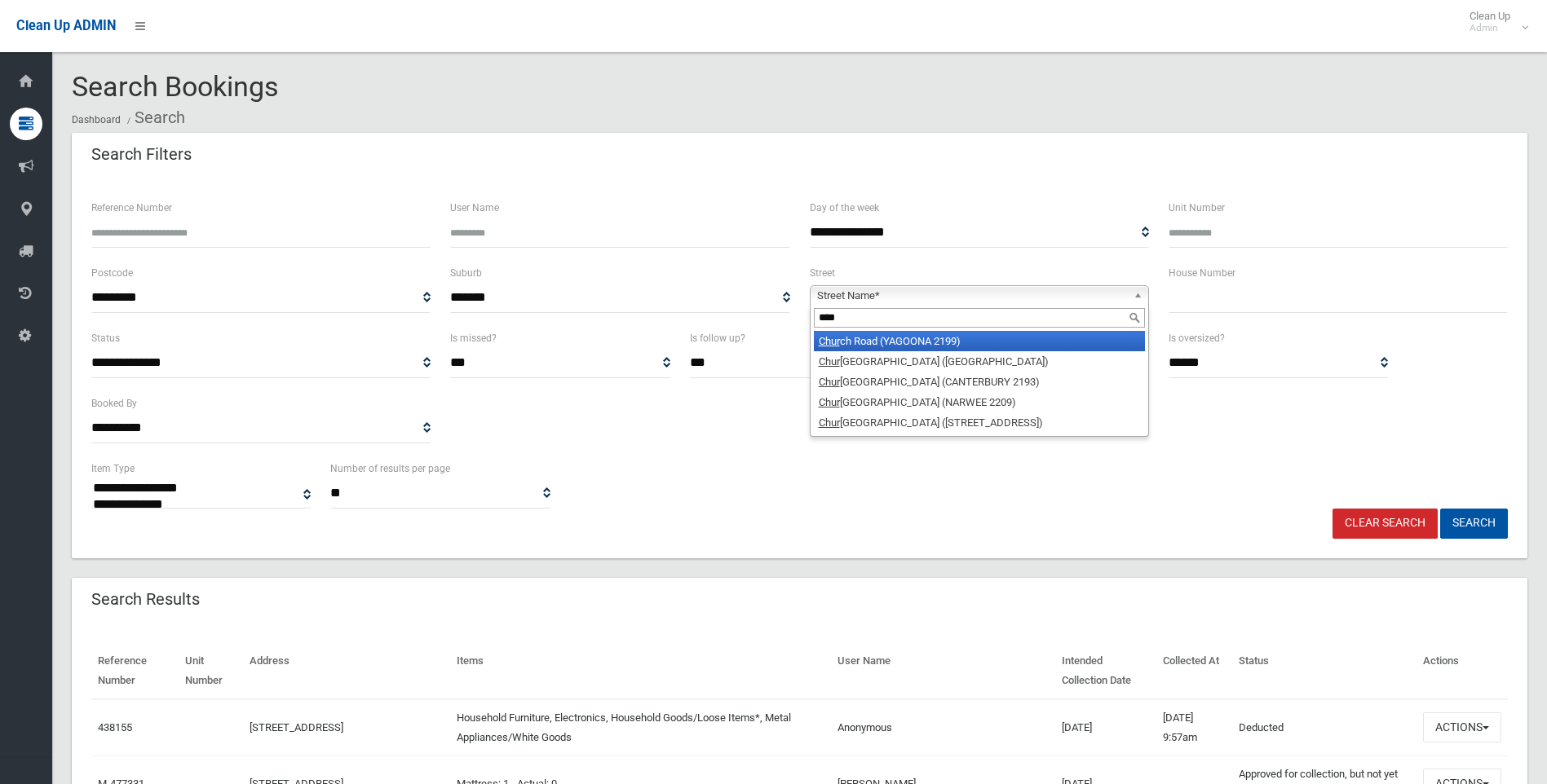
type input "****"
click at [888, 337] on li "[GEOGRAPHIC_DATA] (YAGOONA 2199)" at bounding box center [979, 341] width 331 height 21
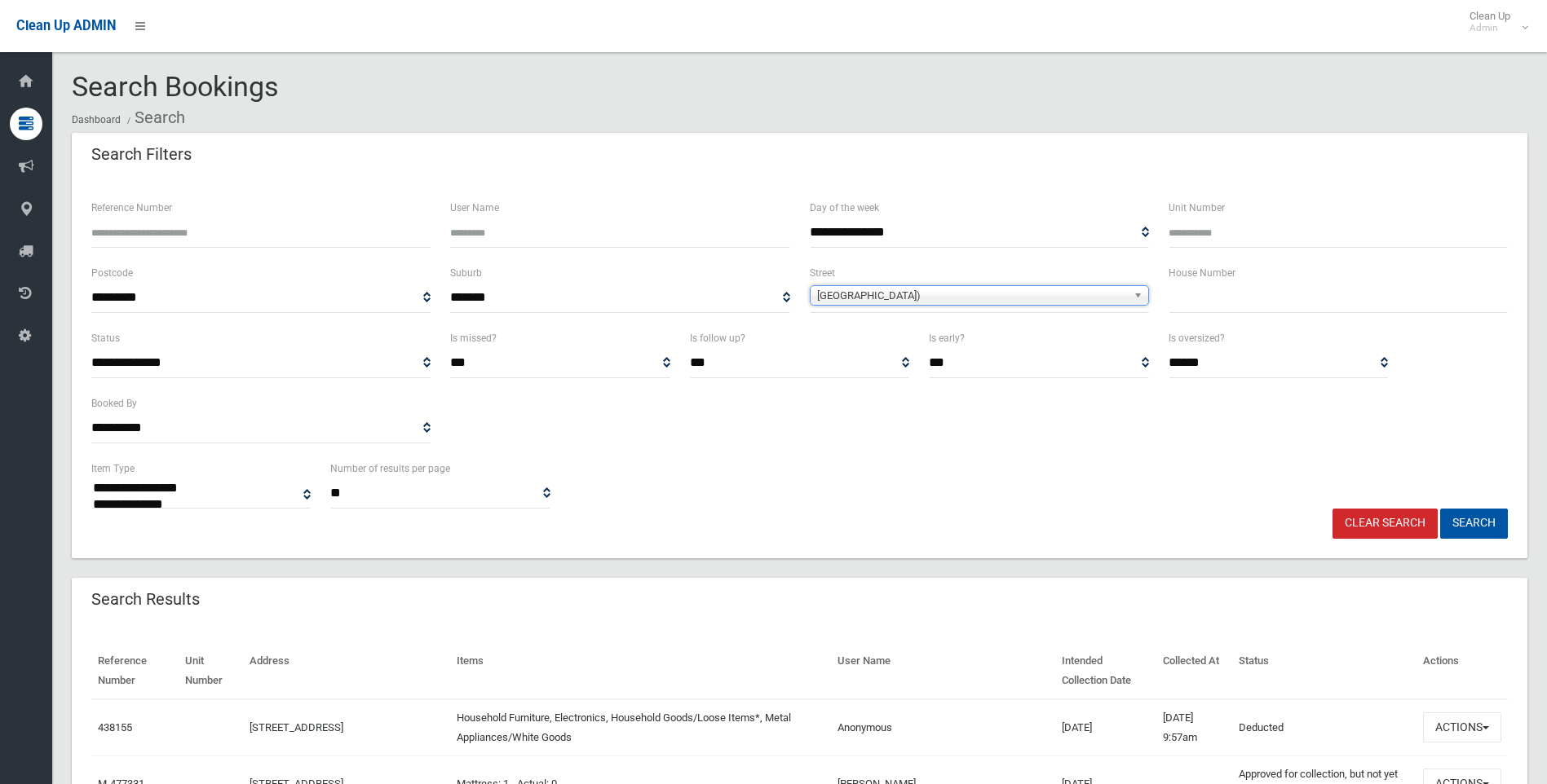
click at [1184, 302] on input "text" at bounding box center [1338, 298] width 339 height 30
type input "**"
click at [1484, 524] on button "Search" at bounding box center [1473, 523] width 68 height 30
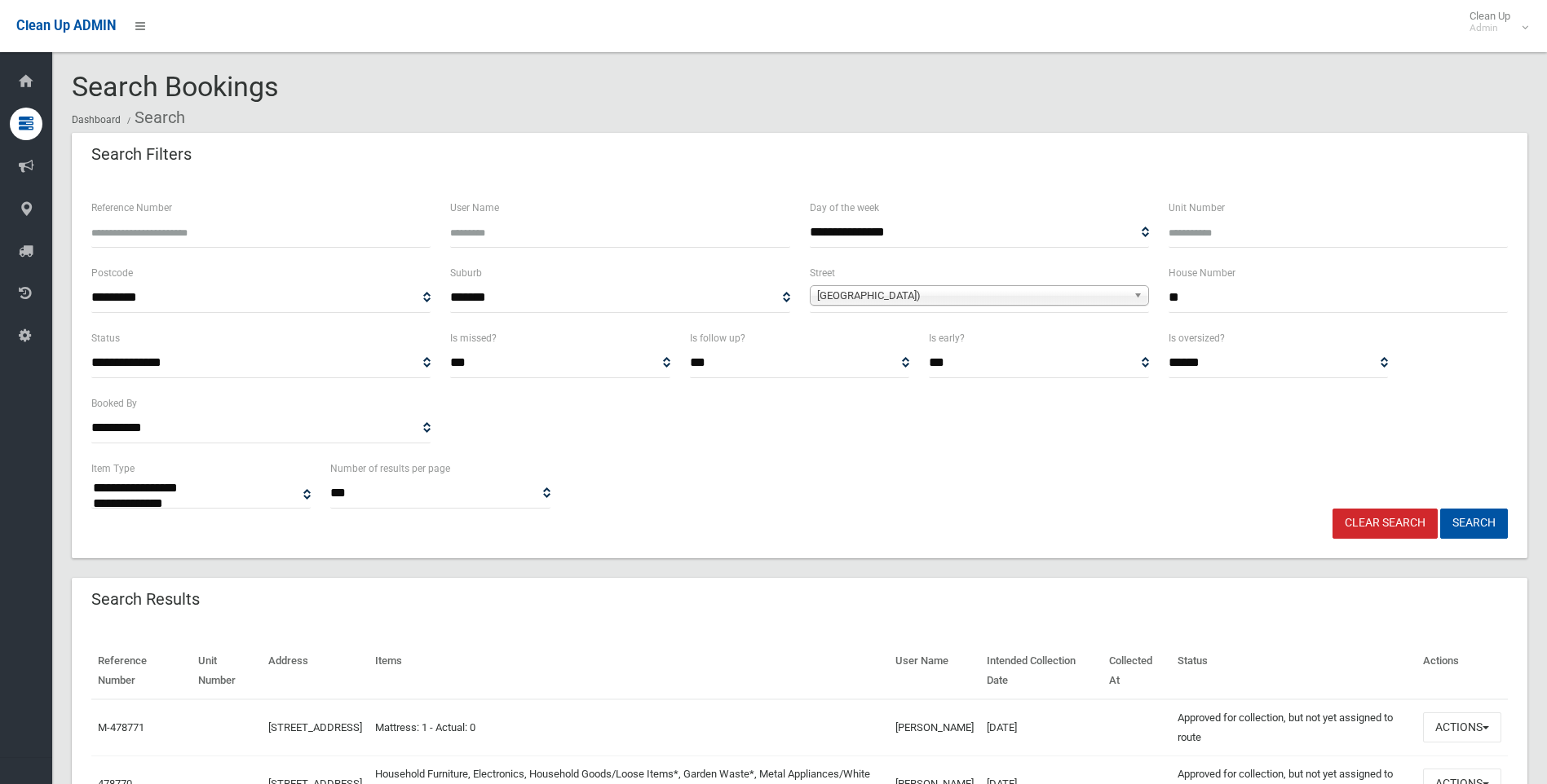
select select
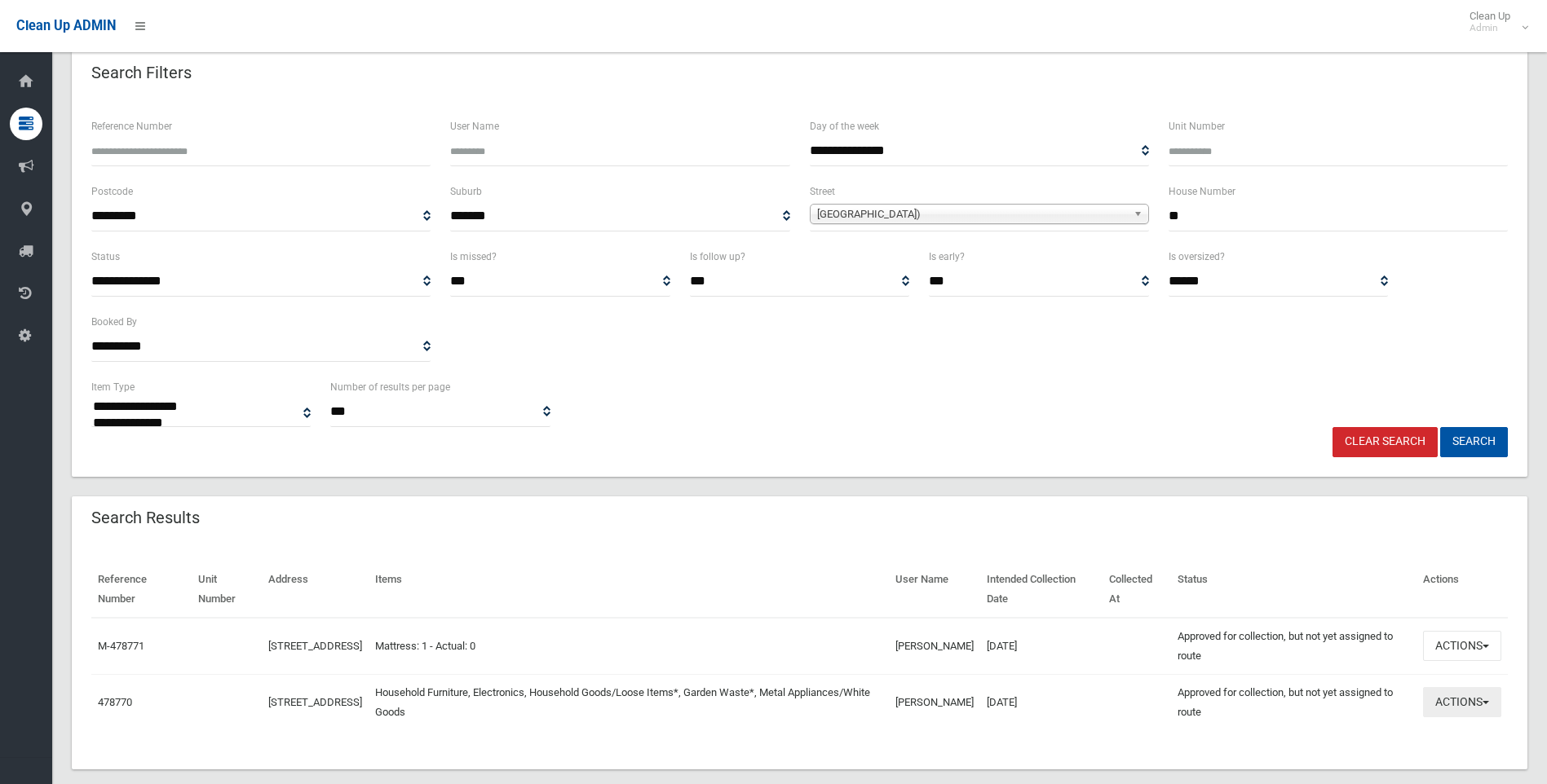
click at [1488, 705] on span "button" at bounding box center [1485, 702] width 7 height 3
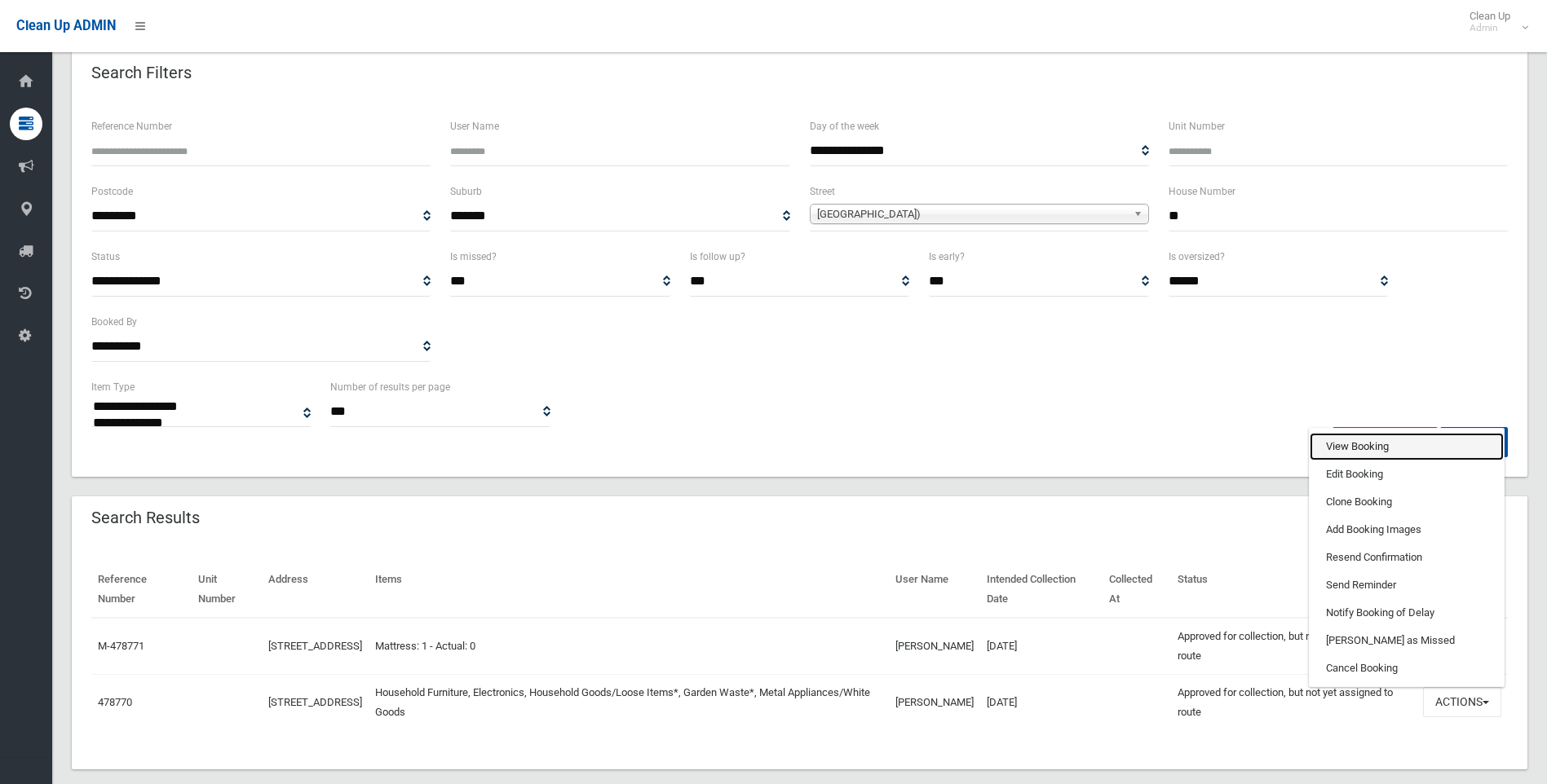
click at [1359, 445] on link "View Booking" at bounding box center [1407, 447] width 194 height 27
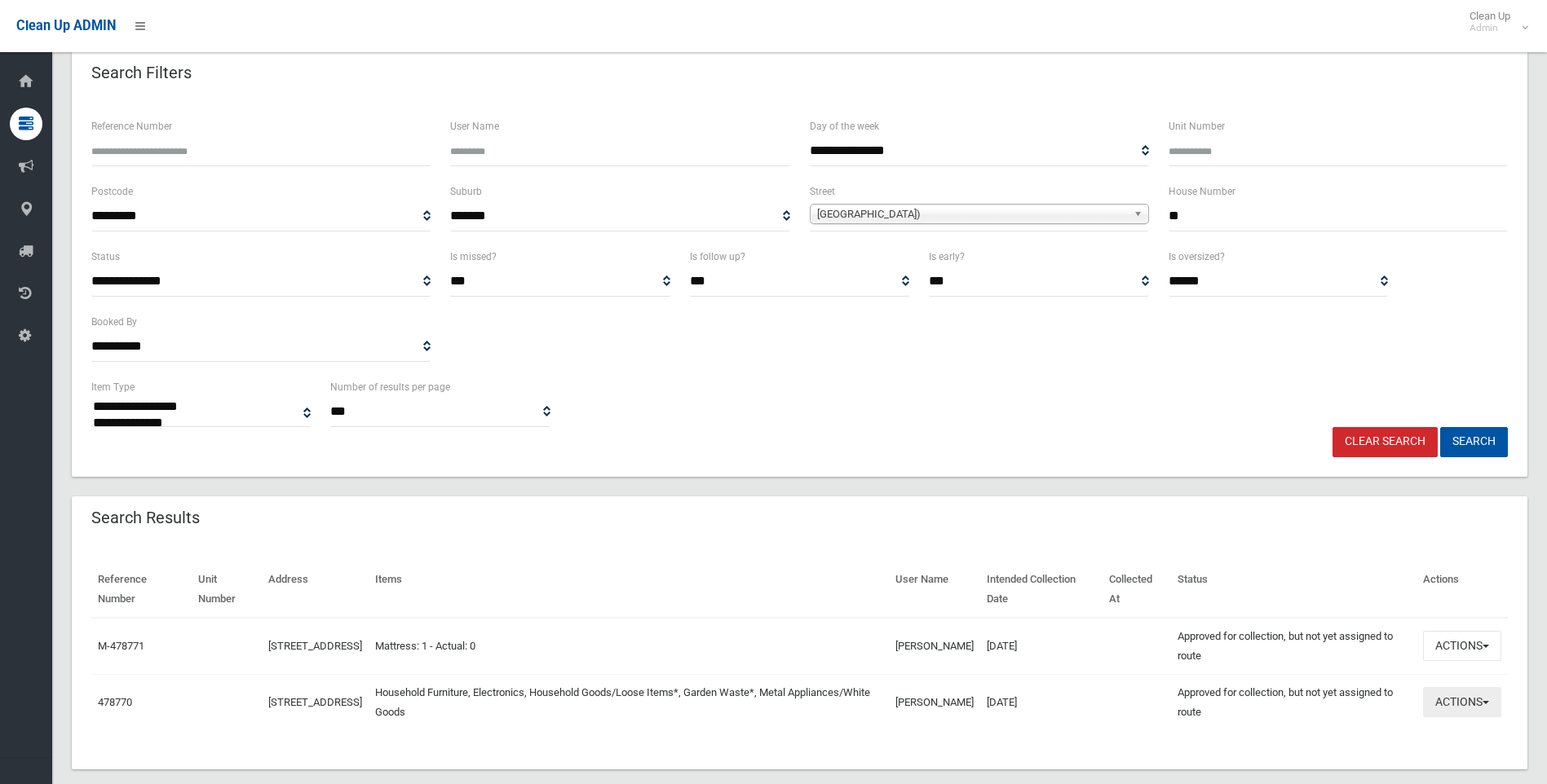
click at [1488, 702] on span "button" at bounding box center [1485, 702] width 7 height 3
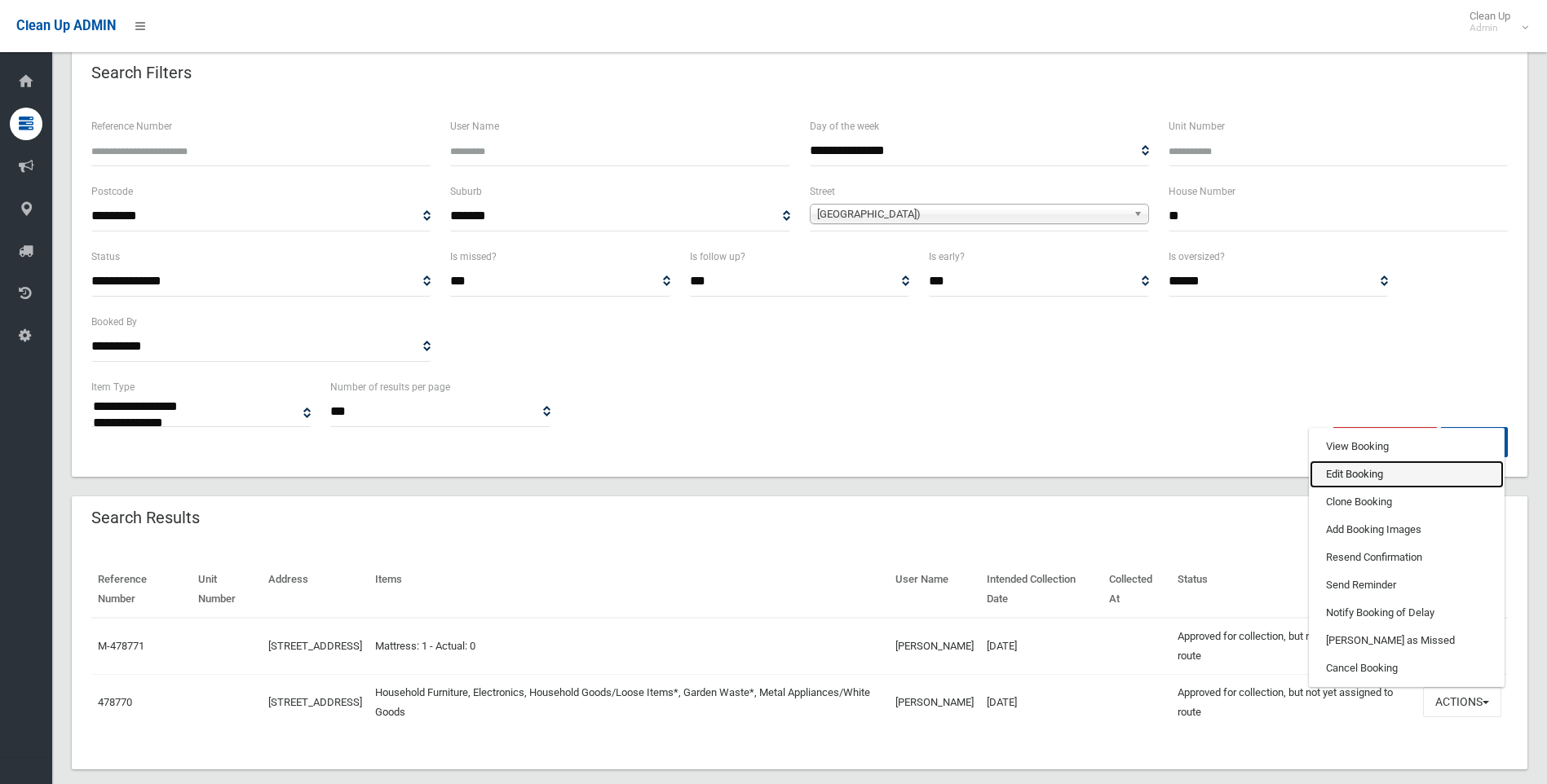
click at [1353, 474] on link "Edit Booking" at bounding box center [1407, 474] width 194 height 27
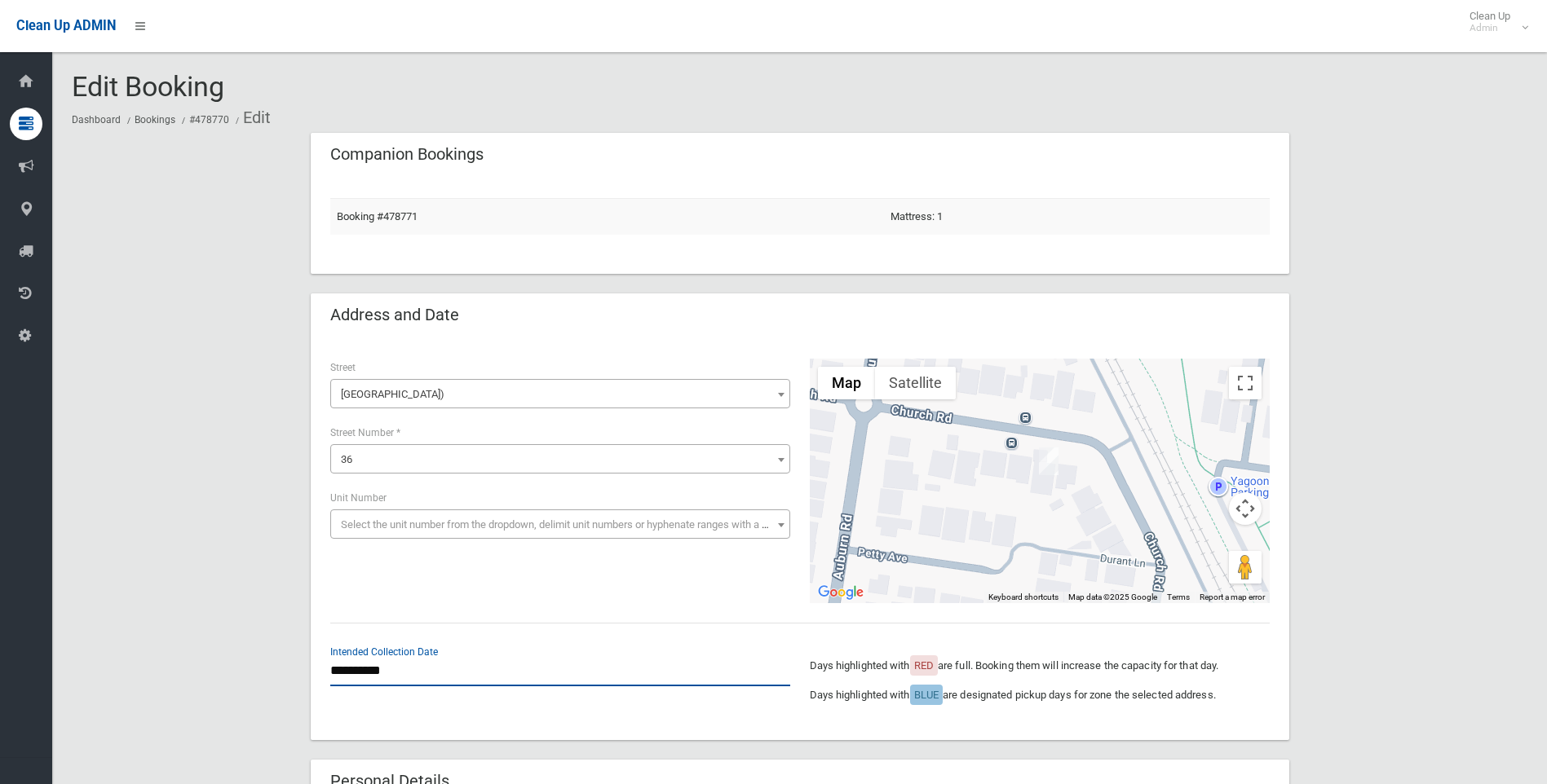
click at [399, 674] on input "**********" at bounding box center [560, 671] width 460 height 30
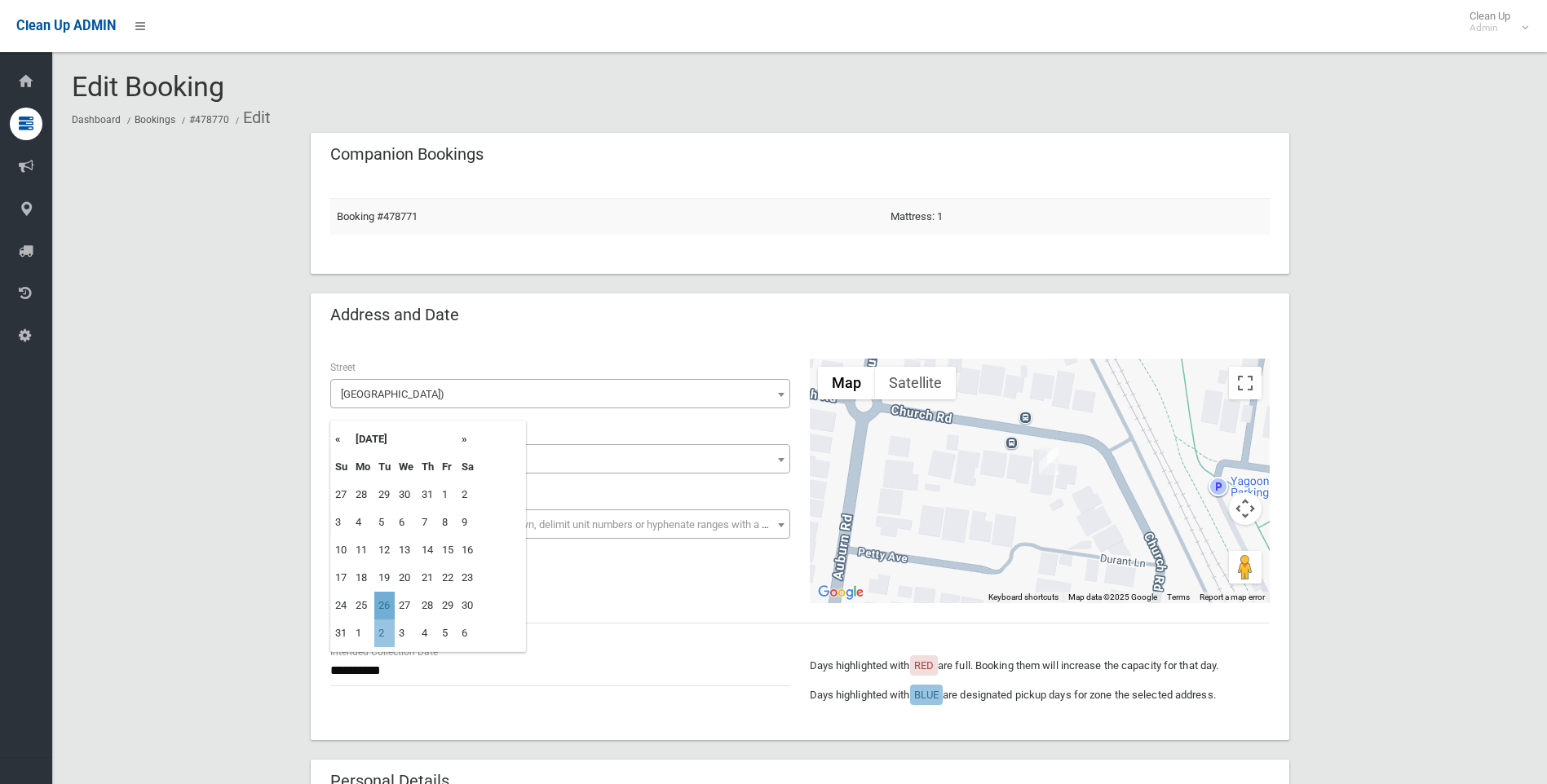
click at [379, 604] on td "26" at bounding box center [384, 606] width 21 height 27
type input "**********"
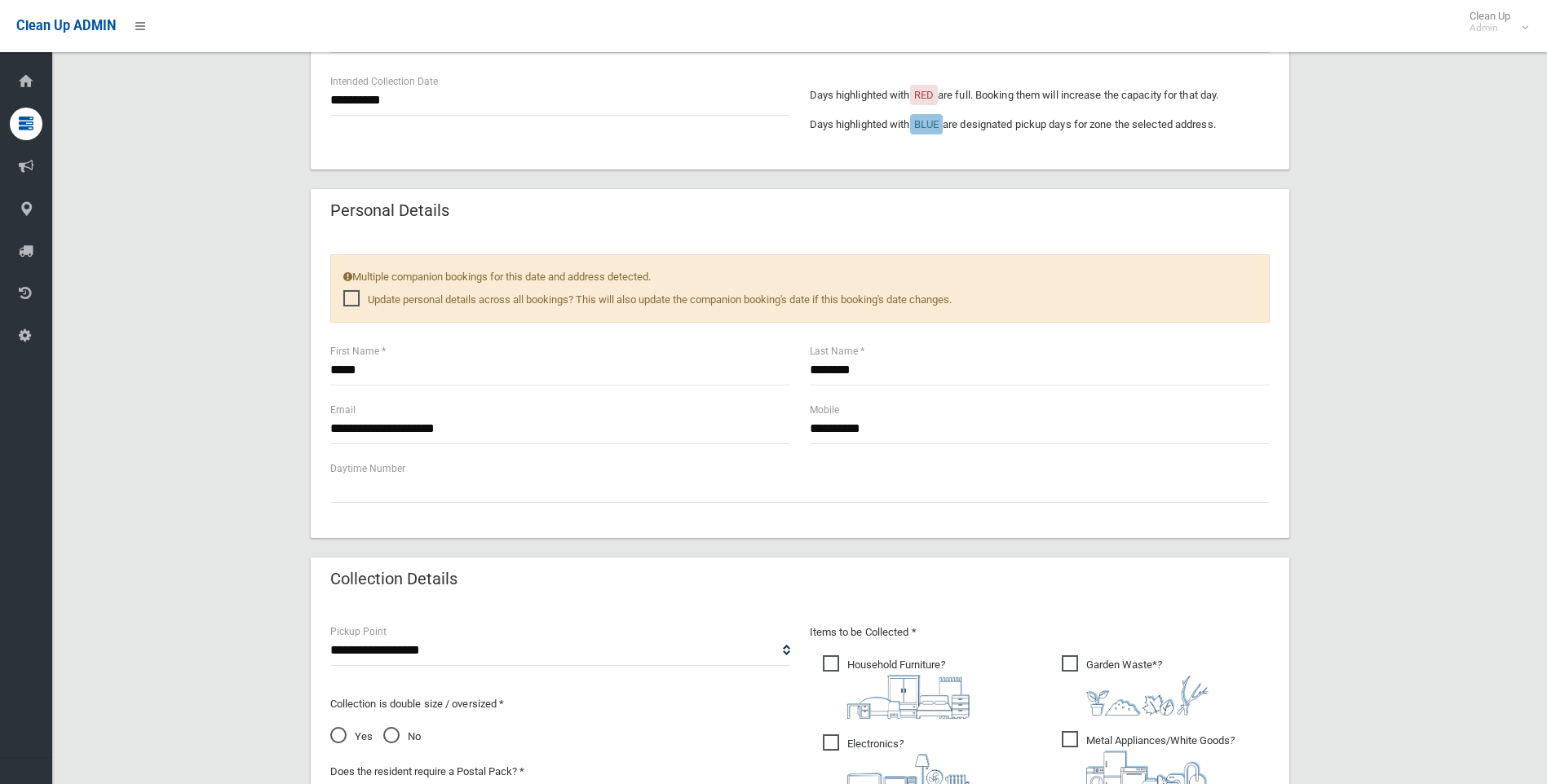
scroll to position [815, 0]
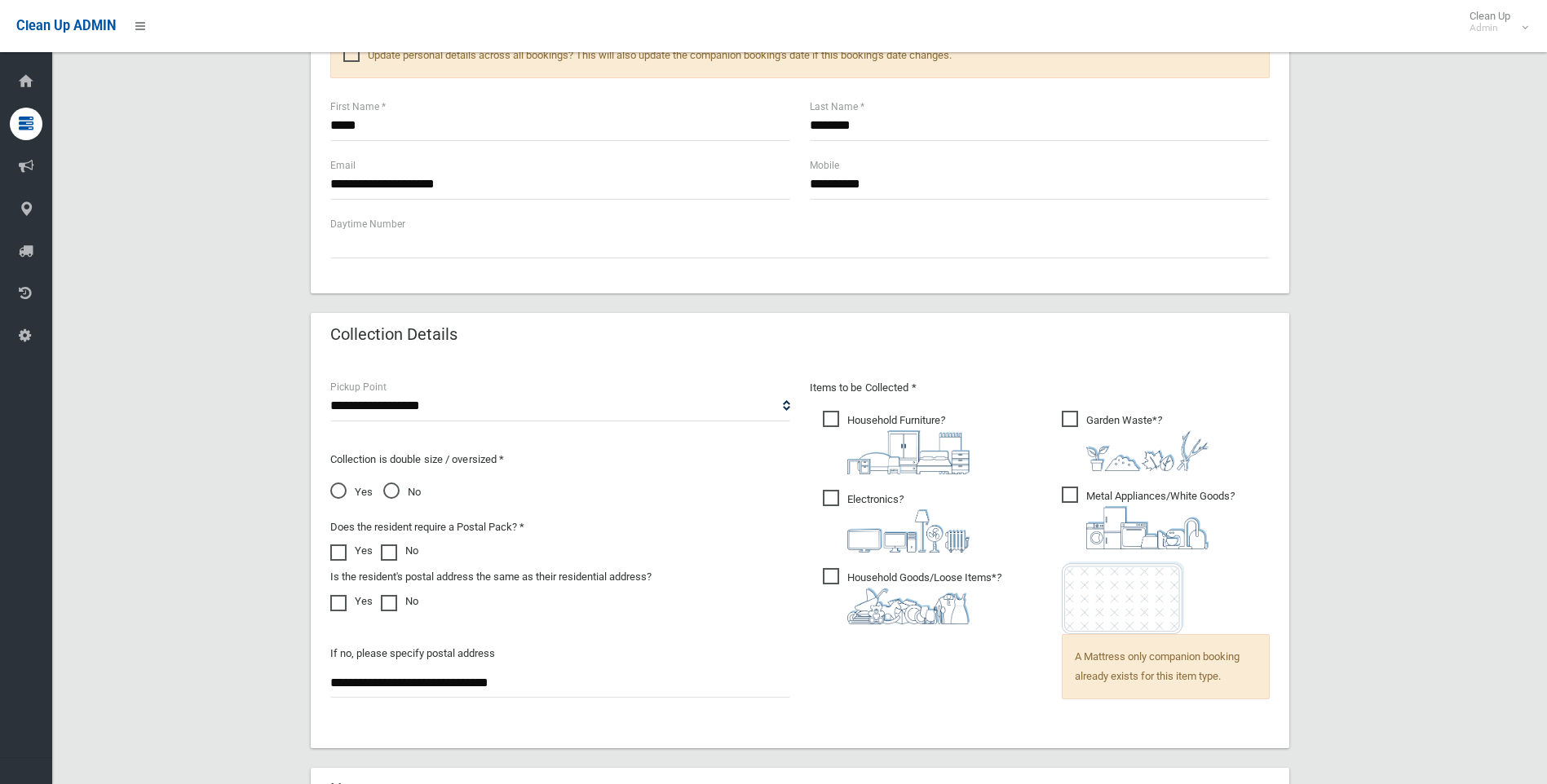
click at [1021, 687] on div "Items to be Collected * Household Furniture ?" at bounding box center [1039, 554] width 479 height 351
click at [1245, 588] on div at bounding box center [1166, 598] width 208 height 73
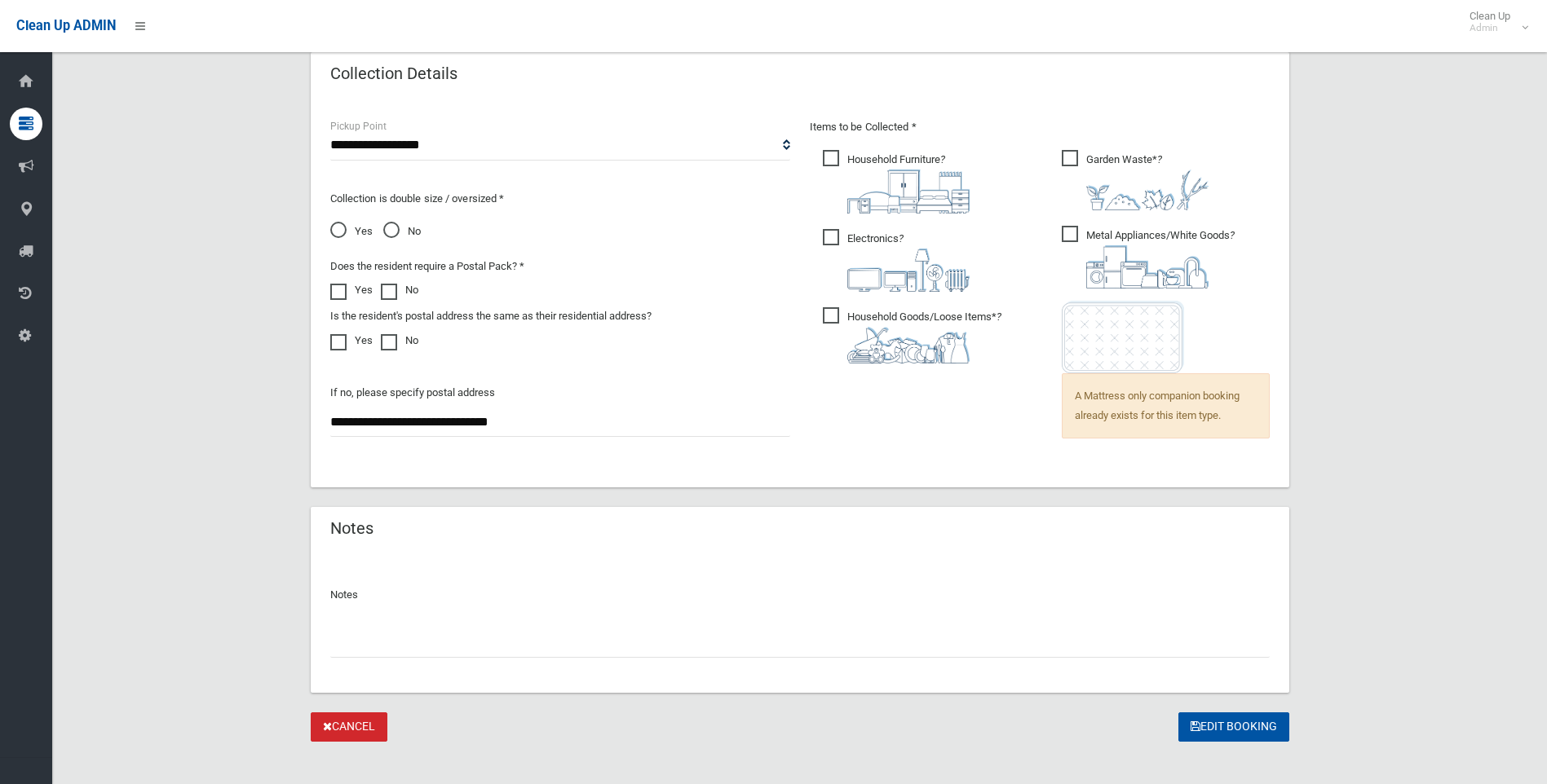
scroll to position [1093, 0]
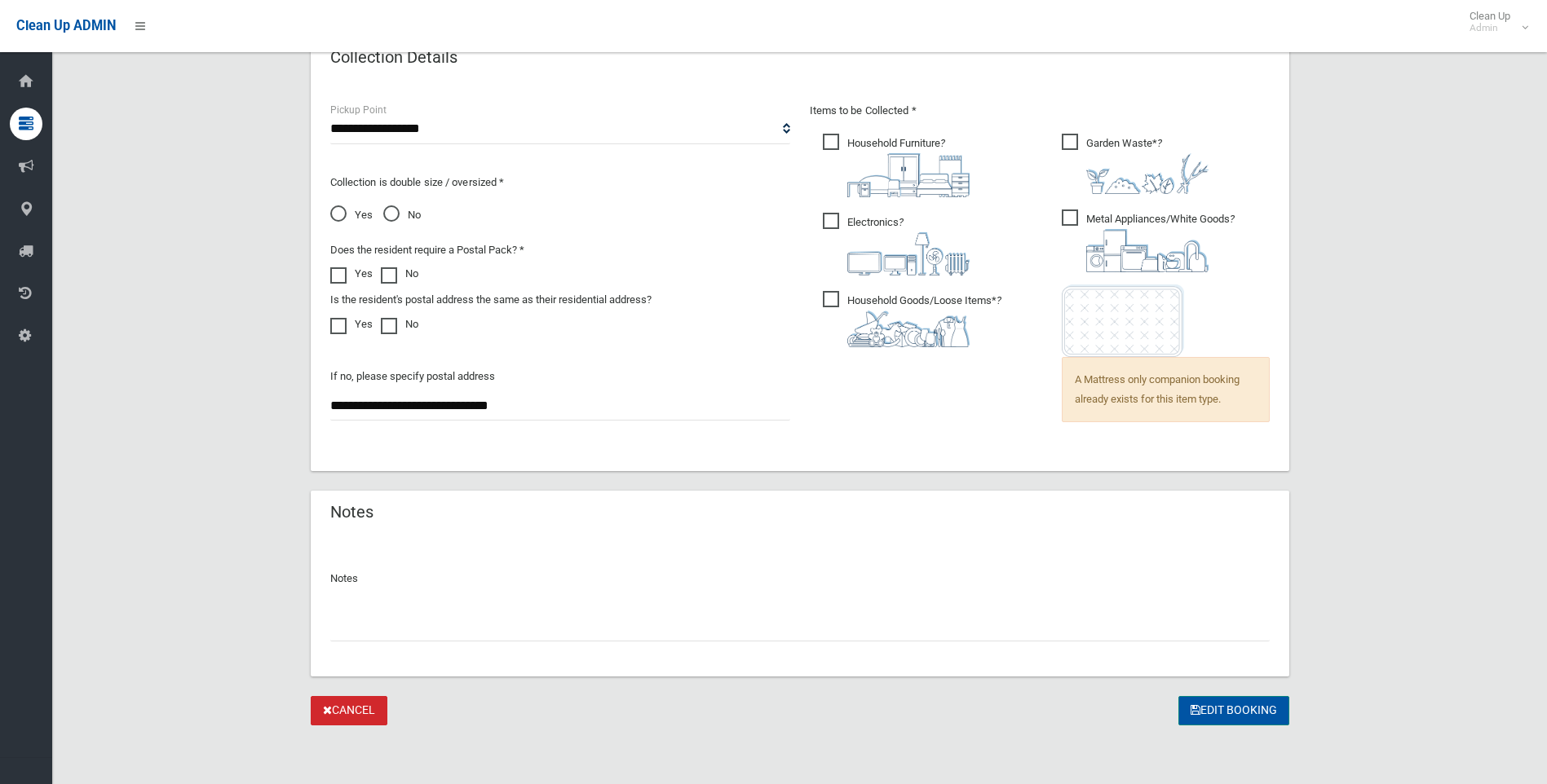
click at [1236, 709] on button "Edit Booking" at bounding box center [1233, 710] width 111 height 30
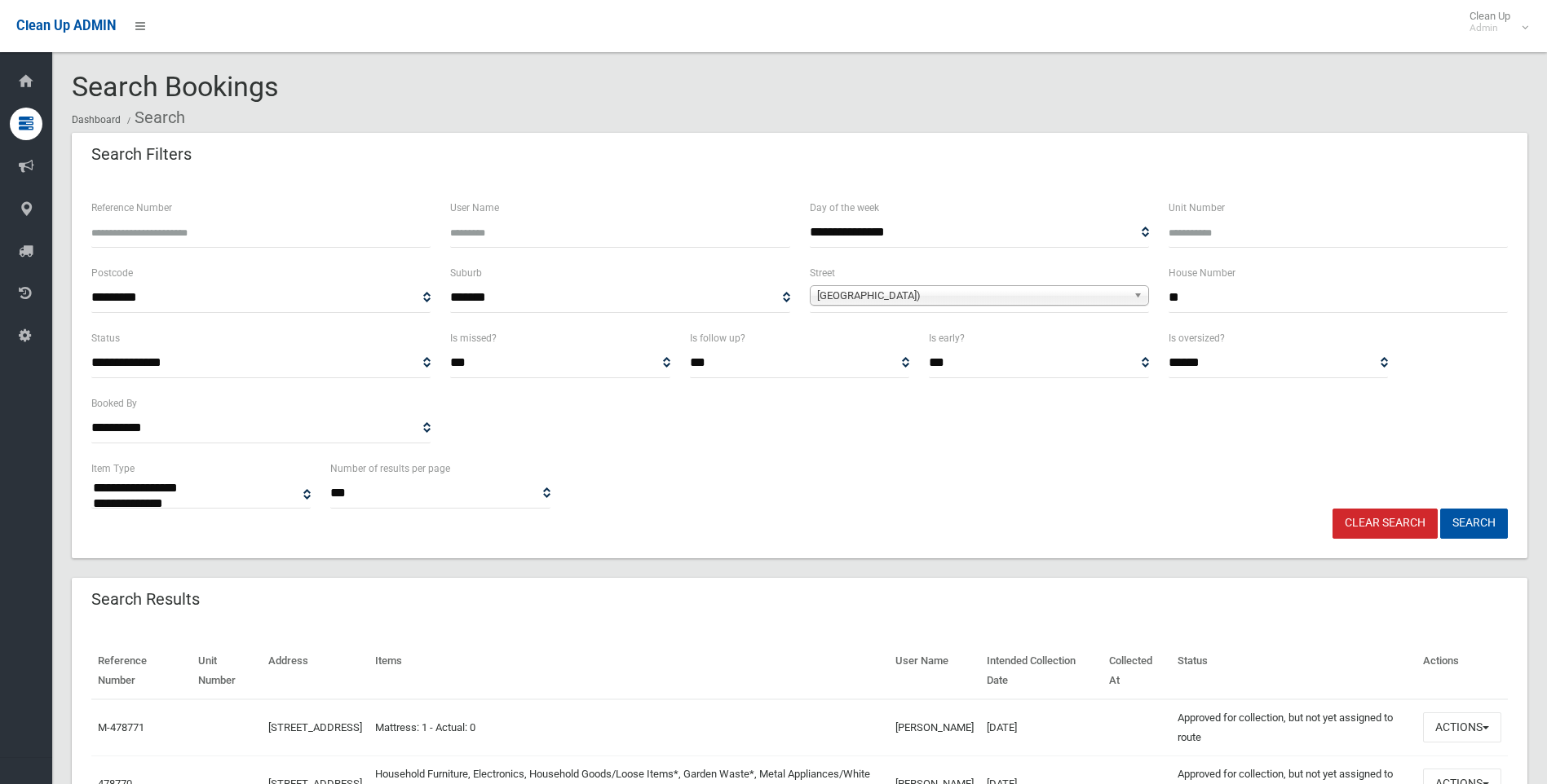
select select
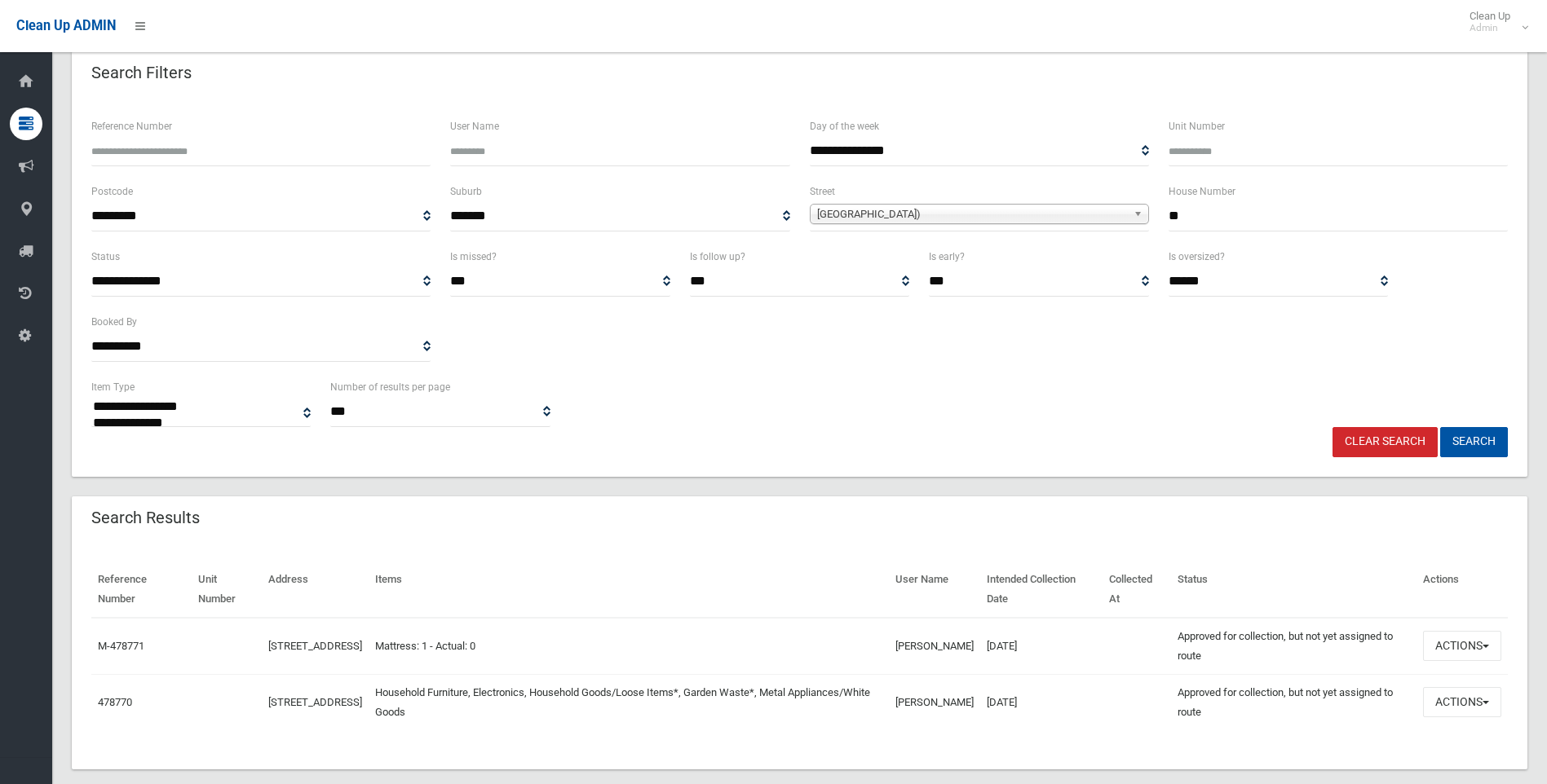
scroll to position [81, 0]
